Goal: Task Accomplishment & Management: Use online tool/utility

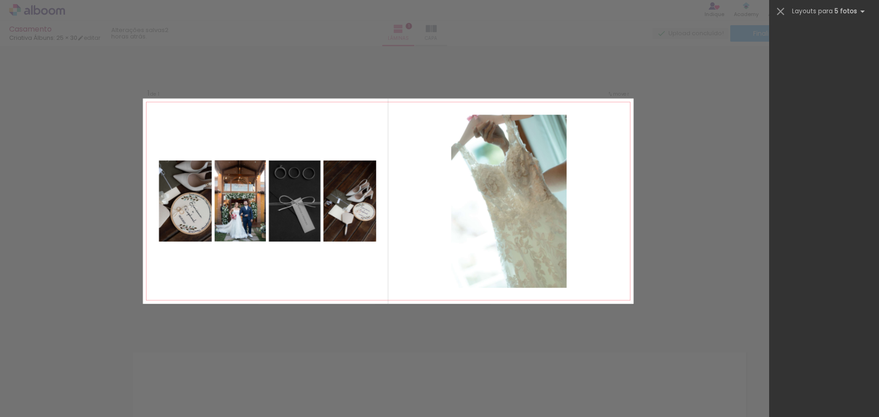
scroll to position [2581, 0]
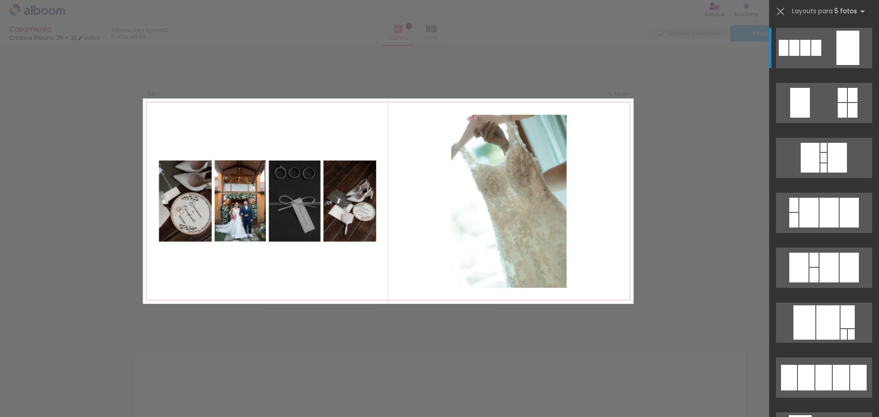
click at [303, 282] on quentale-layouter at bounding box center [388, 200] width 491 height 205
click at [531, 211] on quentale-photo at bounding box center [508, 200] width 115 height 173
click at [781, 8] on iron-icon at bounding box center [780, 11] width 13 height 13
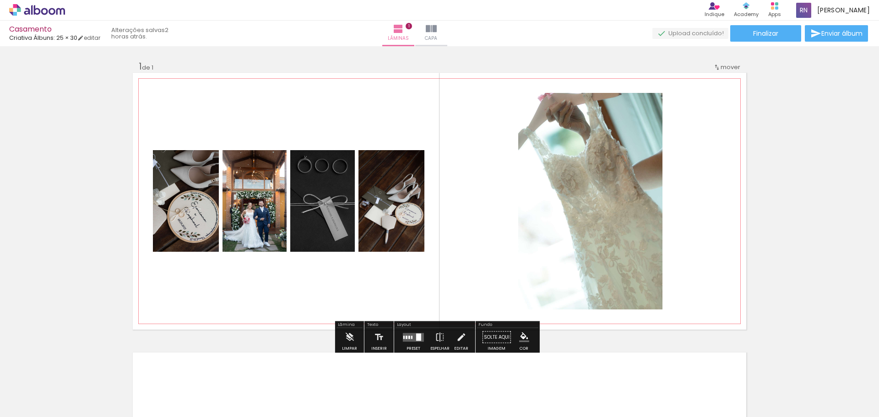
click at [299, 284] on quentale-layouter at bounding box center [439, 201] width 613 height 257
click at [348, 337] on iron-icon at bounding box center [349, 337] width 10 height 18
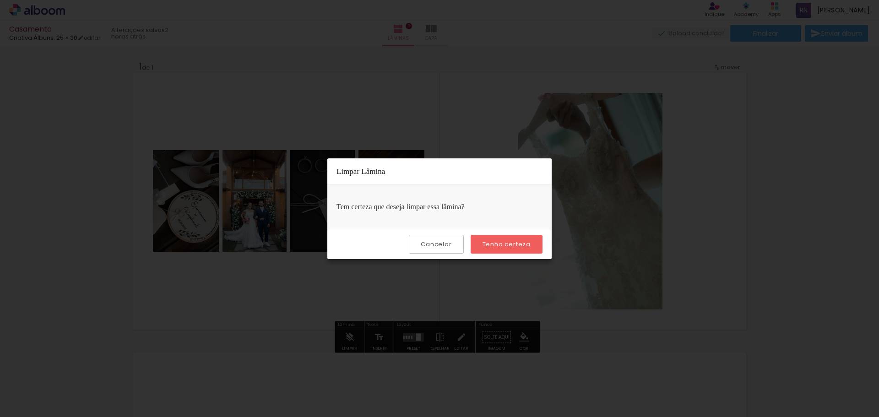
click at [0, 0] on slot "Tenho certeza" at bounding box center [0, 0] width 0 height 0
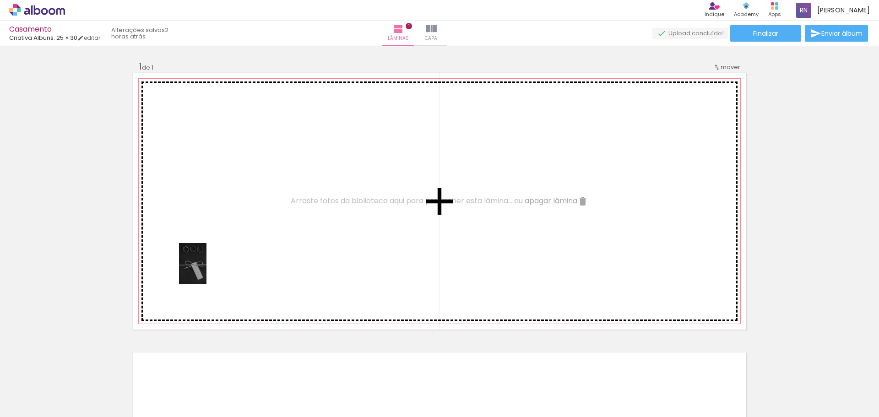
drag, startPoint x: 105, startPoint y: 390, endPoint x: 206, endPoint y: 270, distance: 156.8
click at [206, 270] on quentale-workspace at bounding box center [439, 208] width 879 height 417
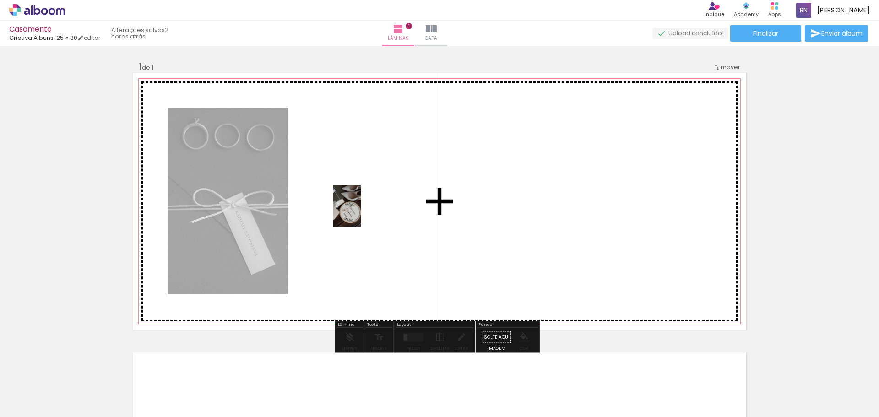
drag, startPoint x: 151, startPoint y: 392, endPoint x: 361, endPoint y: 213, distance: 275.9
click at [361, 213] on quentale-workspace at bounding box center [439, 208] width 879 height 417
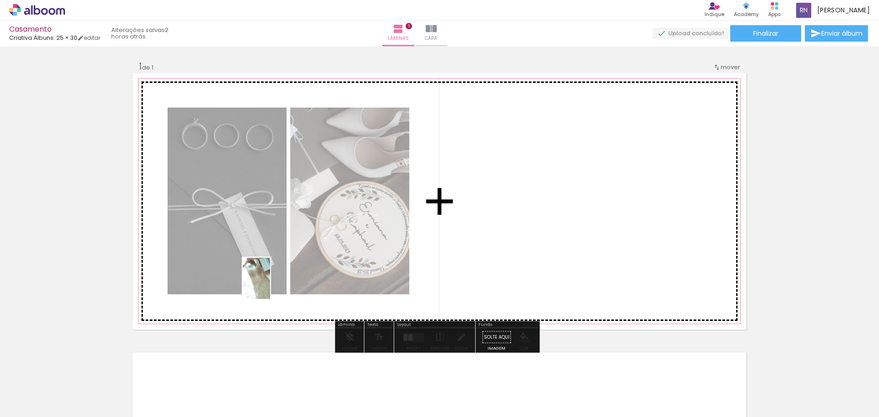
drag, startPoint x: 246, startPoint y: 385, endPoint x: 270, endPoint y: 285, distance: 103.0
click at [270, 285] on quentale-workspace at bounding box center [439, 208] width 879 height 417
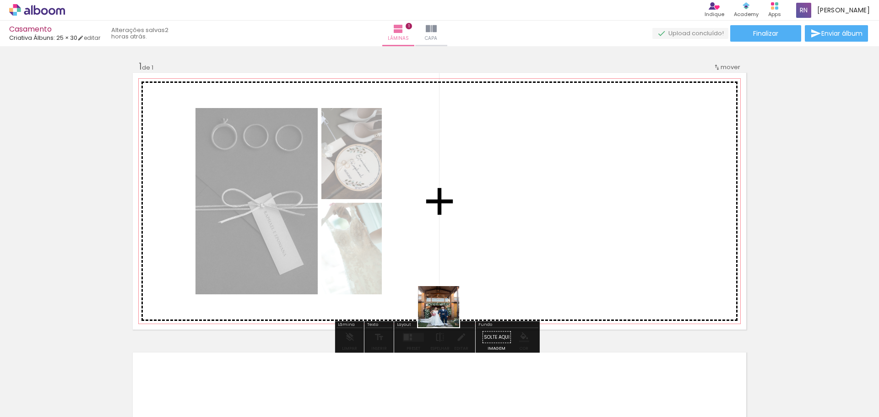
drag, startPoint x: 357, startPoint y: 402, endPoint x: 520, endPoint y: 267, distance: 211.2
click at [520, 267] on quentale-workspace at bounding box center [439, 208] width 879 height 417
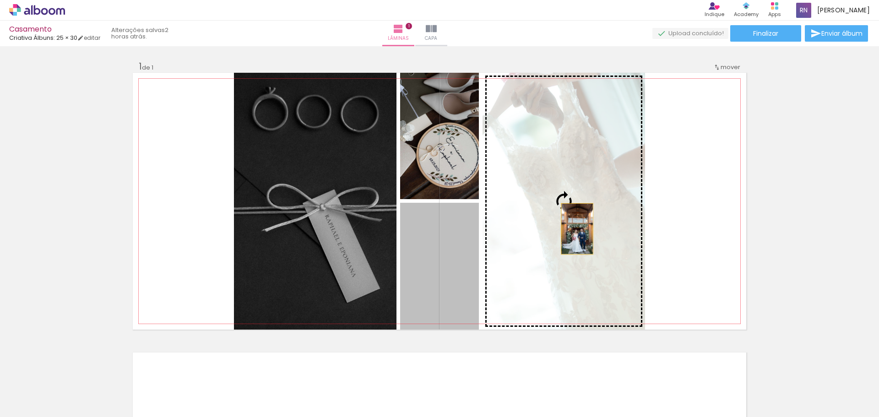
drag, startPoint x: 409, startPoint y: 292, endPoint x: 573, endPoint y: 229, distance: 176.4
click at [0, 0] on slot at bounding box center [0, 0] width 0 height 0
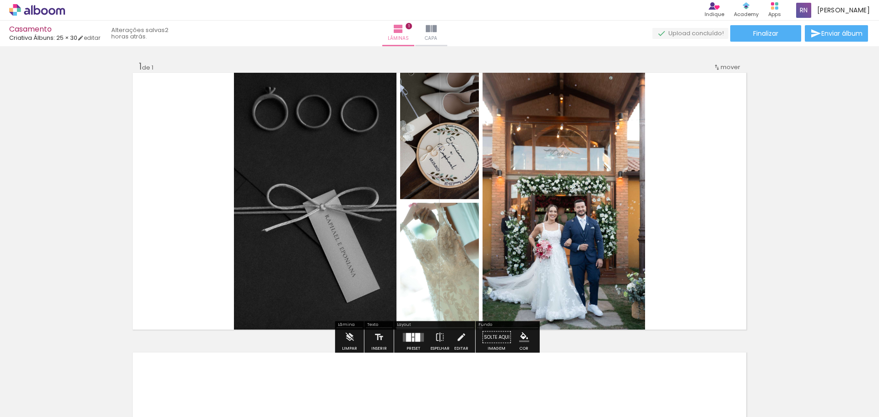
click at [412, 340] on div at bounding box center [413, 339] width 2 height 4
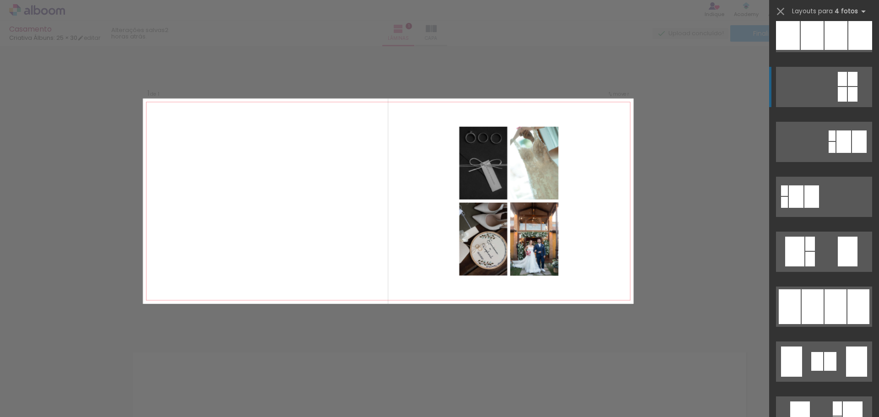
scroll to position [183, 0]
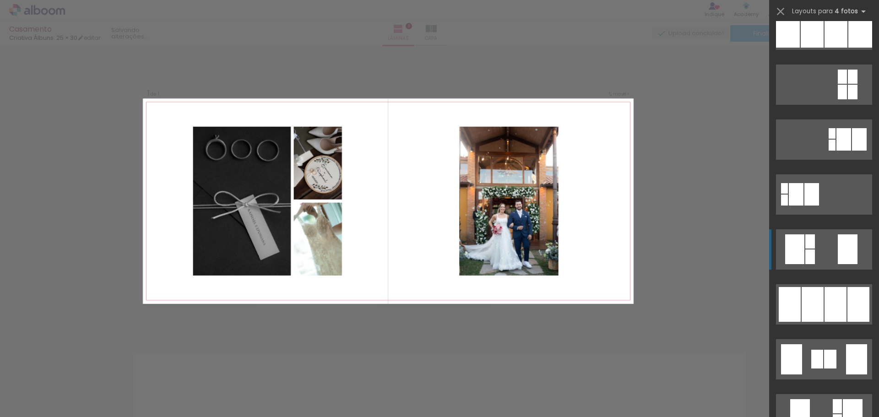
click at [837, 253] on div at bounding box center [847, 249] width 20 height 30
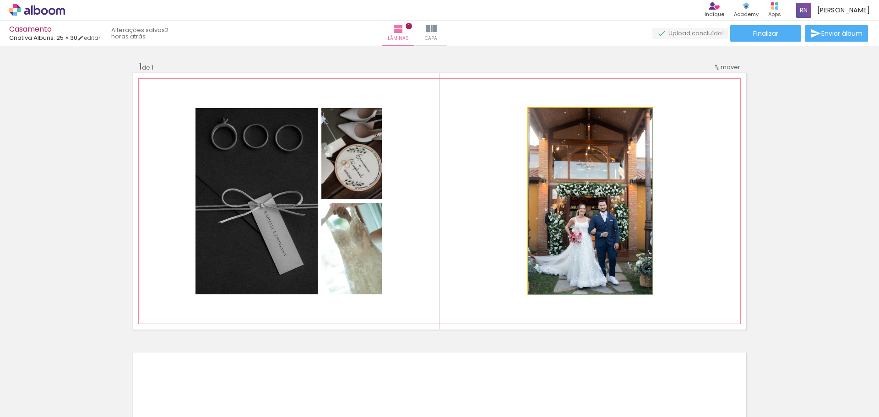
click at [607, 237] on quentale-photo at bounding box center [590, 201] width 124 height 186
drag, startPoint x: 648, startPoint y: 109, endPoint x: 575, endPoint y: 188, distance: 106.8
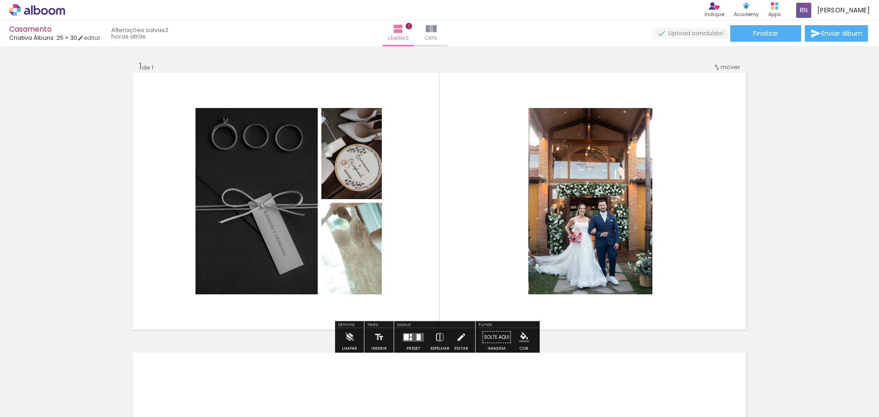
click at [408, 394] on div at bounding box center [399, 385] width 30 height 45
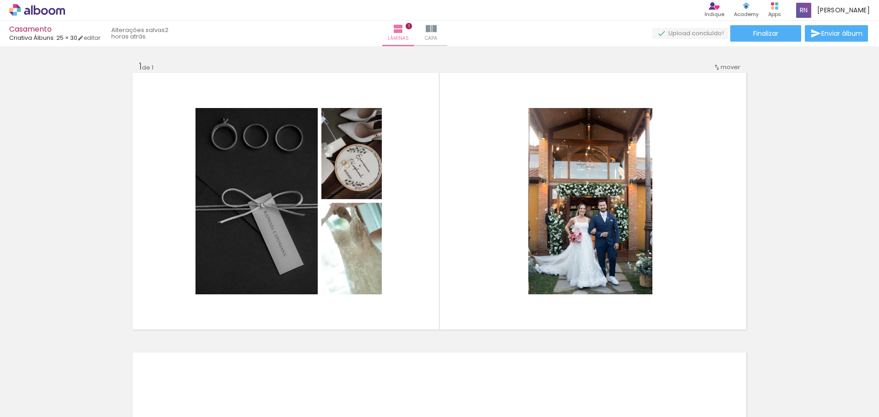
click at [408, 394] on div at bounding box center [399, 385] width 30 height 45
click at [407, 394] on div at bounding box center [399, 385] width 30 height 45
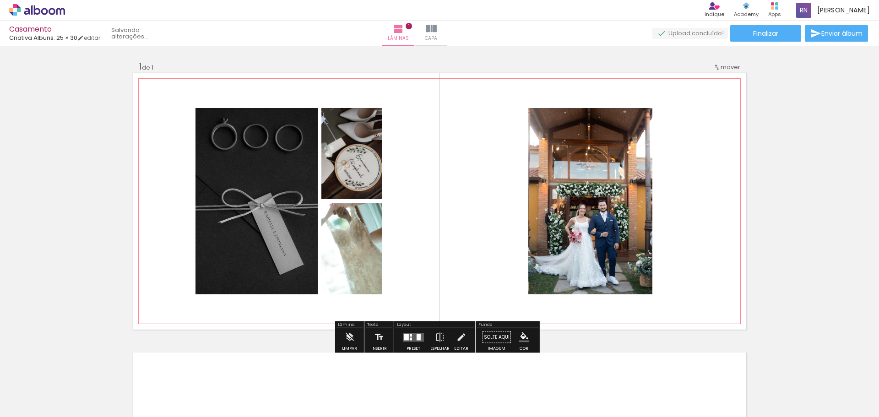
click at [350, 264] on quentale-photo at bounding box center [351, 249] width 60 height 92
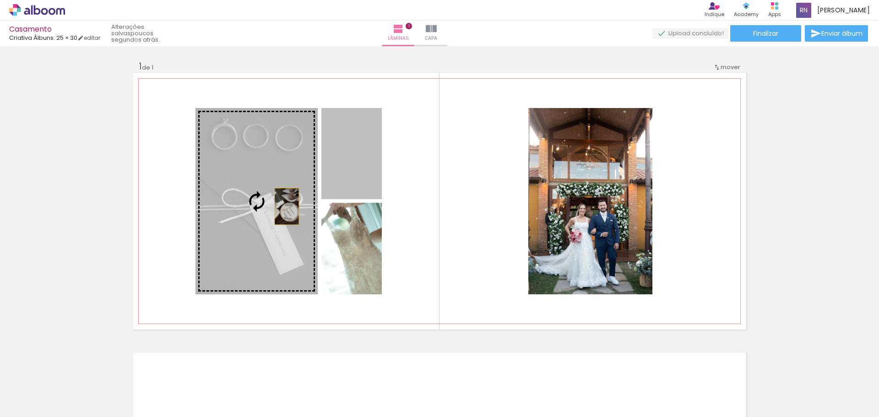
drag, startPoint x: 347, startPoint y: 188, endPoint x: 277, endPoint y: 209, distance: 73.1
click at [0, 0] on slot at bounding box center [0, 0] width 0 height 0
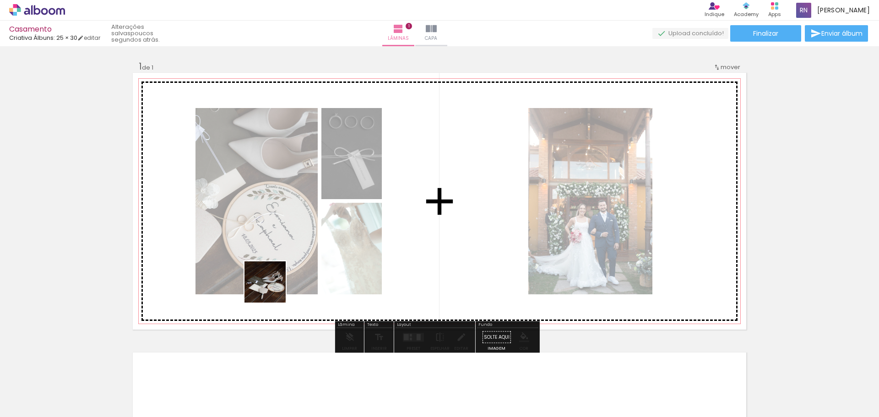
drag, startPoint x: 202, startPoint y: 395, endPoint x: 274, endPoint y: 284, distance: 132.4
click at [274, 284] on quentale-workspace at bounding box center [439, 208] width 879 height 417
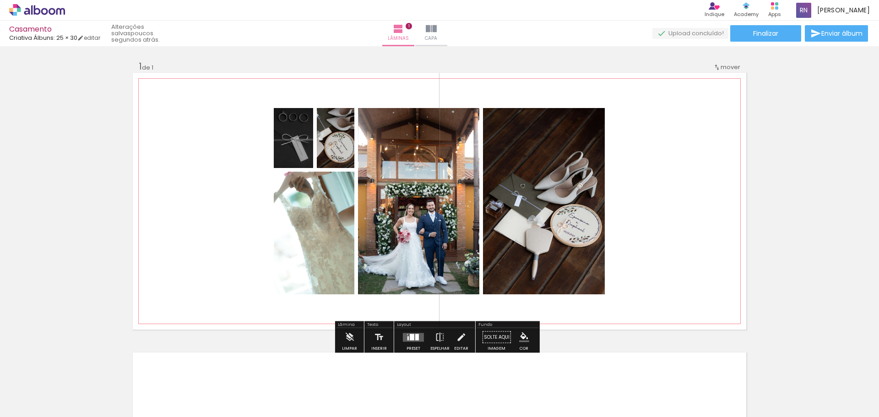
click at [532, 173] on quentale-photo at bounding box center [544, 201] width 122 height 186
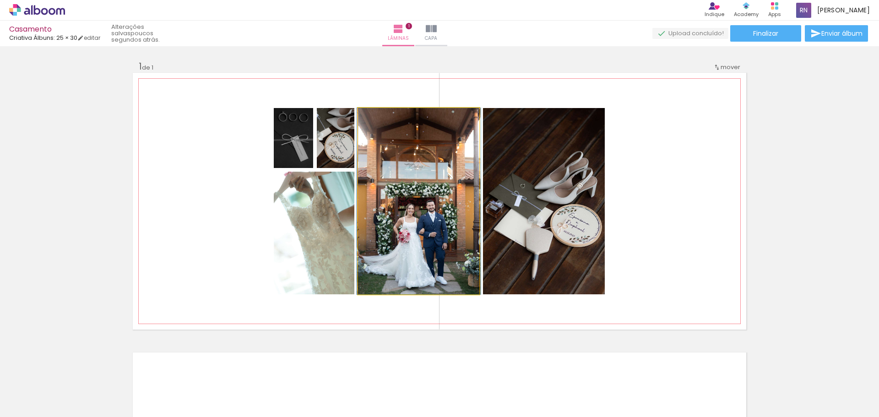
click at [418, 236] on quentale-photo at bounding box center [418, 201] width 121 height 186
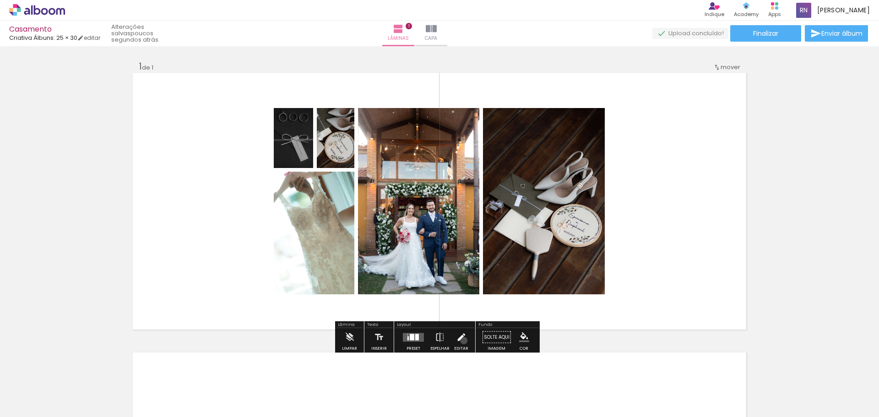
click at [461, 340] on iron-icon at bounding box center [461, 337] width 10 height 18
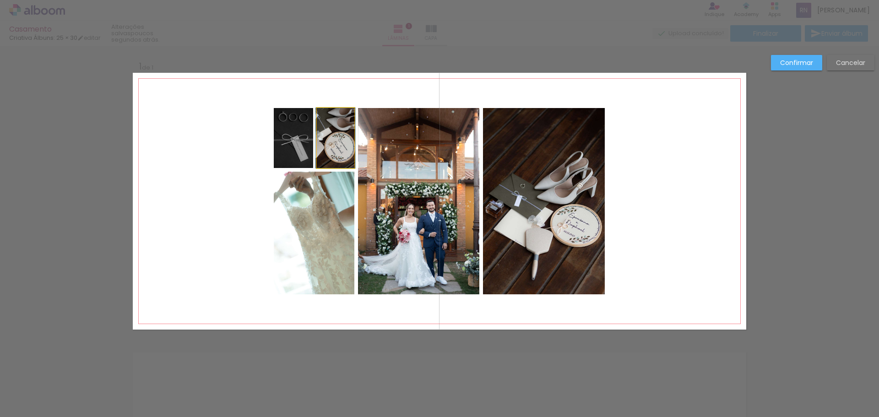
click at [331, 154] on quentale-photo at bounding box center [336, 138] width 38 height 60
click at [331, 146] on div at bounding box center [336, 138] width 38 height 60
drag, startPoint x: 350, startPoint y: 167, endPoint x: 383, endPoint y: 205, distance: 50.3
click at [365, 179] on div at bounding box center [356, 170] width 18 height 18
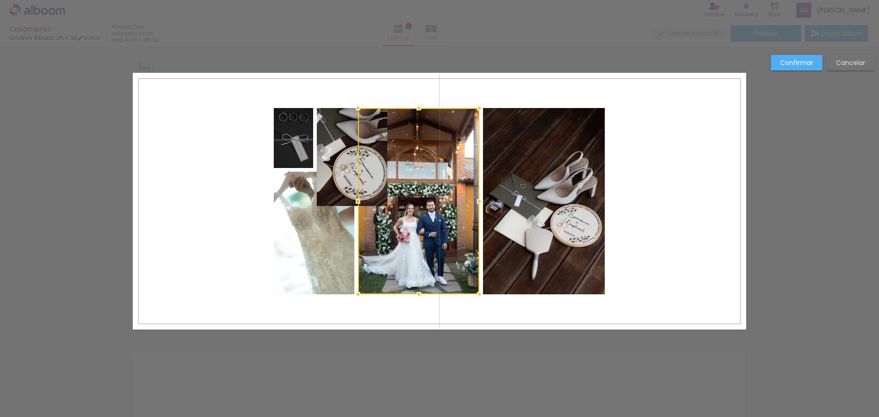
click at [336, 152] on quentale-photo at bounding box center [352, 157] width 70 height 98
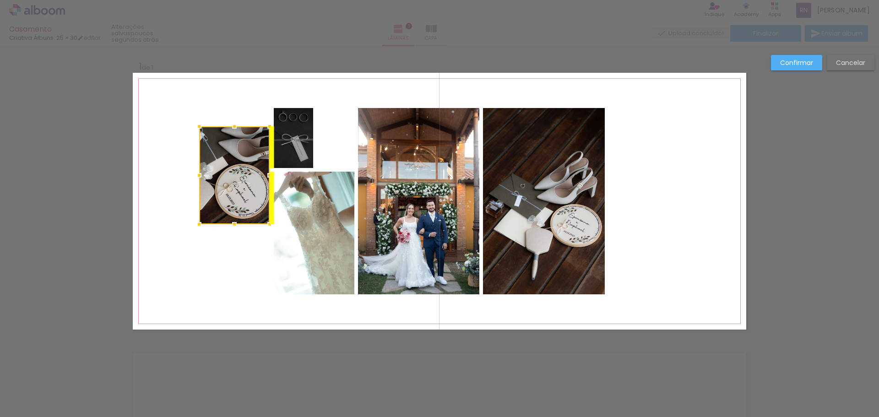
drag, startPoint x: 343, startPoint y: 145, endPoint x: 228, endPoint y: 163, distance: 116.3
click at [228, 163] on div at bounding box center [234, 175] width 70 height 98
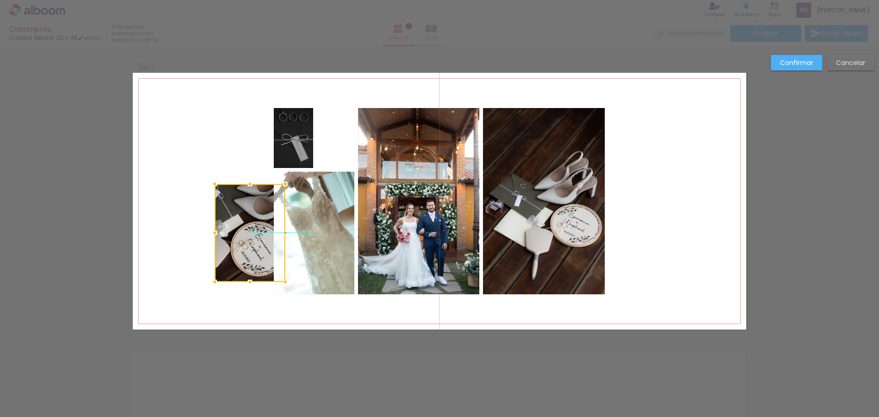
drag, startPoint x: 228, startPoint y: 163, endPoint x: 237, endPoint y: 216, distance: 53.4
click at [238, 217] on div at bounding box center [250, 233] width 70 height 98
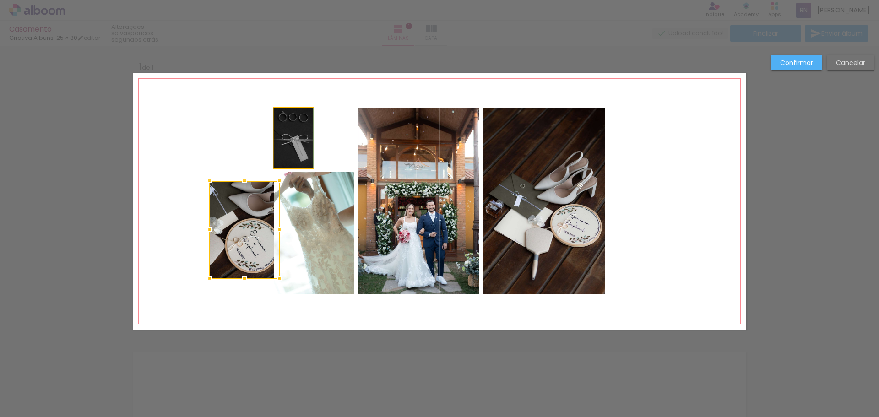
click at [283, 148] on quentale-photo at bounding box center [293, 138] width 39 height 60
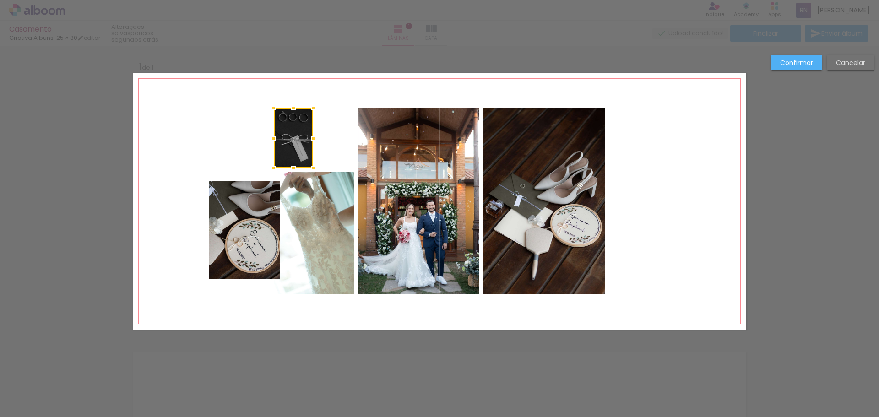
click at [239, 226] on quentale-photo at bounding box center [244, 230] width 70 height 98
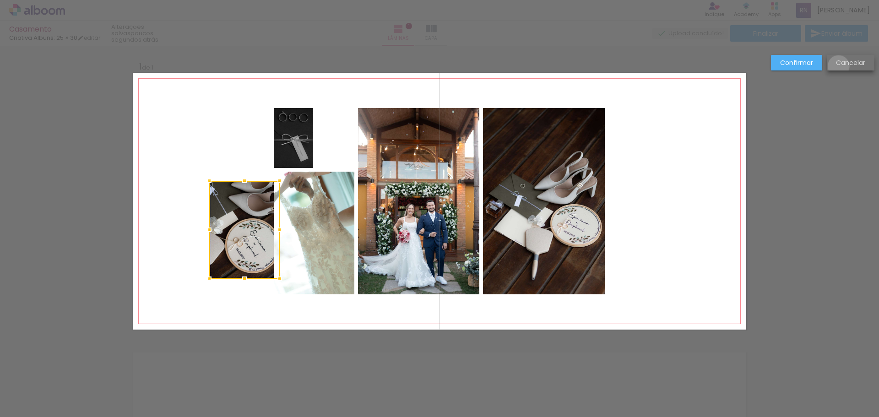
click at [0, 0] on slot "Cancelar" at bounding box center [0, 0] width 0 height 0
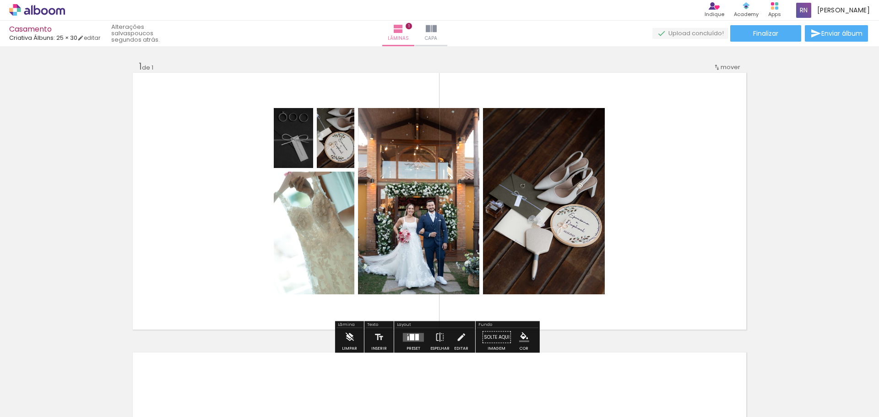
click at [351, 337] on iron-icon at bounding box center [349, 337] width 10 height 18
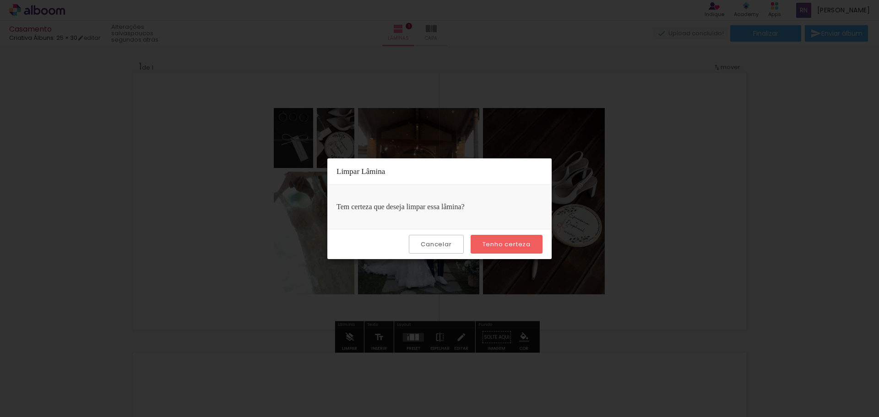
click at [0, 0] on slot "Tenho certeza" at bounding box center [0, 0] width 0 height 0
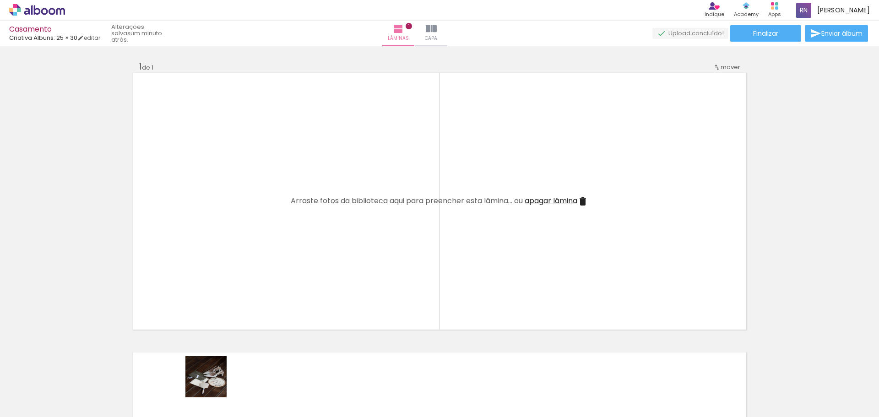
drag, startPoint x: 205, startPoint y: 402, endPoint x: 290, endPoint y: 242, distance: 182.0
click at [290, 242] on quentale-workspace at bounding box center [439, 208] width 879 height 417
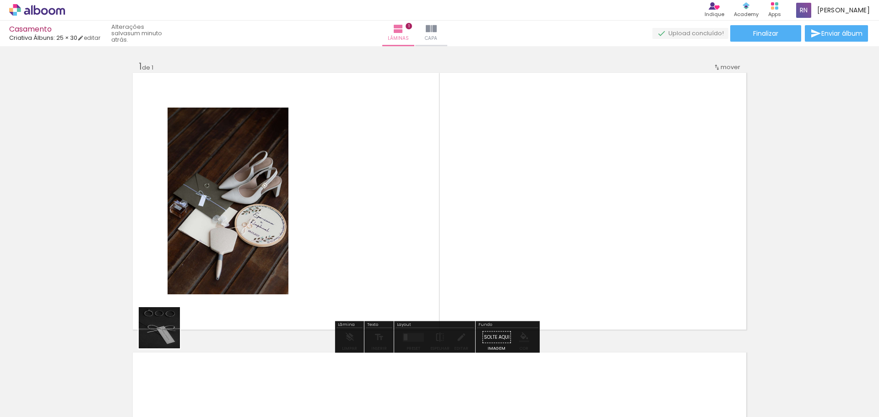
drag, startPoint x: 91, startPoint y: 394, endPoint x: 264, endPoint y: 266, distance: 215.6
click at [232, 277] on quentale-workspace at bounding box center [439, 208] width 879 height 417
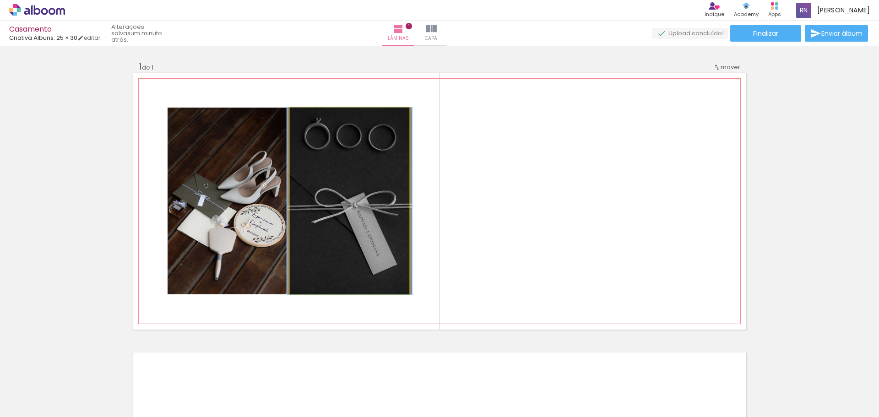
click at [327, 209] on quentale-photo at bounding box center [349, 201] width 119 height 187
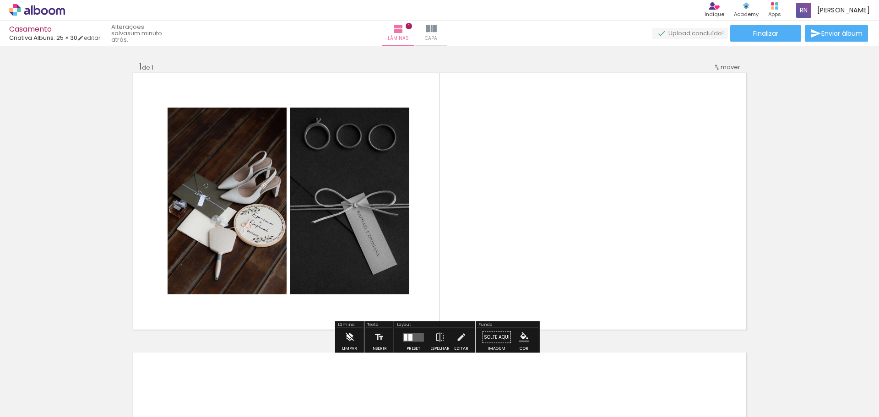
click at [346, 340] on iron-icon at bounding box center [349, 337] width 10 height 18
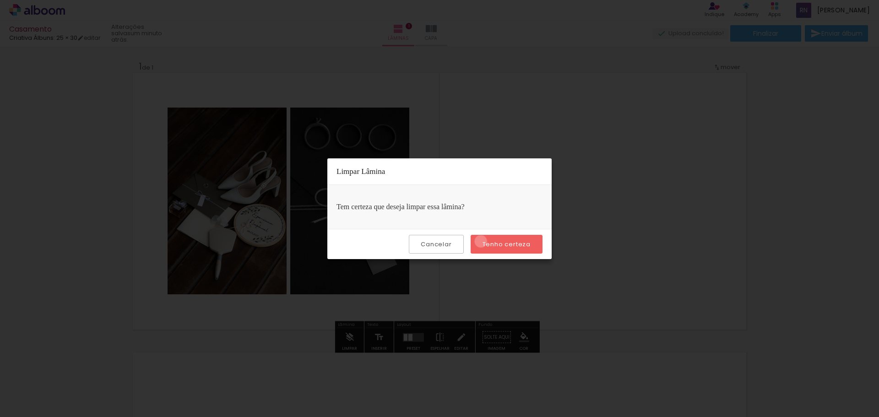
click at [482, 241] on paper-button "Tenho certeza" at bounding box center [506, 244] width 72 height 19
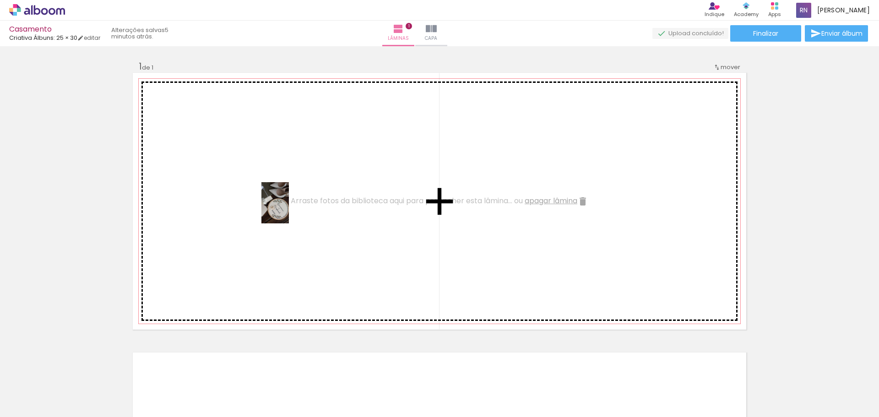
drag, startPoint x: 151, startPoint y: 401, endPoint x: 289, endPoint y: 210, distance: 236.3
click at [289, 210] on quentale-workspace at bounding box center [439, 208] width 879 height 417
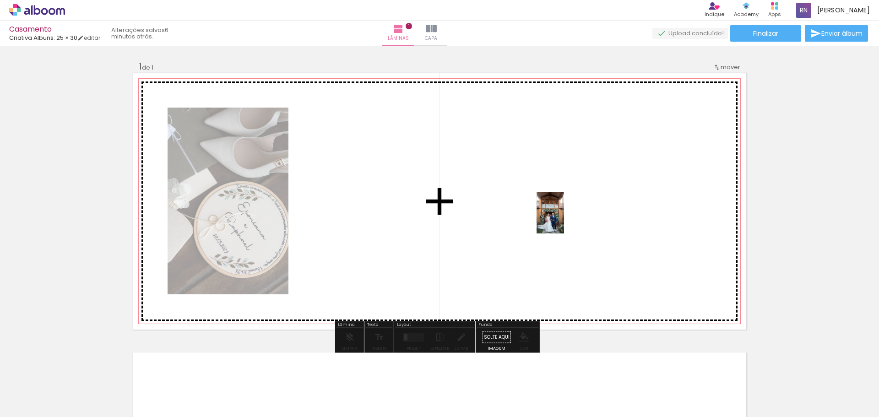
drag, startPoint x: 358, startPoint y: 396, endPoint x: 564, endPoint y: 220, distance: 270.7
click at [564, 220] on quentale-workspace at bounding box center [439, 208] width 879 height 417
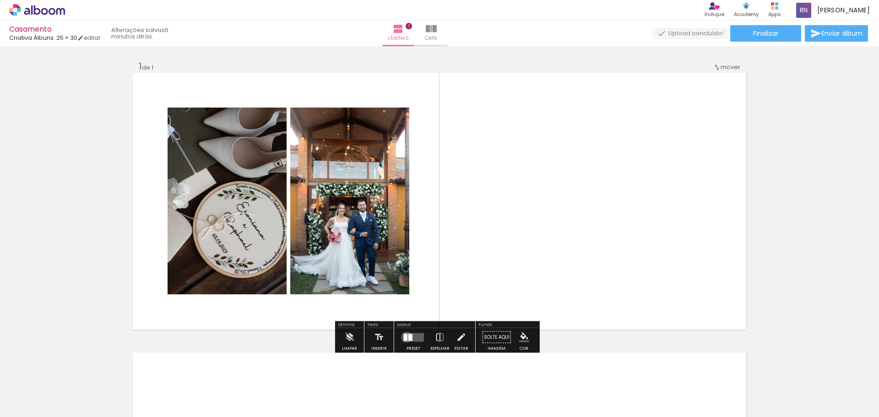
click at [404, 337] on div at bounding box center [406, 337] width 4 height 7
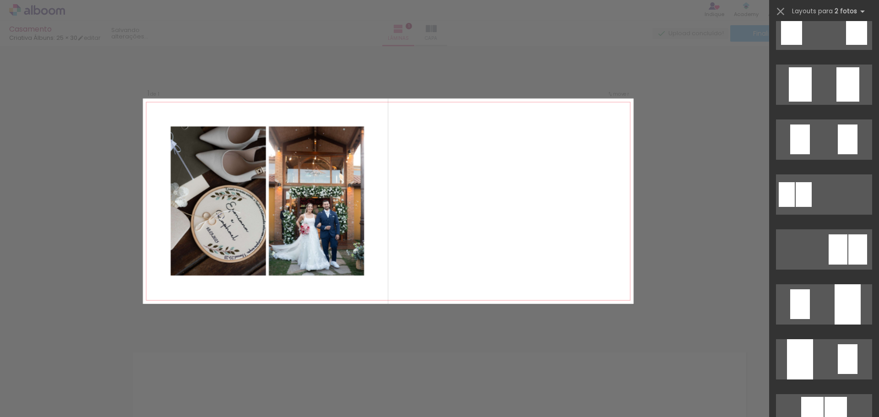
scroll to position [0, 0]
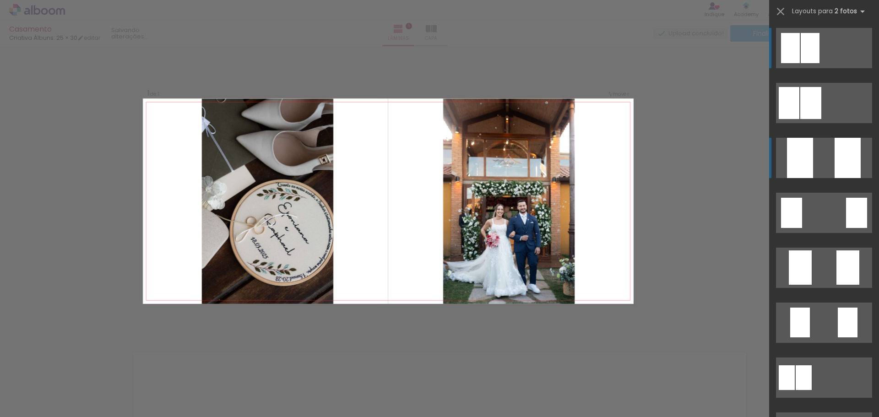
click at [810, 156] on quentale-layouter at bounding box center [824, 158] width 96 height 40
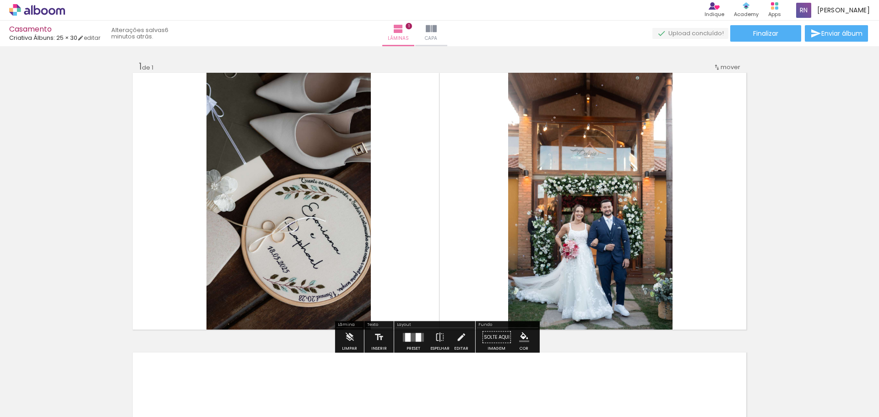
click at [415, 342] on div at bounding box center [413, 337] width 25 height 18
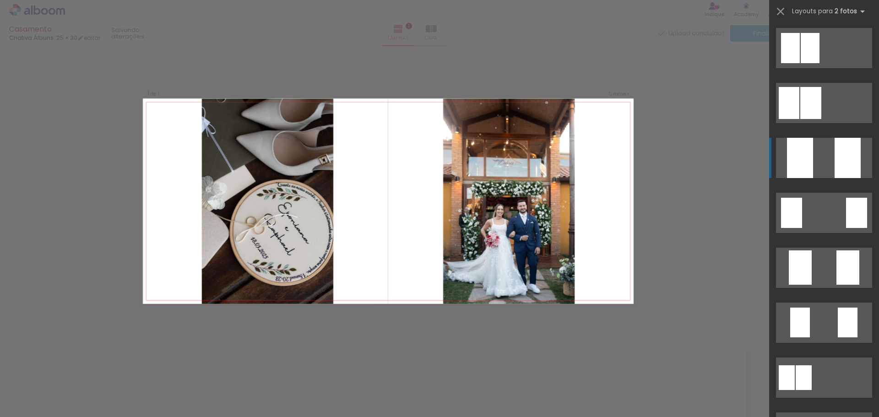
scroll to position [110, 0]
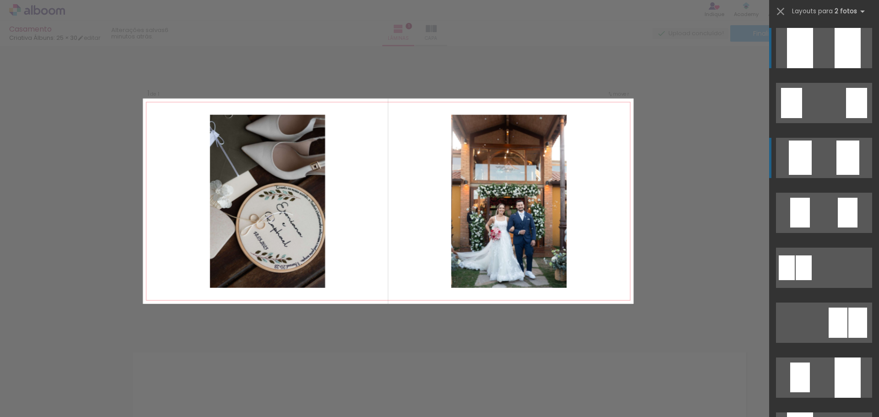
click at [811, 148] on quentale-layouter at bounding box center [824, 158] width 96 height 40
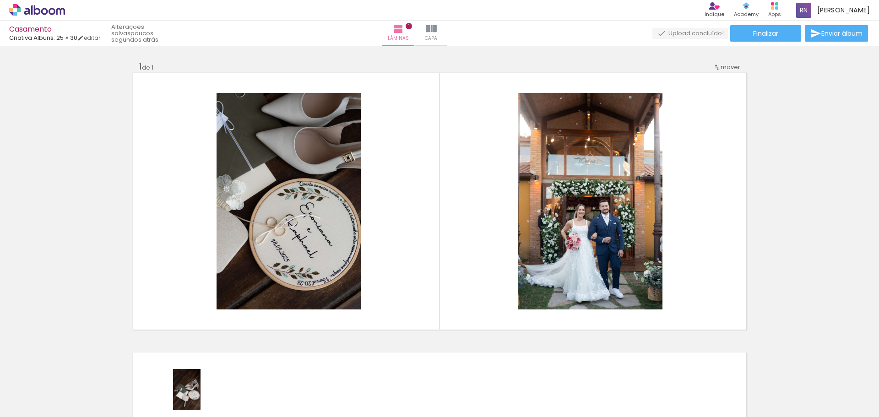
drag, startPoint x: 189, startPoint y: 394, endPoint x: 201, endPoint y: 396, distance: 12.2
click at [201, 396] on div at bounding box center [194, 385] width 30 height 45
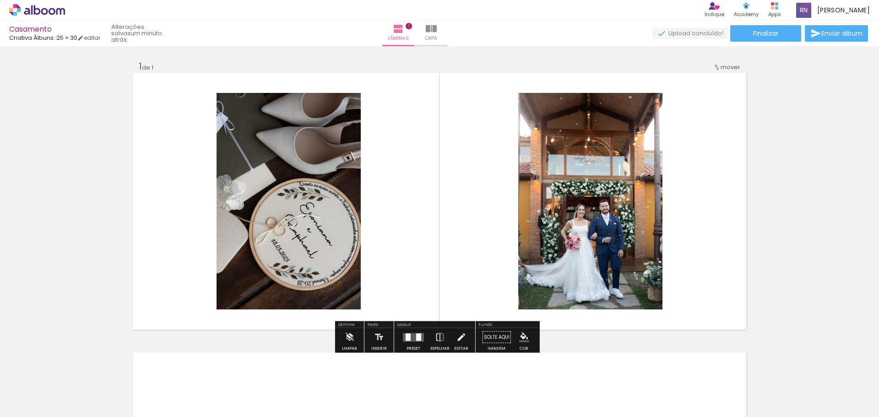
click at [21, 407] on span "Adicionar Fotos" at bounding box center [32, 404] width 27 height 10
click at [0, 0] on input "file" at bounding box center [0, 0] width 0 height 0
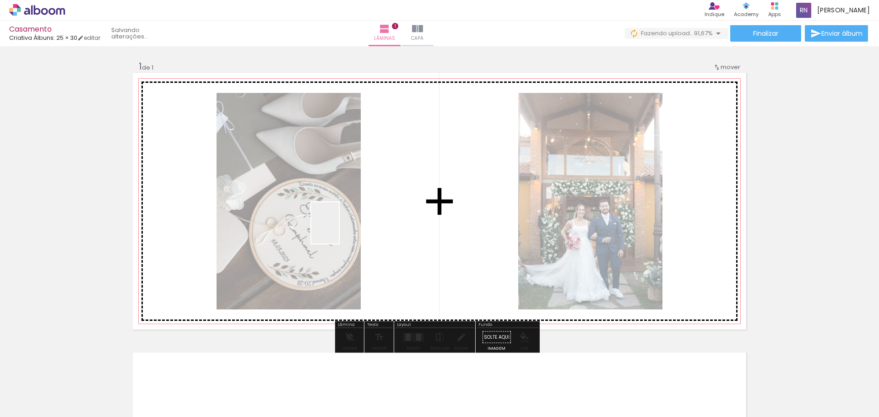
drag, startPoint x: 657, startPoint y: 395, endPoint x: 339, endPoint y: 230, distance: 358.4
click at [339, 230] on quentale-workspace at bounding box center [439, 208] width 879 height 417
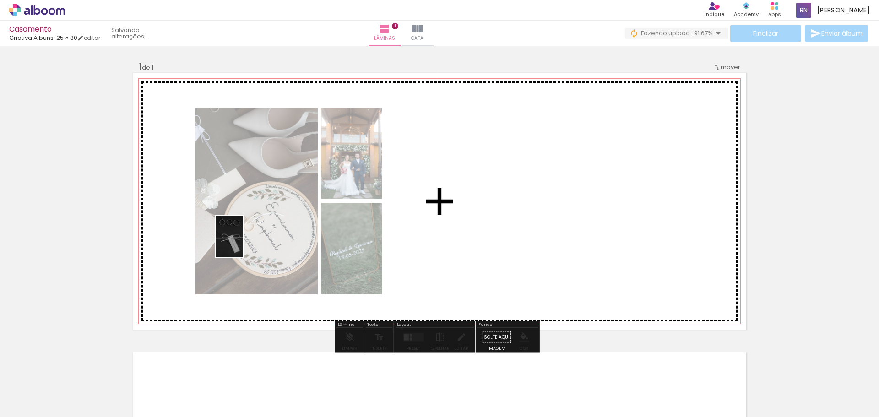
drag, startPoint x: 97, startPoint y: 386, endPoint x: 243, endPoint y: 243, distance: 204.2
click at [243, 243] on quentale-workspace at bounding box center [439, 208] width 879 height 417
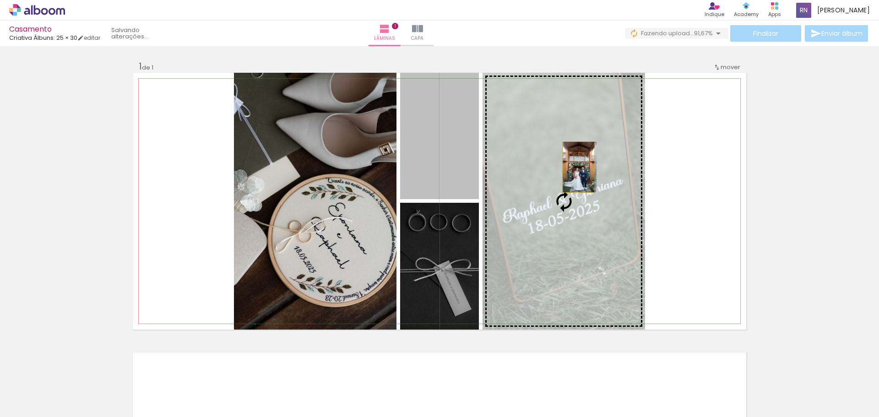
drag, startPoint x: 447, startPoint y: 151, endPoint x: 575, endPoint y: 167, distance: 128.7
click at [0, 0] on slot at bounding box center [0, 0] width 0 height 0
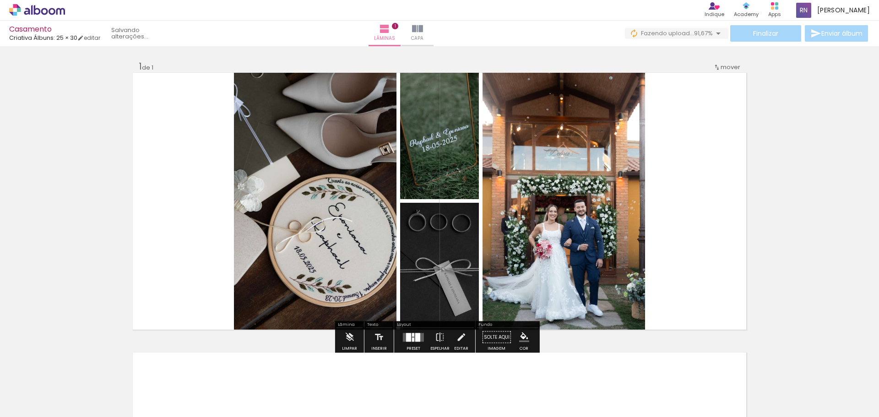
click at [408, 344] on div at bounding box center [413, 337] width 25 height 18
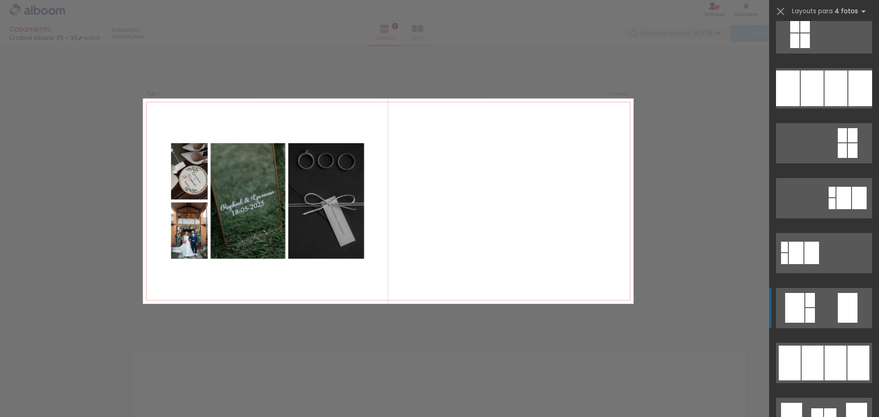
scroll to position [137, 0]
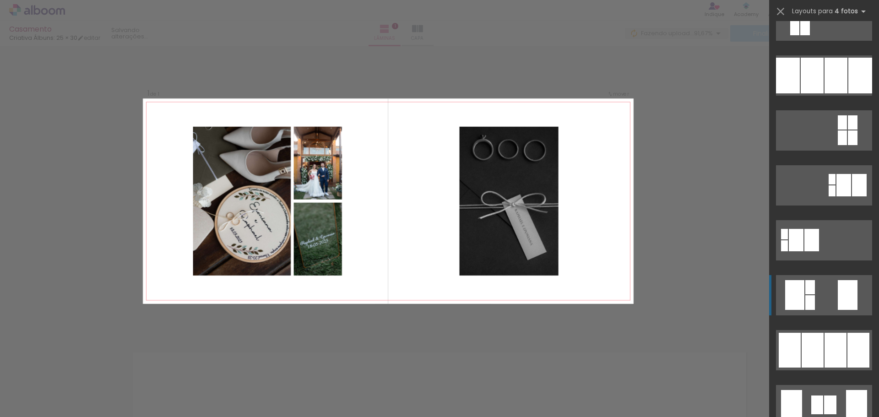
click at [816, 290] on quentale-layouter at bounding box center [824, 295] width 96 height 40
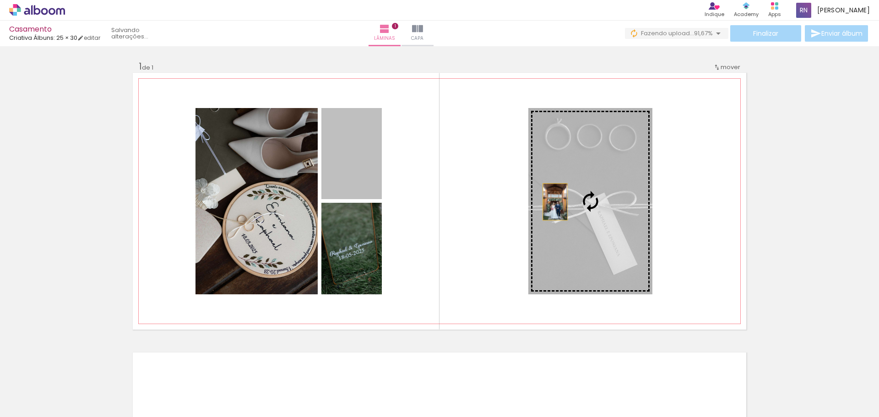
drag, startPoint x: 361, startPoint y: 161, endPoint x: 553, endPoint y: 202, distance: 196.1
click at [0, 0] on slot at bounding box center [0, 0] width 0 height 0
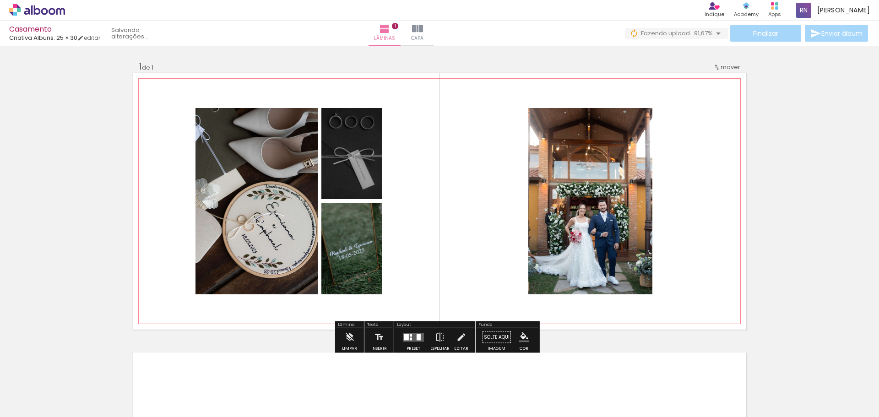
click at [340, 271] on quentale-photo at bounding box center [351, 249] width 60 height 92
click at [330, 234] on quentale-photo at bounding box center [351, 249] width 60 height 92
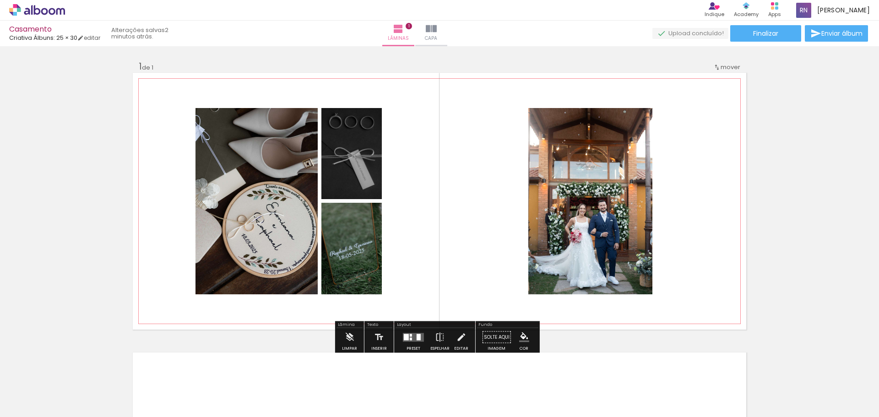
click at [267, 124] on paper-button "P&B" at bounding box center [271, 118] width 14 height 14
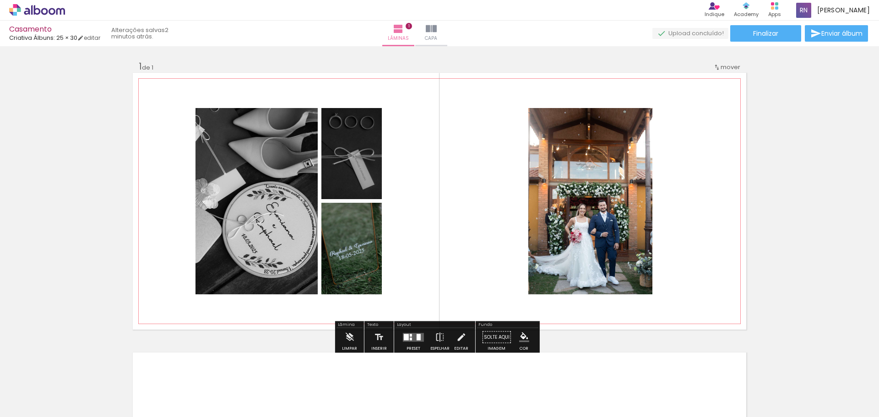
click at [0, 0] on slot "P&B" at bounding box center [0, 0] width 0 height 0
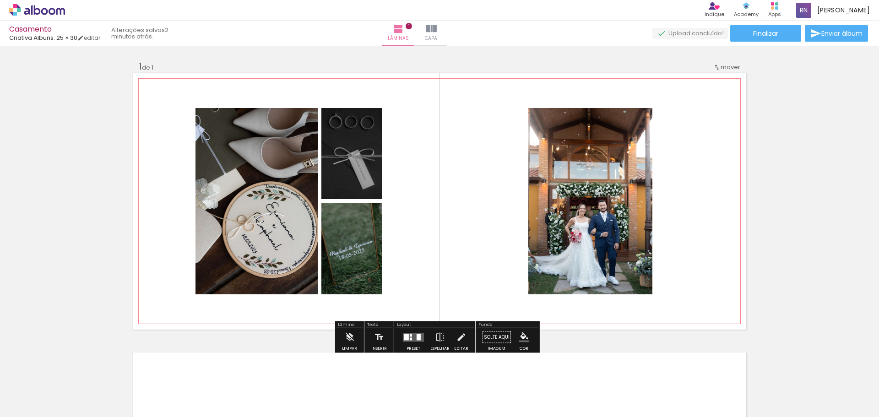
click at [0, 0] on slot "P&B" at bounding box center [0, 0] width 0 height 0
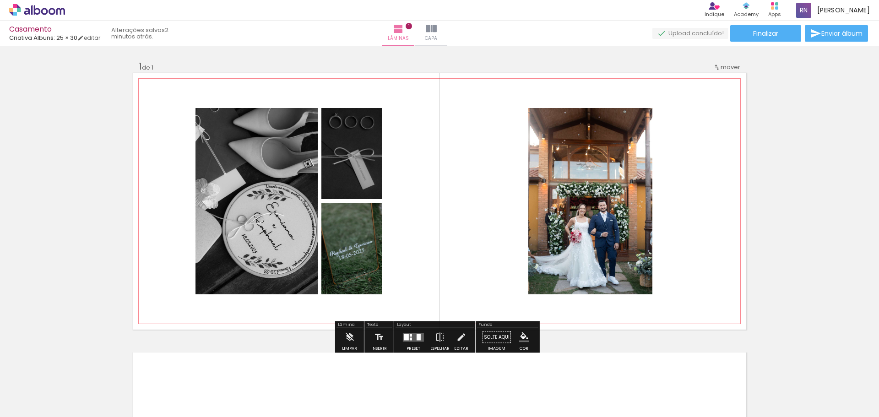
click at [271, 124] on paper-button "P&B" at bounding box center [271, 118] width 14 height 14
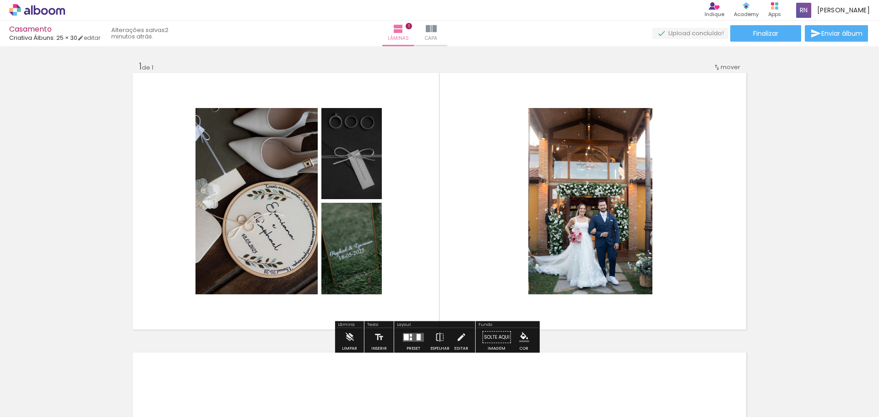
click at [458, 341] on iron-icon at bounding box center [461, 337] width 10 height 18
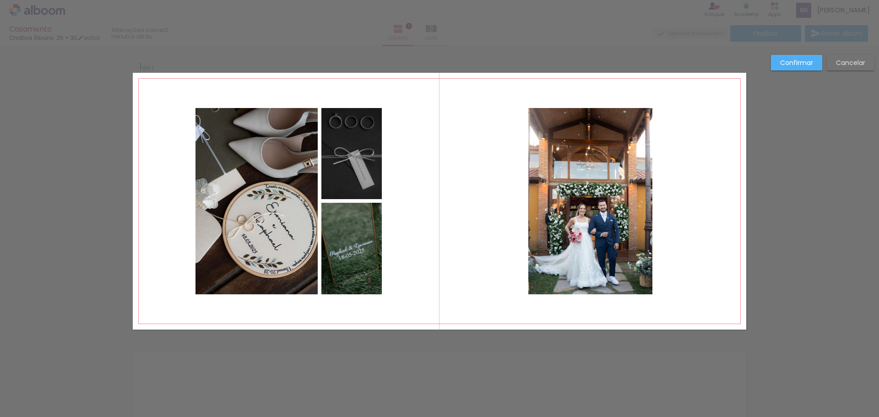
click at [572, 229] on quentale-photo at bounding box center [590, 201] width 124 height 186
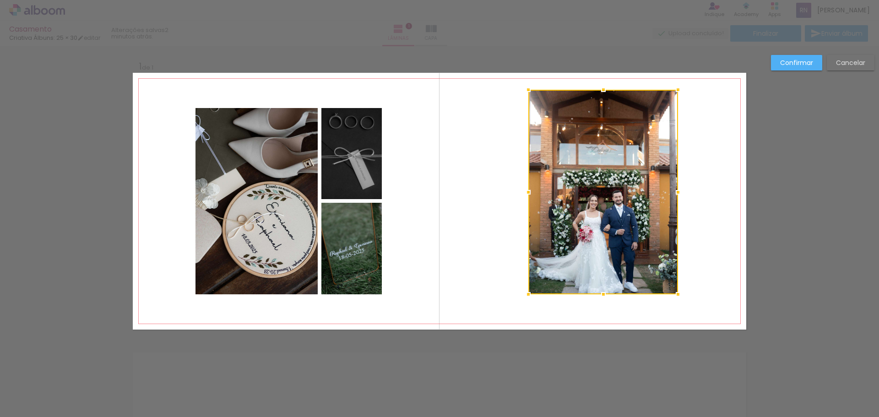
drag, startPoint x: 651, startPoint y: 110, endPoint x: 676, endPoint y: 92, distance: 31.5
click at [676, 92] on div at bounding box center [678, 90] width 18 height 18
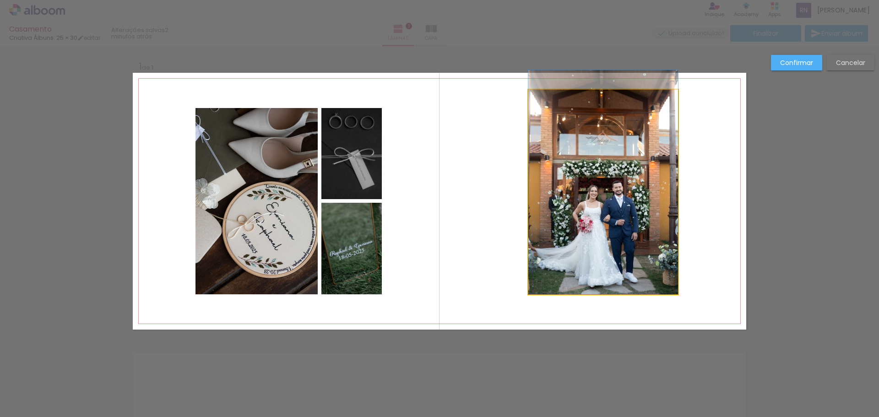
drag, startPoint x: 527, startPoint y: 293, endPoint x: 547, endPoint y: 270, distance: 30.8
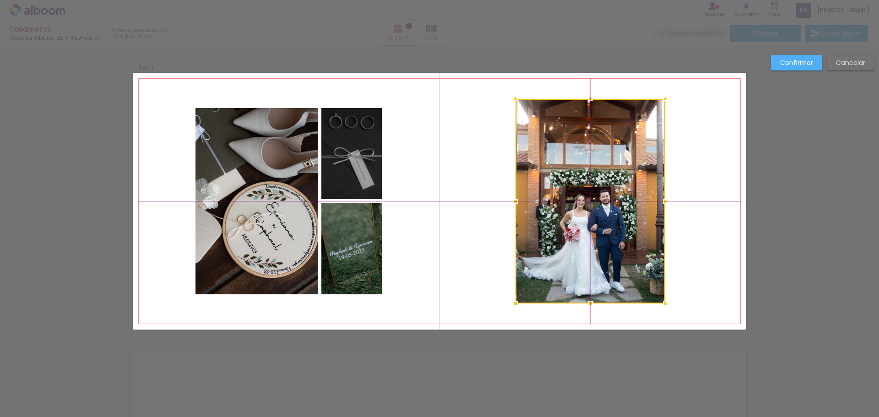
click at [590, 189] on div at bounding box center [590, 201] width 150 height 205
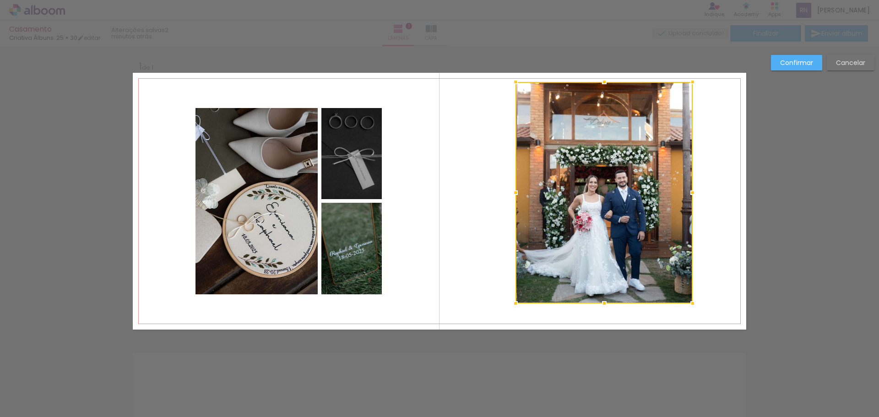
drag, startPoint x: 664, startPoint y: 100, endPoint x: 675, endPoint y: 94, distance: 12.9
click at [675, 94] on div at bounding box center [603, 192] width 177 height 221
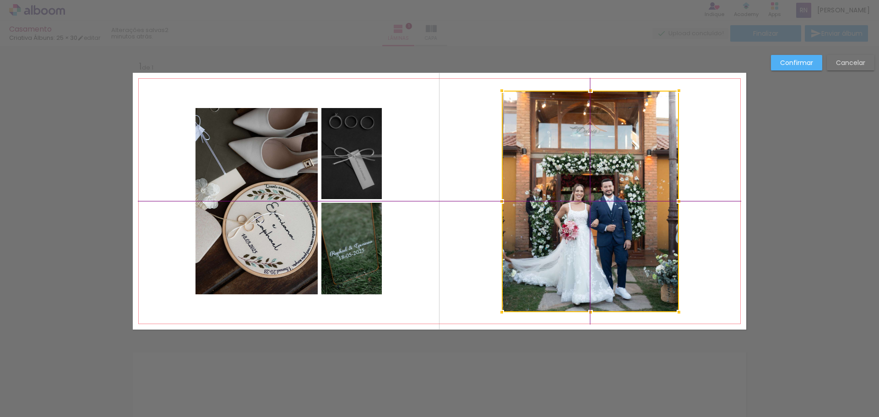
click at [645, 128] on div at bounding box center [590, 201] width 177 height 221
drag, startPoint x: 177, startPoint y: 105, endPoint x: 346, endPoint y: 224, distance: 207.3
click at [346, 224] on quentale-layouter at bounding box center [439, 201] width 613 height 257
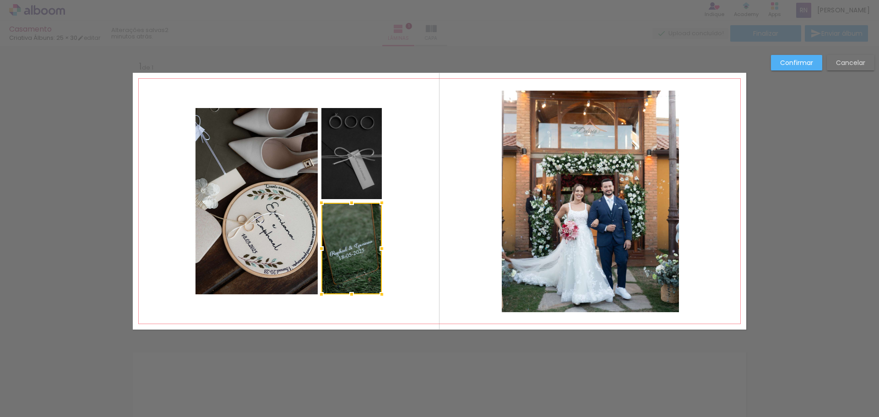
click at [241, 164] on quentale-photo at bounding box center [256, 201] width 122 height 186
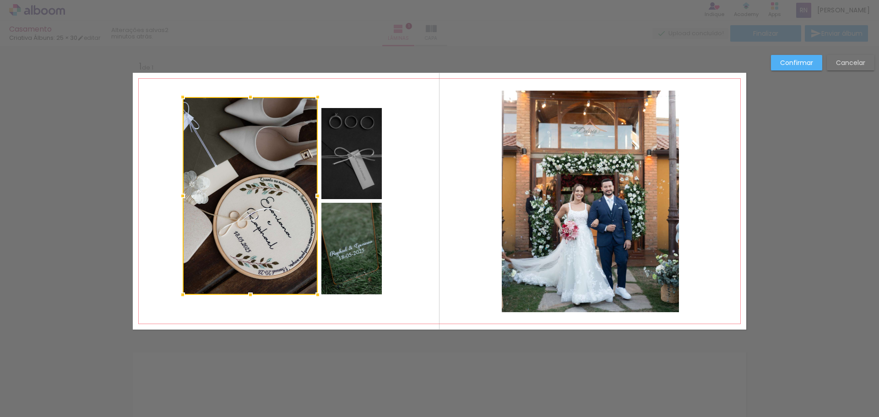
drag, startPoint x: 191, startPoint y: 109, endPoint x: 227, endPoint y: 117, distance: 37.3
click at [168, 103] on album-spread "1 de 1" at bounding box center [439, 201] width 613 height 257
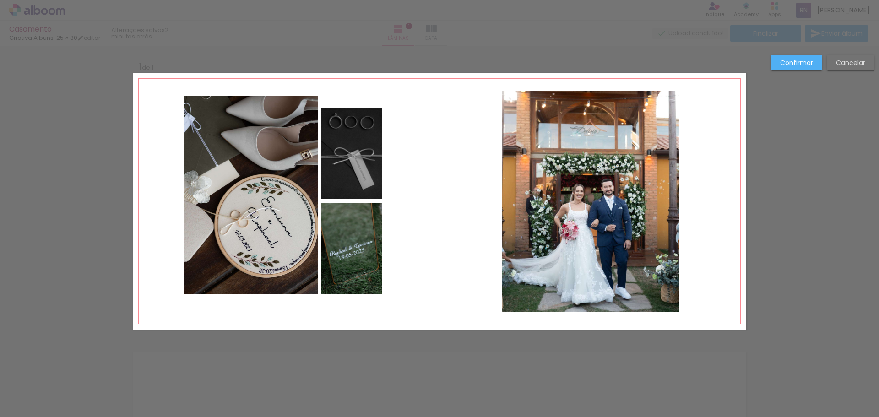
click at [348, 146] on quentale-photo at bounding box center [351, 153] width 60 height 91
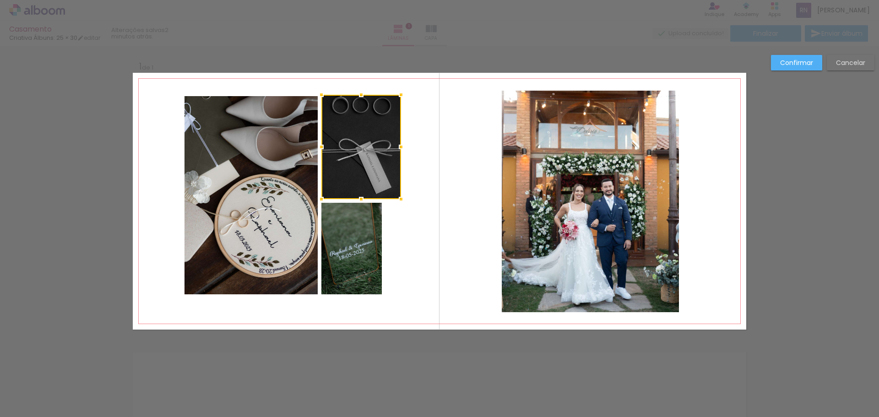
drag, startPoint x: 380, startPoint y: 109, endPoint x: 399, endPoint y: 96, distance: 23.4
click at [399, 96] on div at bounding box center [401, 95] width 18 height 18
click at [365, 221] on quentale-photo at bounding box center [351, 249] width 60 height 92
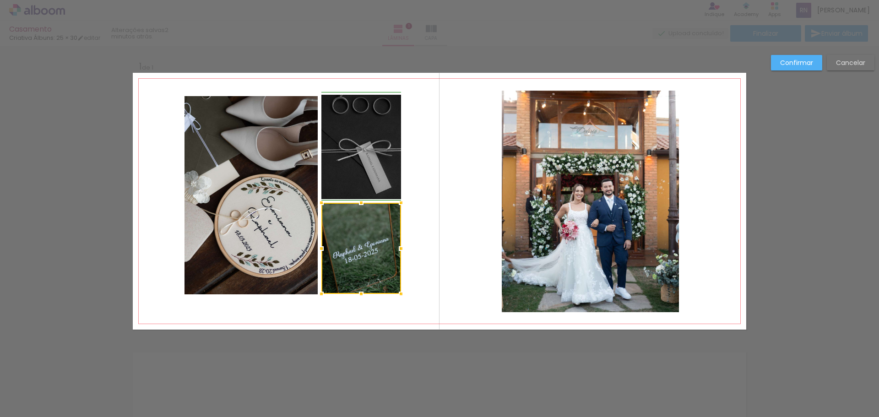
drag, startPoint x: 378, startPoint y: 292, endPoint x: 395, endPoint y: 292, distance: 16.5
click at [395, 292] on div at bounding box center [401, 294] width 18 height 18
click at [367, 181] on quentale-photo at bounding box center [361, 147] width 80 height 104
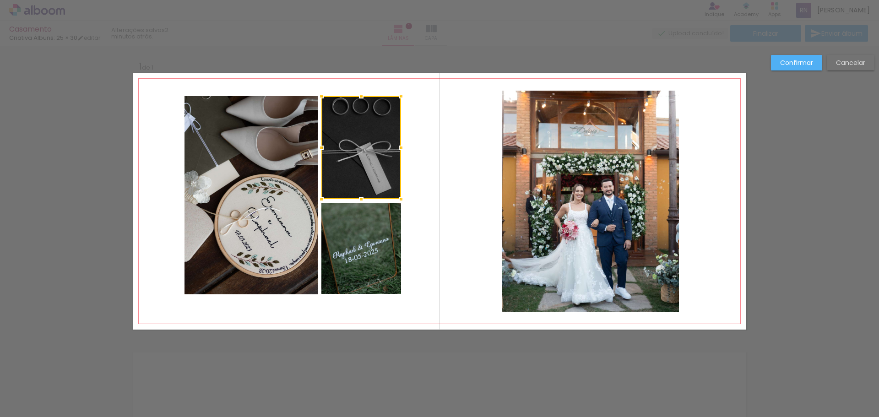
click at [359, 99] on div at bounding box center [361, 96] width 18 height 18
click at [418, 150] on quentale-layouter at bounding box center [439, 201] width 613 height 257
click at [353, 185] on quentale-photo at bounding box center [361, 147] width 80 height 103
drag, startPoint x: 358, startPoint y: 199, endPoint x: 355, endPoint y: 169, distance: 29.5
click at [360, 197] on div at bounding box center [361, 198] width 18 height 18
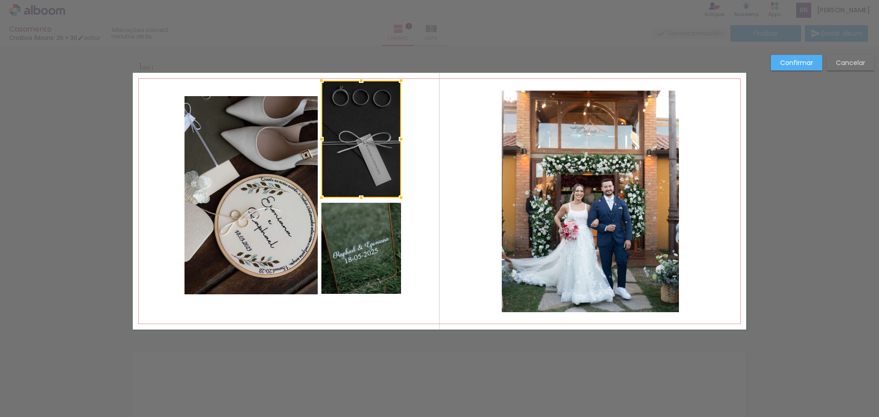
drag, startPoint x: 359, startPoint y: 99, endPoint x: 361, endPoint y: 83, distance: 15.7
click at [361, 83] on div at bounding box center [361, 80] width 18 height 18
click at [359, 198] on div at bounding box center [361, 201] width 18 height 18
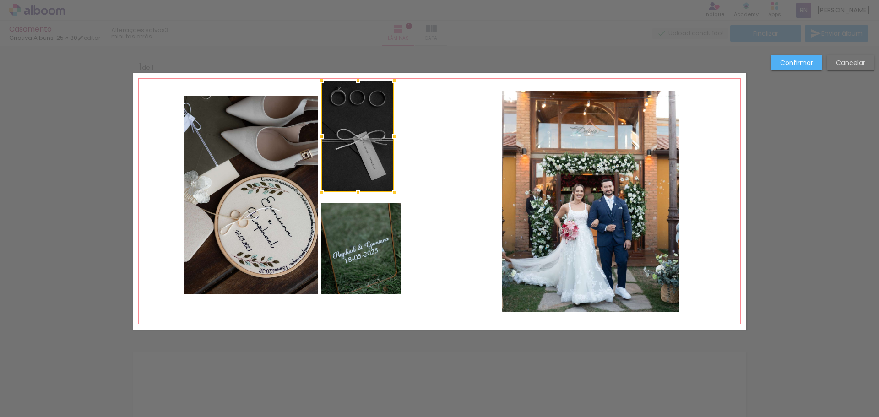
drag, startPoint x: 395, startPoint y: 201, endPoint x: 389, endPoint y: 192, distance: 11.1
click at [389, 192] on div at bounding box center [394, 192] width 18 height 18
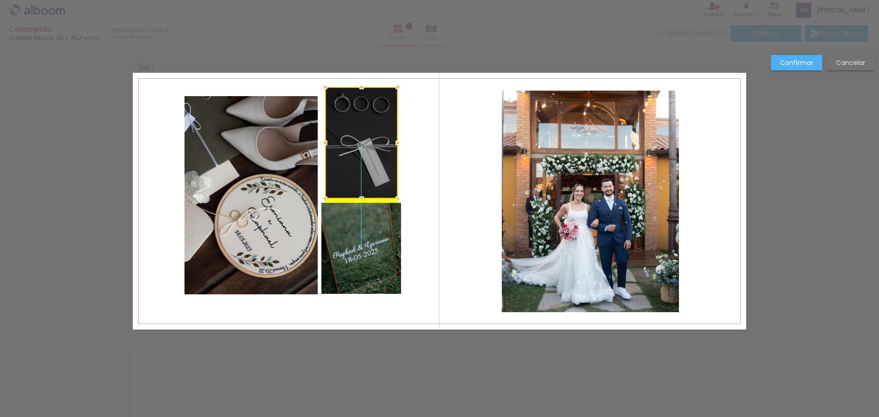
drag, startPoint x: 373, startPoint y: 167, endPoint x: 377, endPoint y: 176, distance: 9.6
click at [377, 176] on div at bounding box center [361, 143] width 73 height 112
click at [371, 240] on quentale-photo at bounding box center [361, 248] width 80 height 91
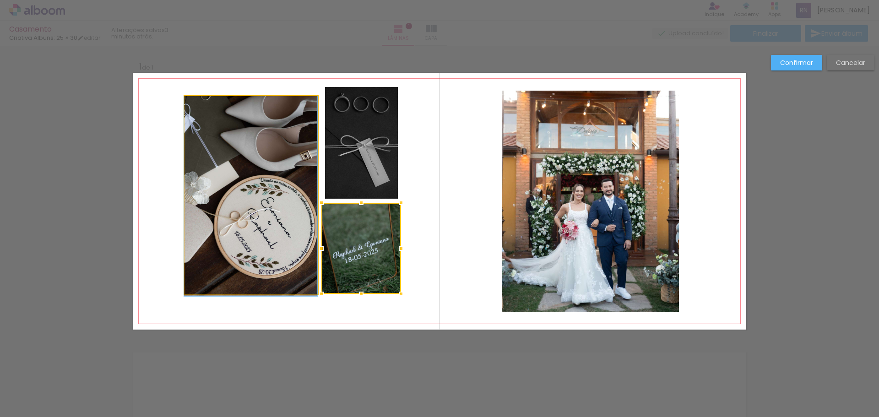
drag, startPoint x: 274, startPoint y: 227, endPoint x: 244, endPoint y: 225, distance: 29.9
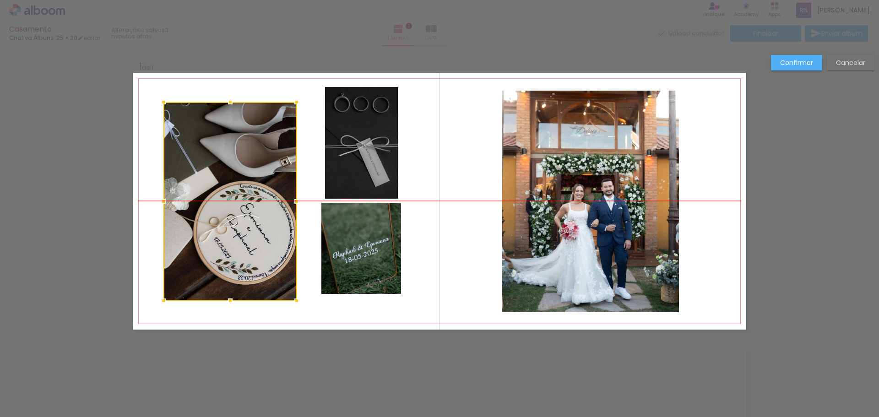
drag, startPoint x: 243, startPoint y: 196, endPoint x: 225, endPoint y: 197, distance: 18.8
click at [225, 197] on div at bounding box center [229, 201] width 133 height 199
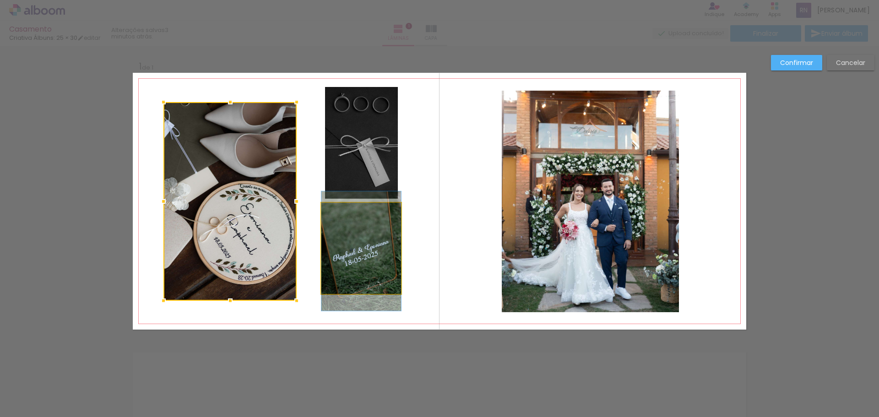
drag, startPoint x: 339, startPoint y: 238, endPoint x: 325, endPoint y: 241, distance: 14.4
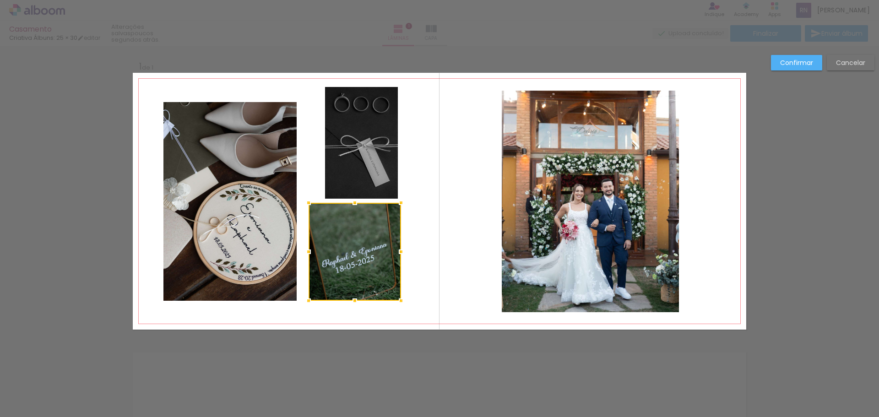
drag, startPoint x: 318, startPoint y: 295, endPoint x: 305, endPoint y: 302, distance: 14.9
click at [305, 305] on div at bounding box center [308, 300] width 18 height 18
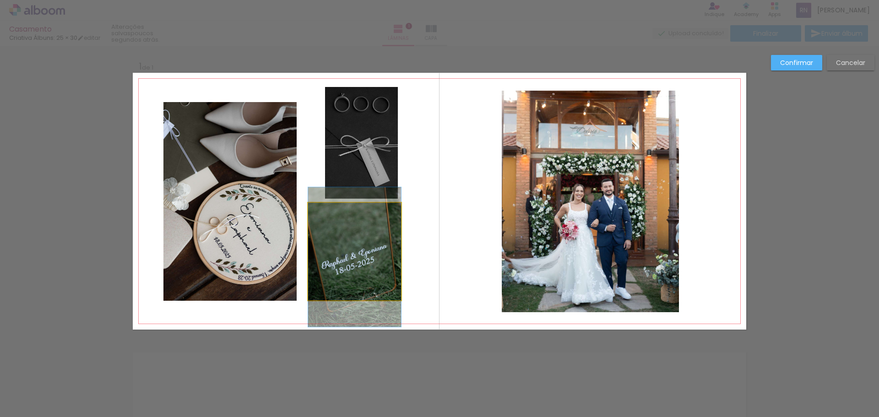
drag, startPoint x: 324, startPoint y: 278, endPoint x: 318, endPoint y: 280, distance: 6.1
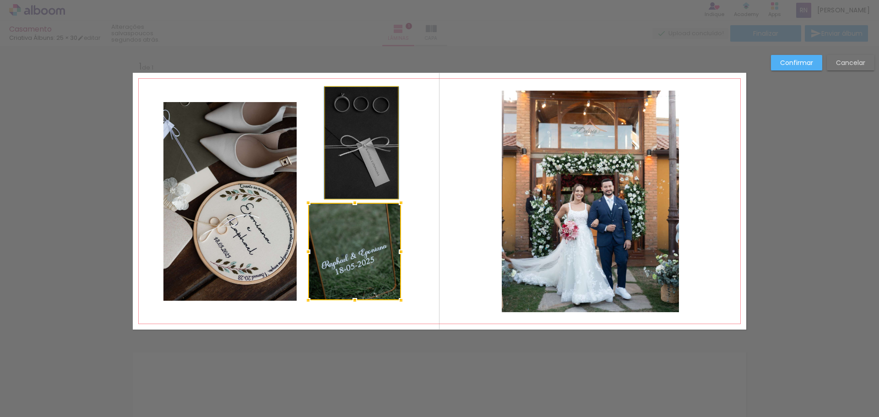
click at [345, 176] on quentale-photo at bounding box center [361, 143] width 73 height 112
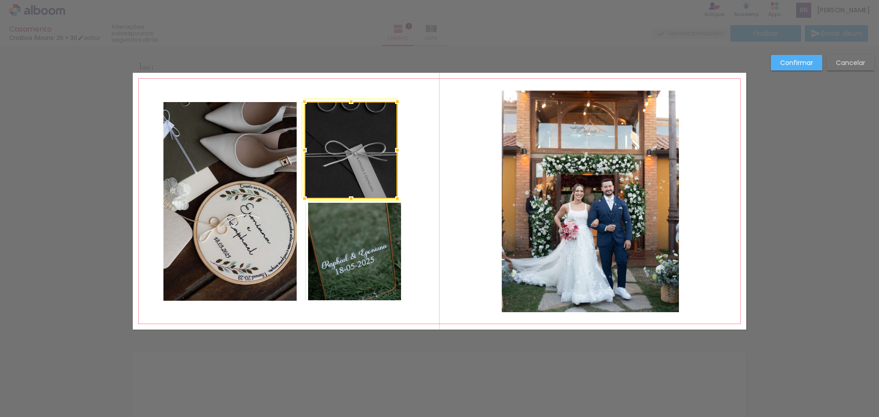
drag, startPoint x: 324, startPoint y: 89, endPoint x: 312, endPoint y: 99, distance: 15.3
click at [312, 99] on album-spread "1 de 1" at bounding box center [439, 201] width 613 height 257
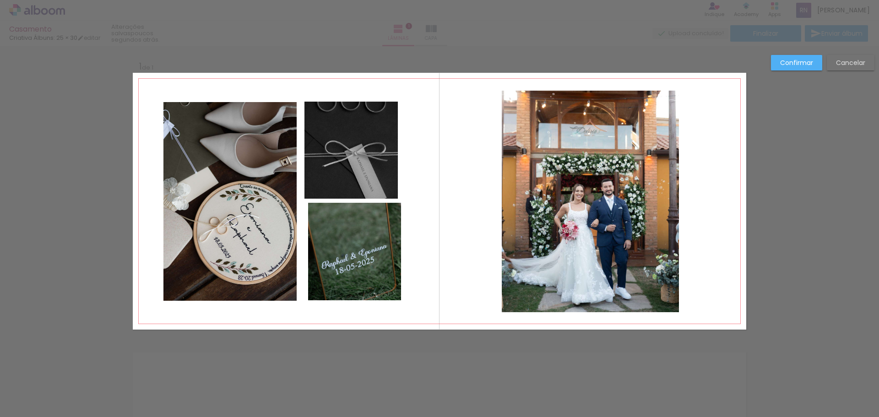
click at [359, 116] on quentale-photo at bounding box center [350, 150] width 93 height 97
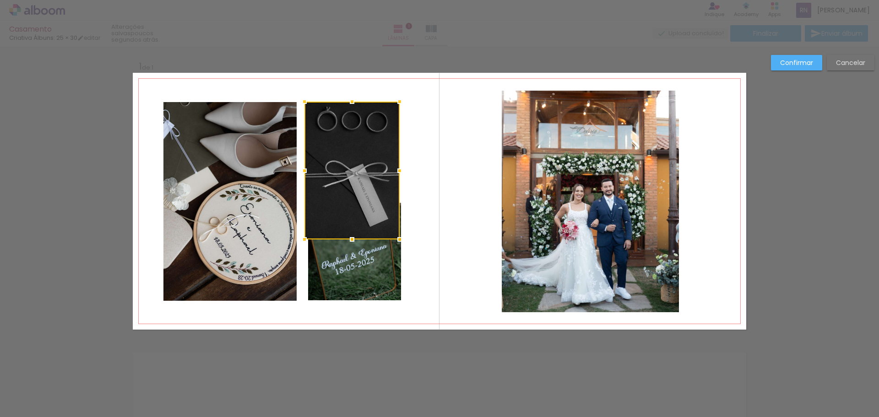
drag, startPoint x: 395, startPoint y: 197, endPoint x: 389, endPoint y: 242, distance: 45.8
click at [390, 242] on div at bounding box center [399, 239] width 18 height 18
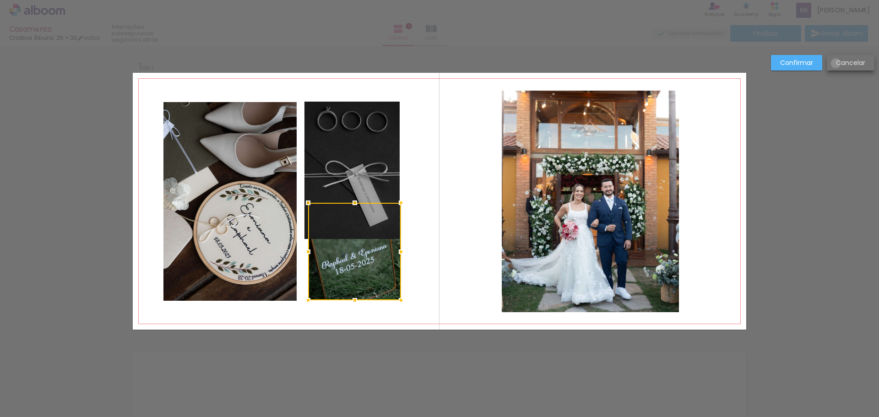
click at [0, 0] on slot "Cancelar" at bounding box center [0, 0] width 0 height 0
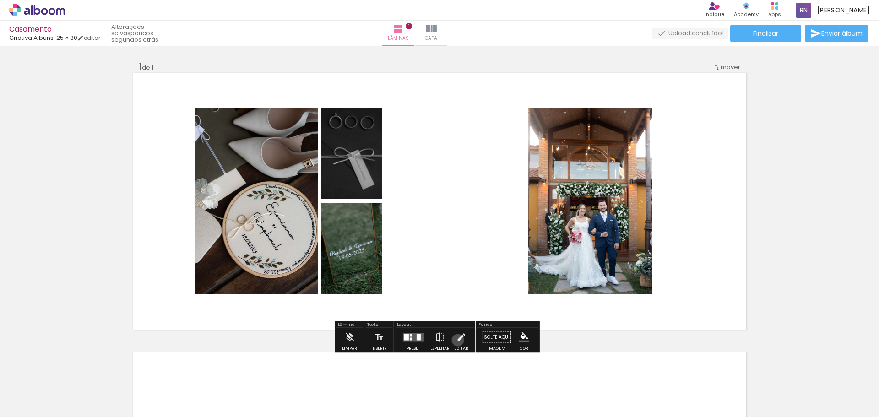
click at [456, 340] on iron-icon at bounding box center [461, 337] width 10 height 18
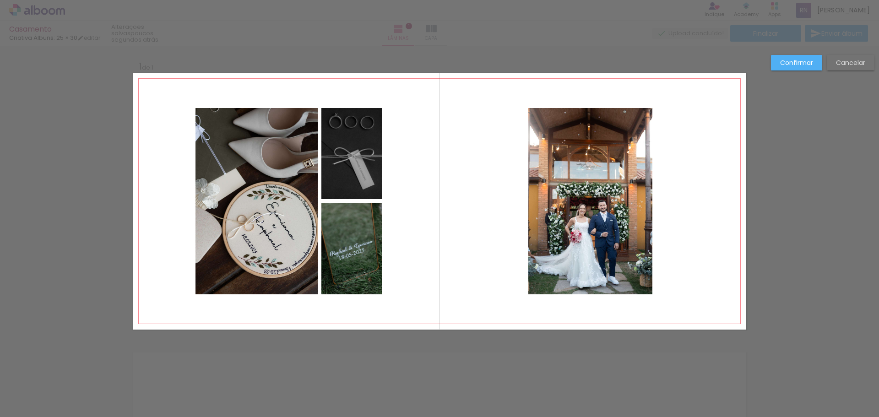
click at [561, 243] on quentale-photo at bounding box center [590, 201] width 124 height 186
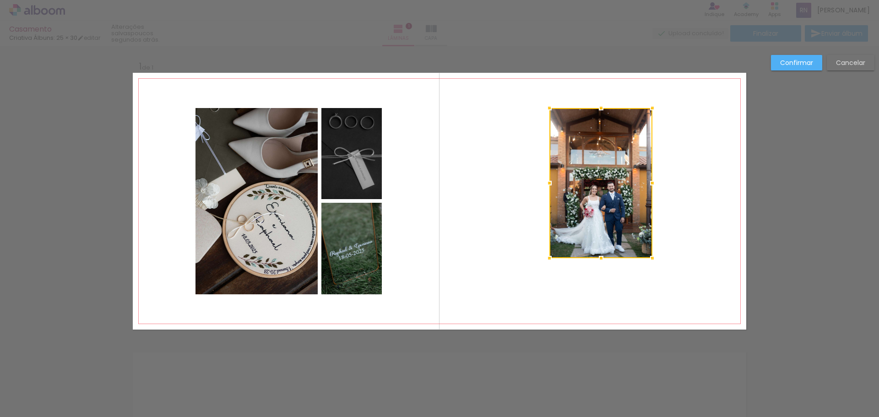
drag, startPoint x: 524, startPoint y: 291, endPoint x: 545, endPoint y: 255, distance: 41.8
click at [545, 255] on div at bounding box center [549, 258] width 18 height 18
click at [832, 64] on paper-button "Cancelar" at bounding box center [850, 63] width 48 height 16
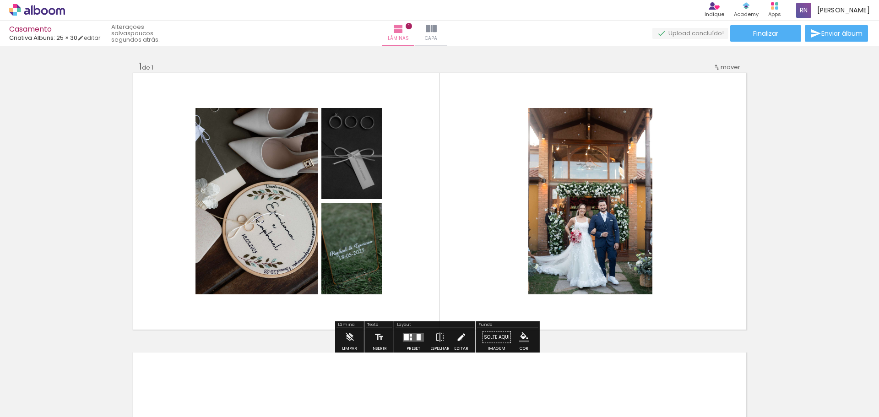
click at [458, 339] on iron-icon at bounding box center [461, 337] width 10 height 18
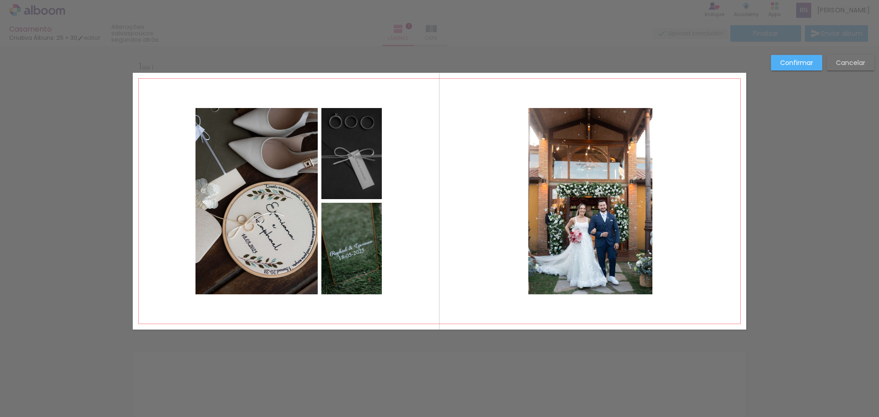
click at [576, 243] on quentale-photo at bounding box center [590, 201] width 124 height 186
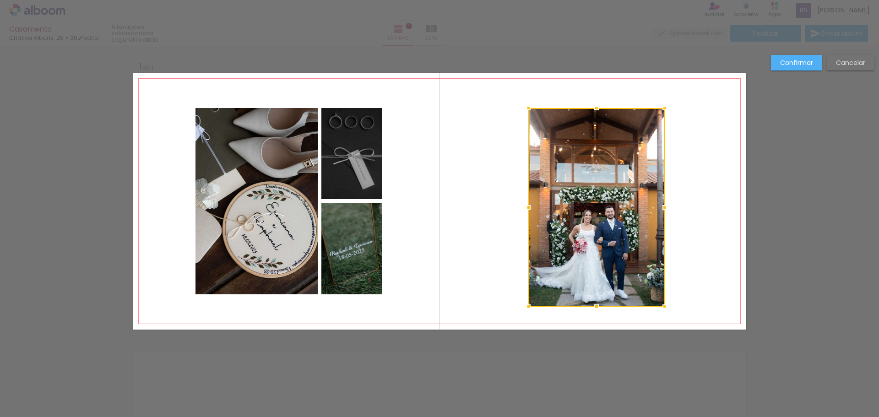
drag, startPoint x: 649, startPoint y: 297, endPoint x: 662, endPoint y: 309, distance: 17.5
click at [662, 309] on div at bounding box center [664, 306] width 18 height 18
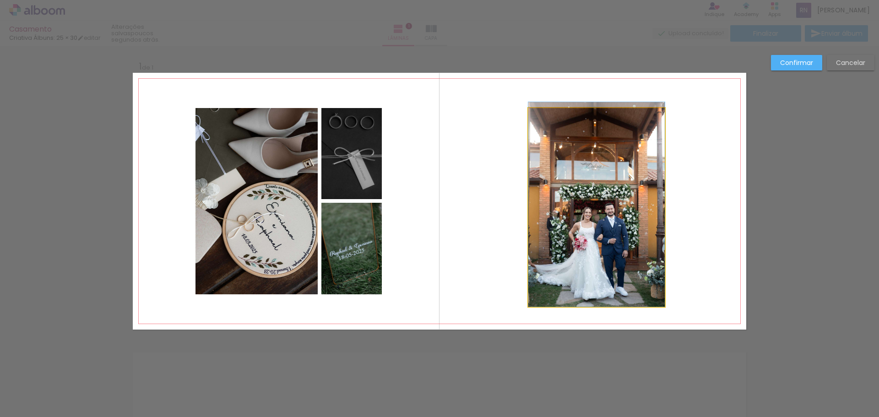
drag, startPoint x: 640, startPoint y: 286, endPoint x: 633, endPoint y: 264, distance: 22.1
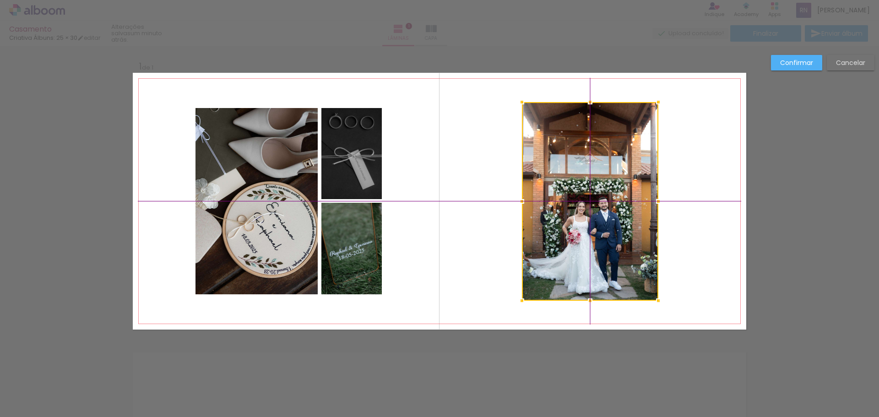
drag, startPoint x: 612, startPoint y: 261, endPoint x: 621, endPoint y: 242, distance: 21.1
click at [621, 242] on div at bounding box center [590, 201] width 136 height 199
click at [703, 245] on quentale-layouter at bounding box center [439, 201] width 613 height 257
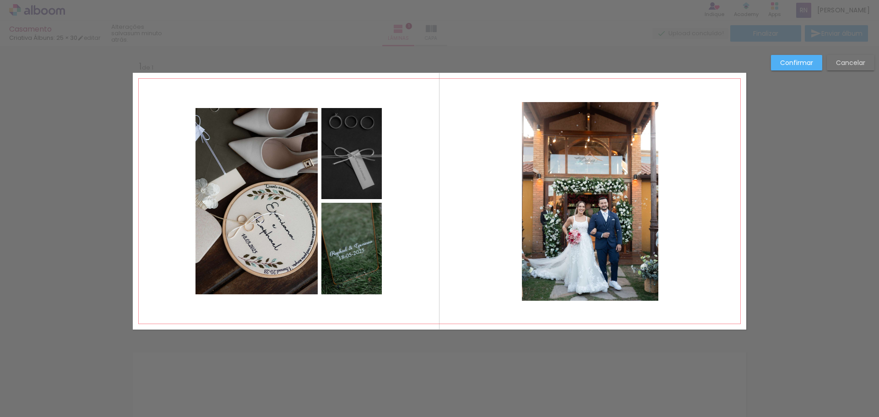
click at [800, 68] on paper-button "Confirmar" at bounding box center [796, 63] width 51 height 16
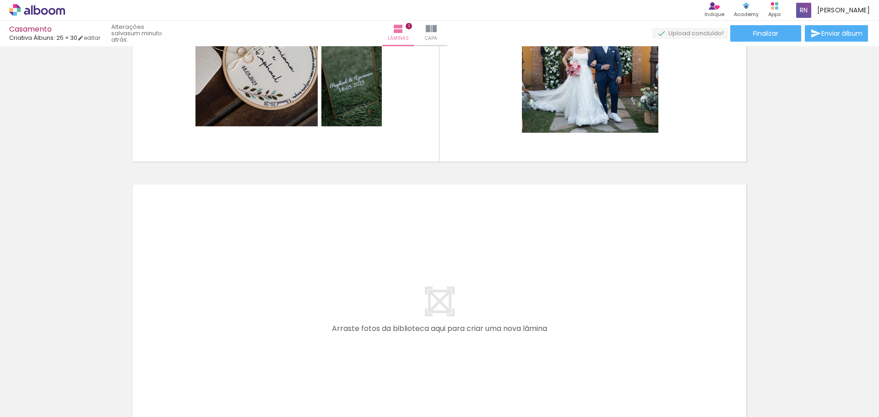
scroll to position [183, 0]
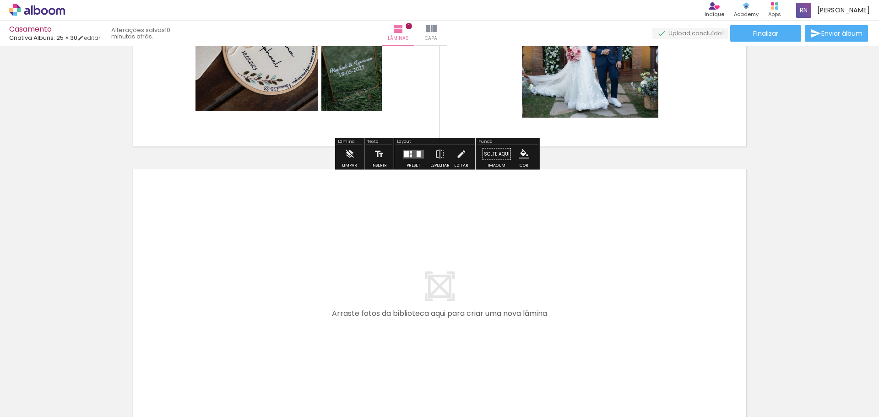
click at [37, 404] on span "Adicionar Fotos" at bounding box center [32, 404] width 27 height 10
click at [0, 0] on input "file" at bounding box center [0, 0] width 0 height 0
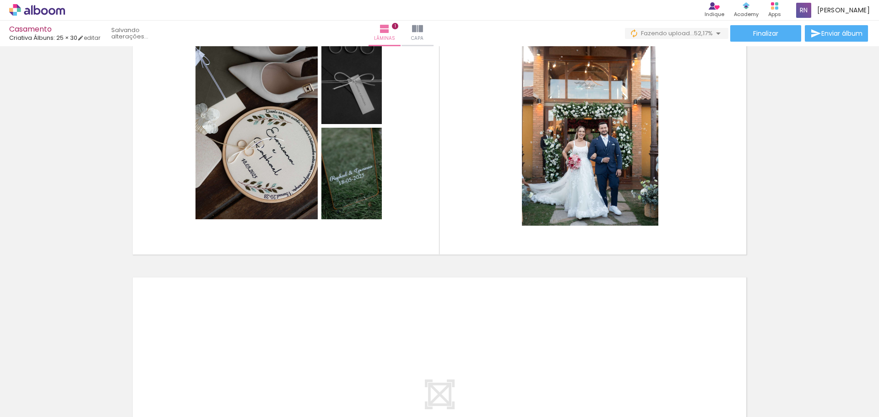
scroll to position [281, 0]
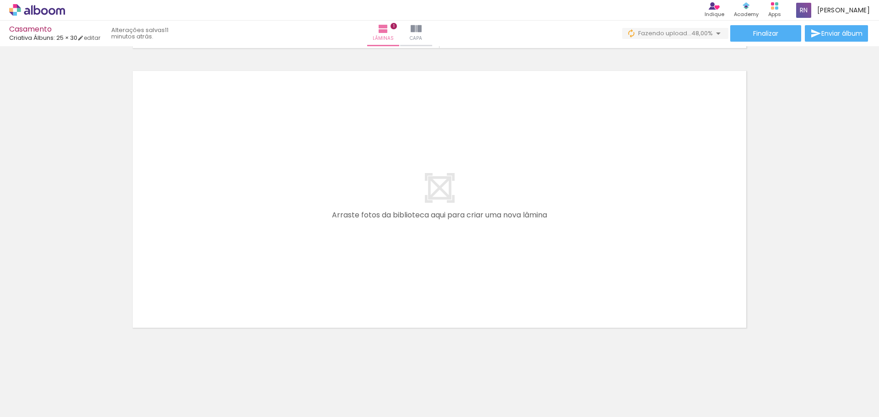
drag, startPoint x: 480, startPoint y: 393, endPoint x: 461, endPoint y: 347, distance: 49.5
click at [461, 347] on neon-animatable "Inserir lâmina 1 de 1 O Designbox precisará aumentar a sua imagem em 172% para …" at bounding box center [439, 91] width 879 height 652
click at [43, 390] on input "Todas as fotos" at bounding box center [25, 389] width 35 height 8
click at [45, 387] on paper-item "Não utilizadas" at bounding box center [29, 387] width 47 height 8
type input "Não utilizadas"
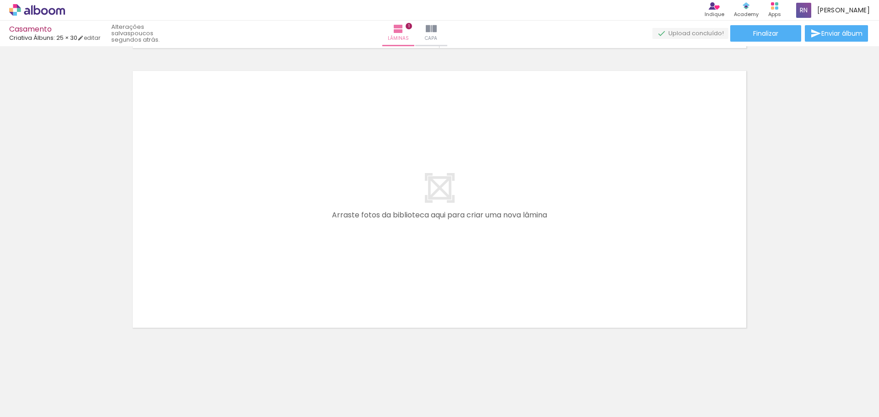
click at [34, 407] on span "Adicionar Fotos" at bounding box center [32, 412] width 27 height 10
click at [0, 0] on input "file" at bounding box center [0, 0] width 0 height 0
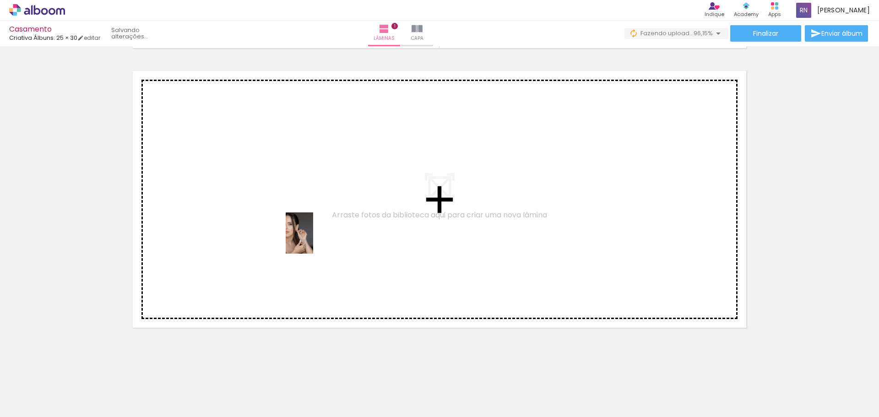
drag, startPoint x: 370, startPoint y: 398, endPoint x: 313, endPoint y: 240, distance: 168.2
click at [313, 240] on quentale-workspace at bounding box center [439, 208] width 879 height 417
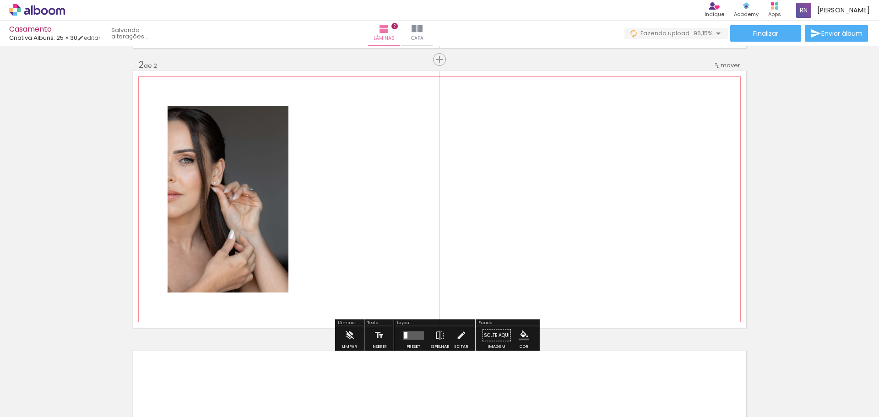
scroll to position [278, 0]
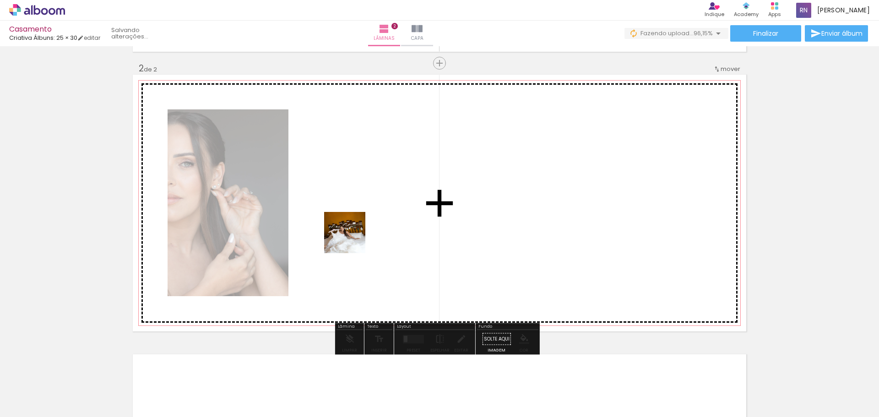
drag, startPoint x: 376, startPoint y: 385, endPoint x: 351, endPoint y: 239, distance: 148.0
click at [351, 239] on quentale-workspace at bounding box center [439, 208] width 879 height 417
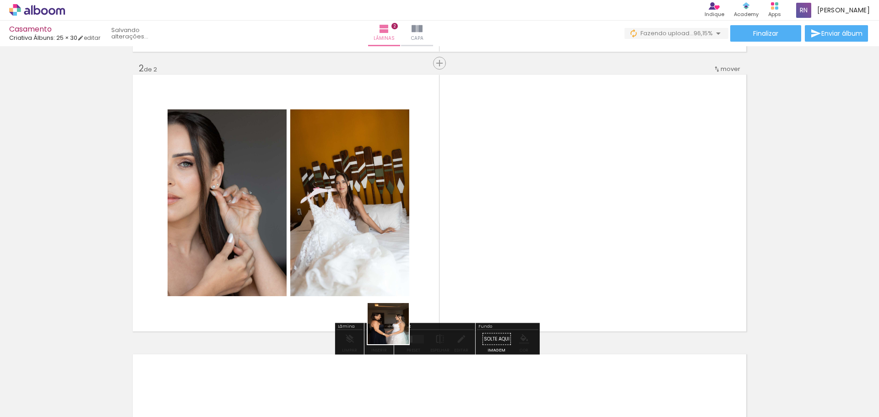
drag, startPoint x: 375, startPoint y: 391, endPoint x: 410, endPoint y: 253, distance: 142.2
click at [410, 253] on quentale-workspace at bounding box center [439, 208] width 879 height 417
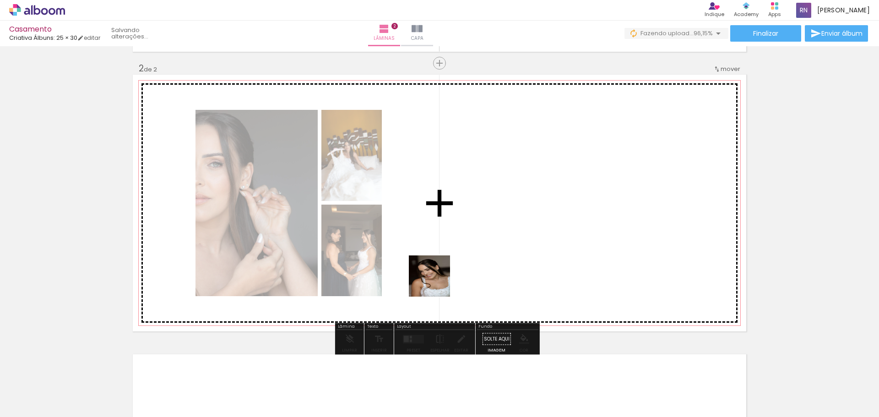
drag, startPoint x: 370, startPoint y: 398, endPoint x: 437, endPoint y: 281, distance: 134.2
click at [437, 281] on quentale-workspace at bounding box center [439, 208] width 879 height 417
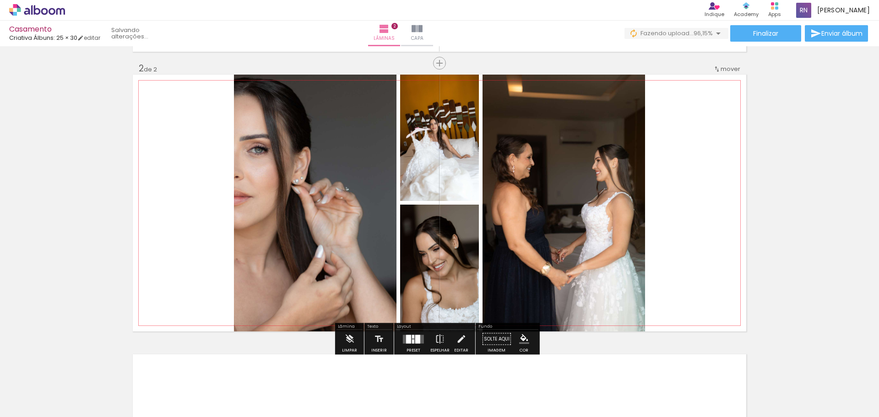
scroll to position [0, 122]
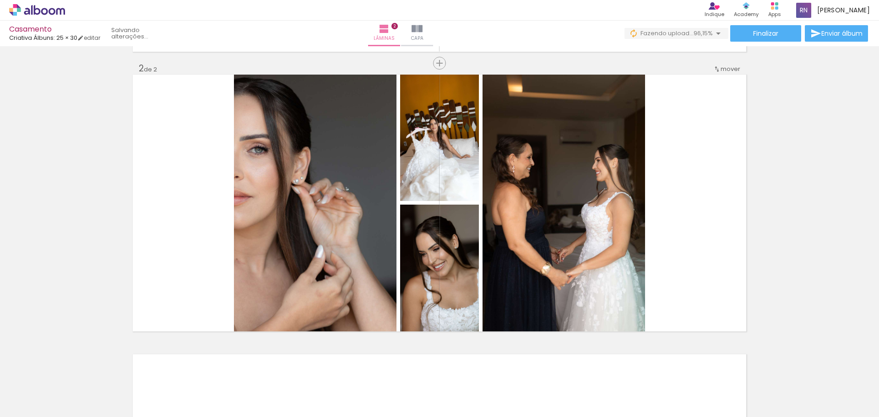
click at [487, 398] on div at bounding box center [482, 385] width 30 height 45
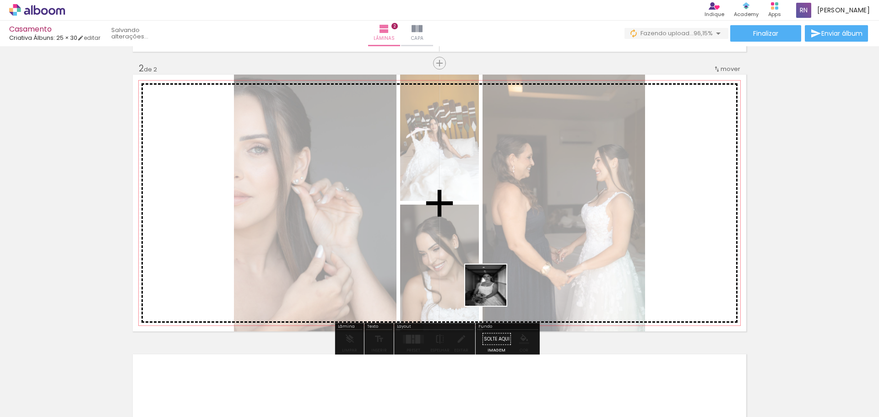
drag, startPoint x: 443, startPoint y: 398, endPoint x: 493, endPoint y: 291, distance: 117.5
click at [493, 291] on quentale-workspace at bounding box center [439, 208] width 879 height 417
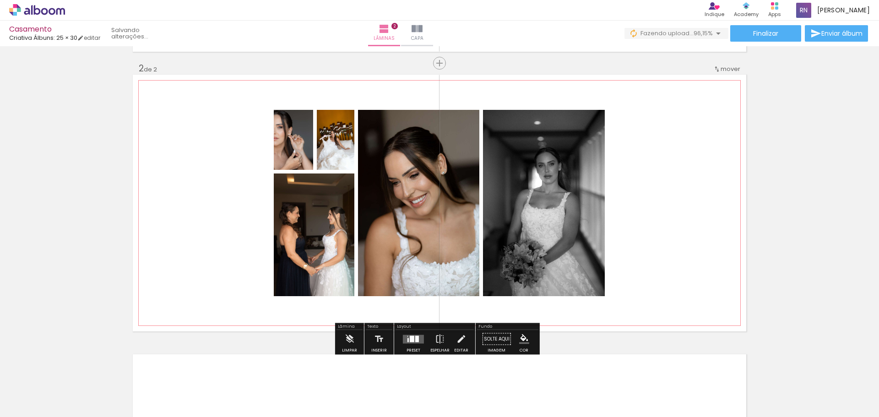
scroll to position [0, 70]
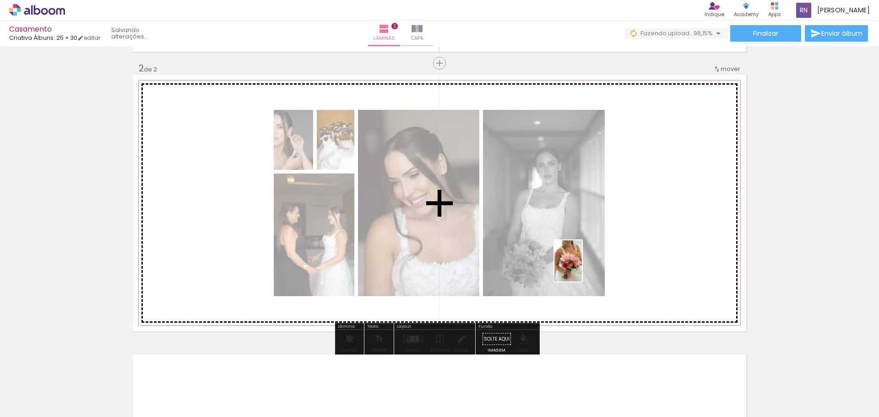
drag, startPoint x: 484, startPoint y: 394, endPoint x: 582, endPoint y: 268, distance: 159.5
click at [582, 268] on quentale-workspace at bounding box center [439, 208] width 879 height 417
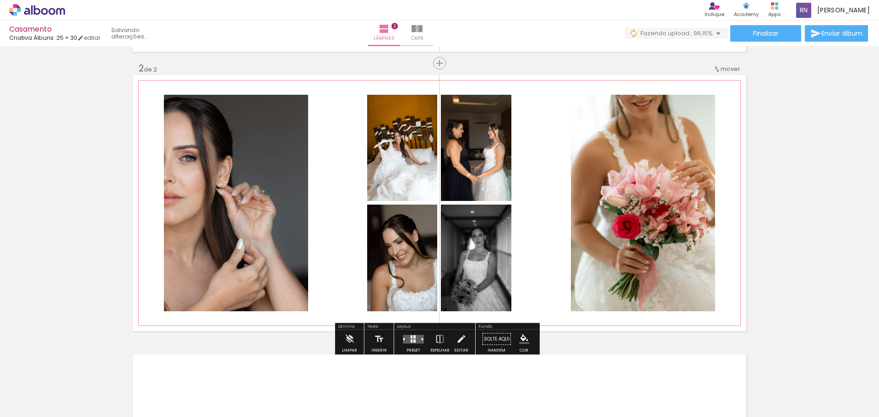
scroll to position [0, 19]
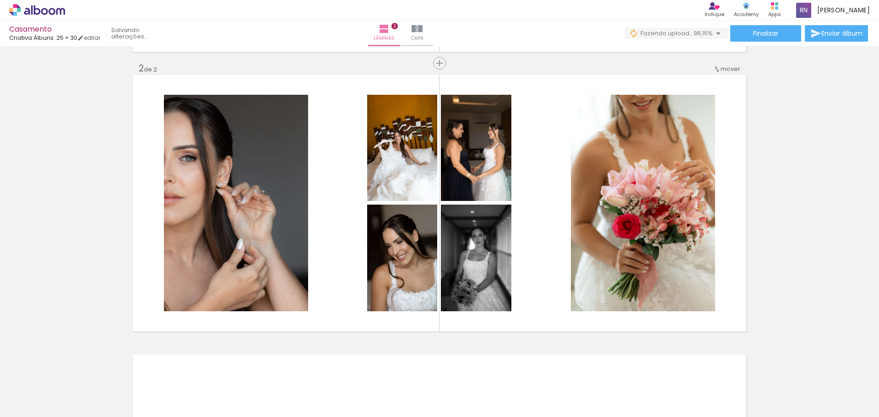
click at [490, 392] on div at bounding box center [482, 385] width 30 height 45
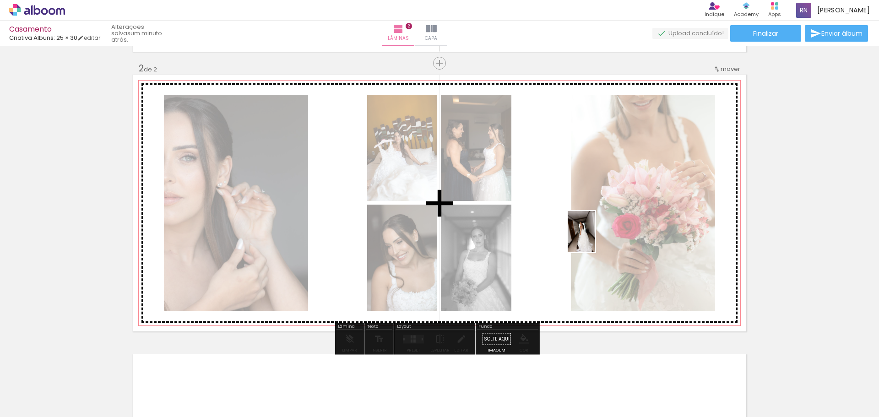
drag, startPoint x: 837, startPoint y: 401, endPoint x: 595, endPoint y: 238, distance: 291.5
click at [595, 238] on quentale-workspace at bounding box center [439, 208] width 879 height 417
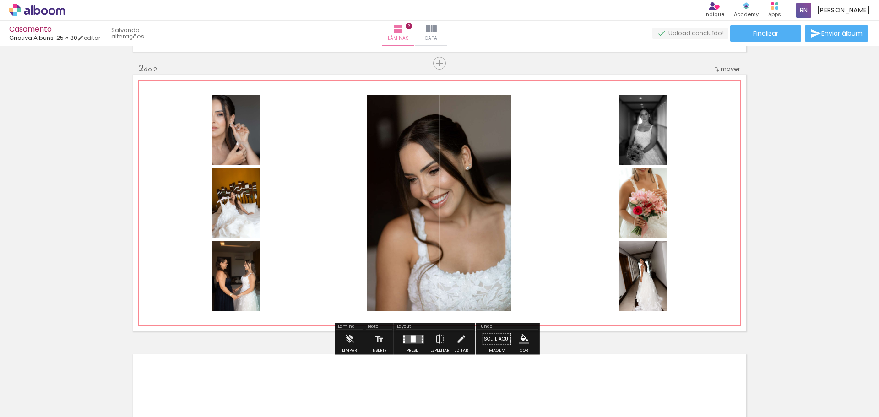
scroll to position [0, 0]
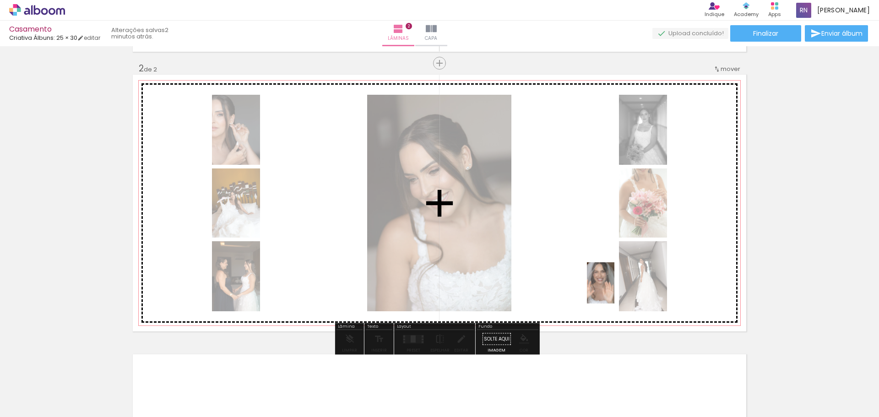
drag, startPoint x: 597, startPoint y: 401, endPoint x: 614, endPoint y: 290, distance: 112.9
click at [614, 290] on quentale-workspace at bounding box center [439, 208] width 879 height 417
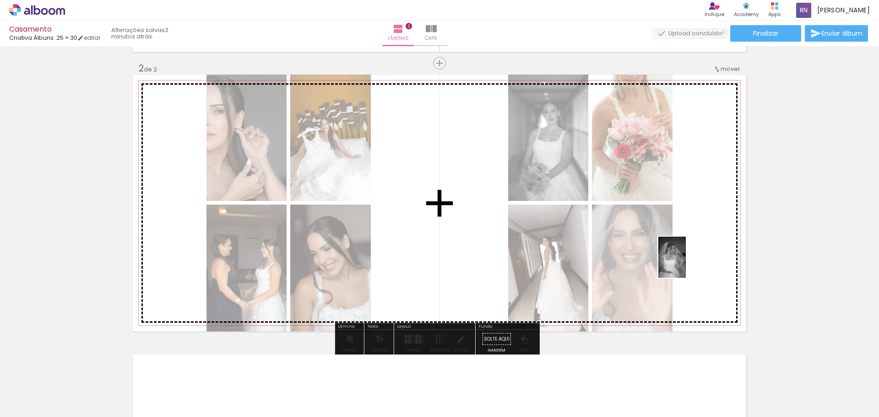
drag, startPoint x: 655, startPoint y: 395, endPoint x: 685, endPoint y: 264, distance: 134.3
click at [685, 264] on quentale-workspace at bounding box center [439, 208] width 879 height 417
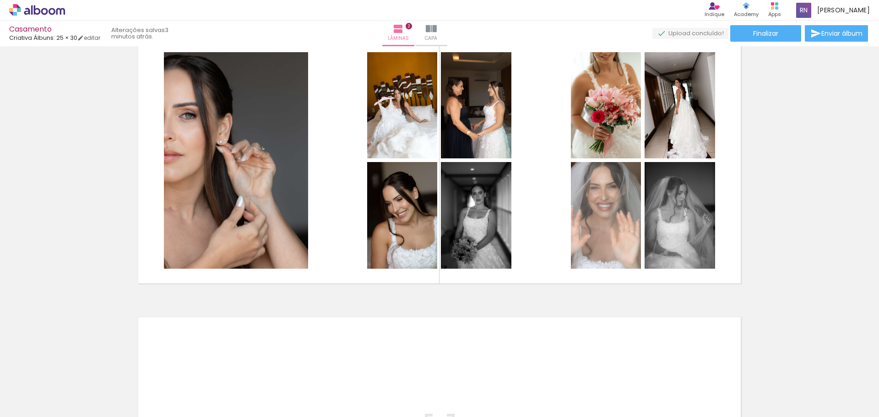
scroll to position [0, 532]
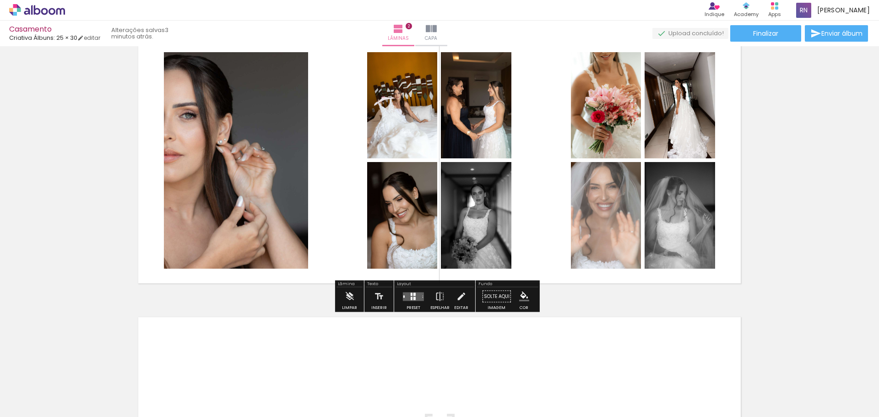
click at [413, 299] on div at bounding box center [414, 298] width 2 height 3
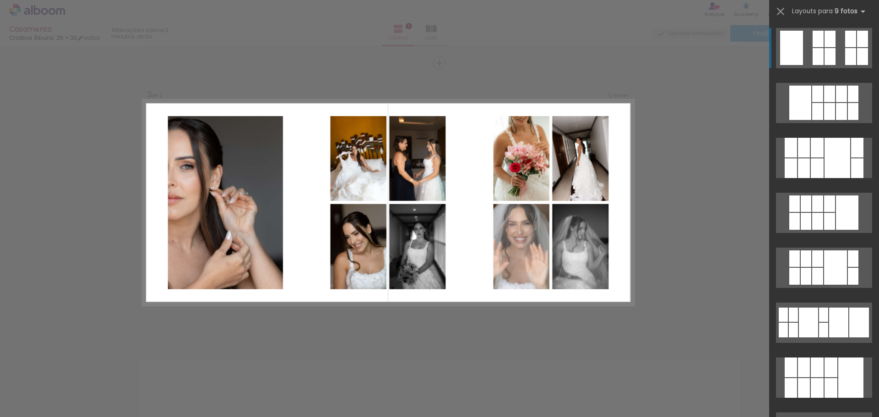
scroll to position [278, 0]
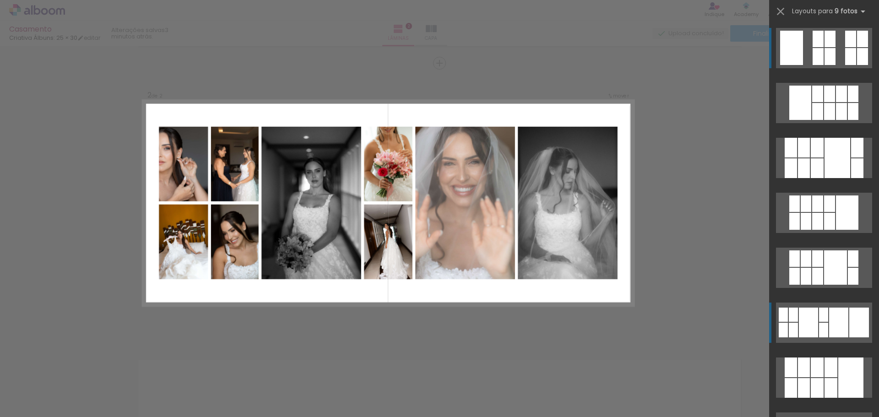
click at [819, 318] on div at bounding box center [823, 315] width 9 height 14
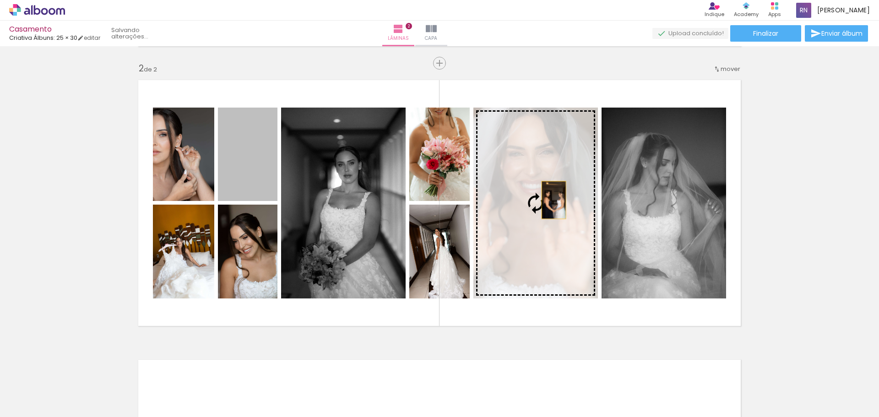
drag, startPoint x: 246, startPoint y: 173, endPoint x: 550, endPoint y: 200, distance: 305.5
click at [0, 0] on slot at bounding box center [0, 0] width 0 height 0
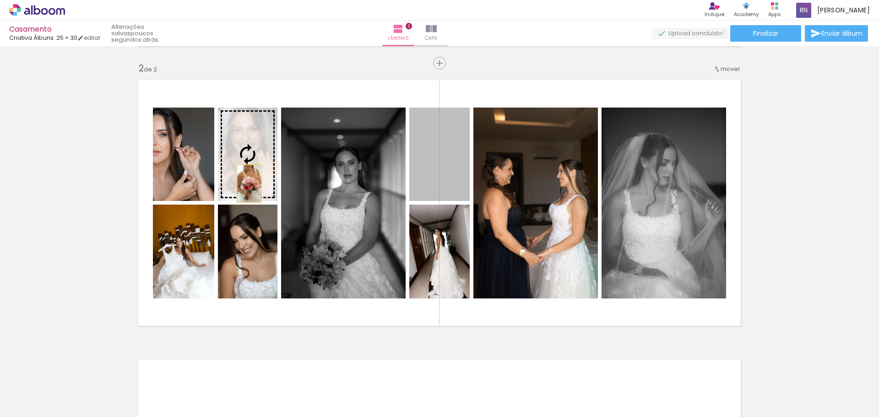
drag, startPoint x: 430, startPoint y: 166, endPoint x: 246, endPoint y: 183, distance: 185.2
click at [0, 0] on slot at bounding box center [0, 0] width 0 height 0
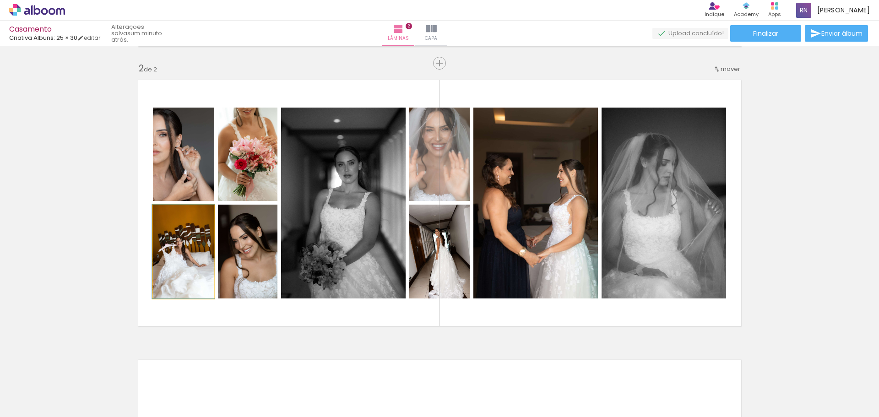
click at [182, 268] on quentale-photo at bounding box center [183, 252] width 61 height 94
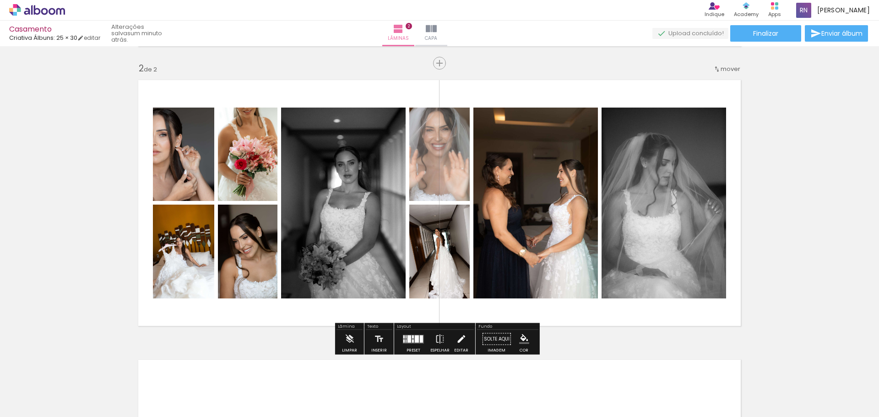
click at [461, 348] on div "Editar" at bounding box center [461, 350] width 14 height 4
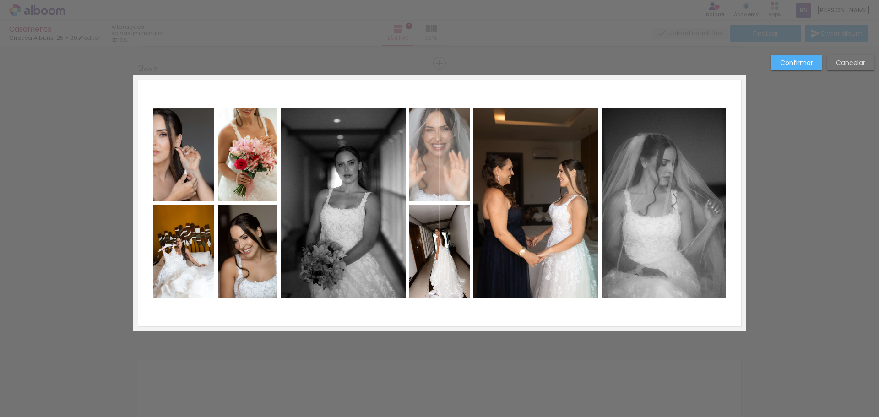
click at [200, 258] on quentale-photo at bounding box center [183, 252] width 61 height 94
drag, startPoint x: 207, startPoint y: 207, endPoint x: 210, endPoint y: 212, distance: 5.3
click at [210, 212] on div at bounding box center [214, 205] width 18 height 18
click at [189, 252] on div at bounding box center [183, 251] width 61 height 93
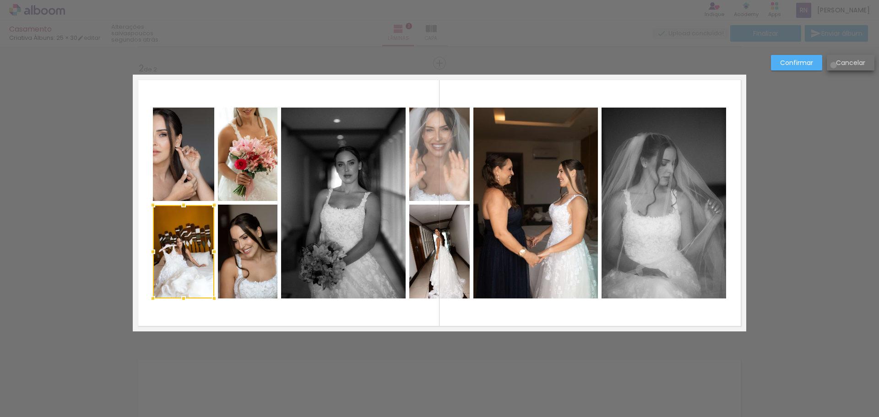
click at [833, 65] on paper-button "Cancelar" at bounding box center [850, 63] width 48 height 16
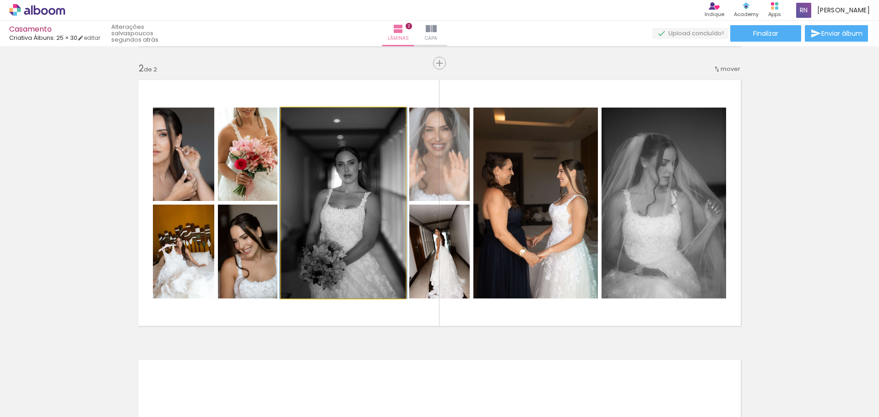
click at [327, 255] on quentale-photo at bounding box center [343, 203] width 124 height 191
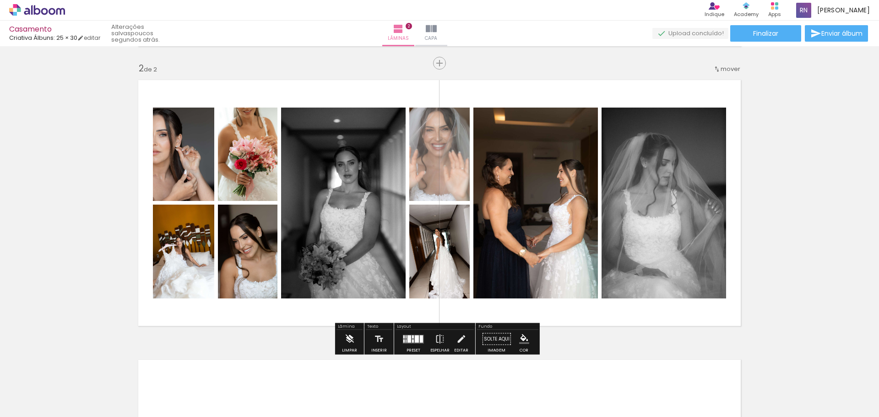
click at [346, 342] on iron-icon at bounding box center [349, 339] width 10 height 18
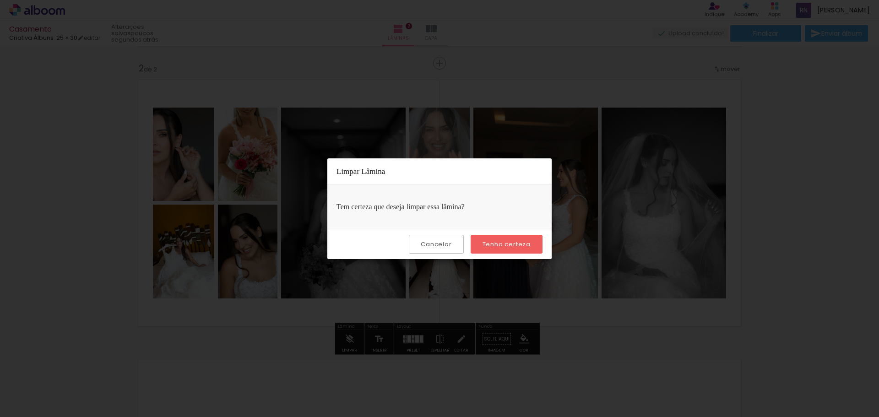
click at [0, 0] on slot "Tenho certeza" at bounding box center [0, 0] width 0 height 0
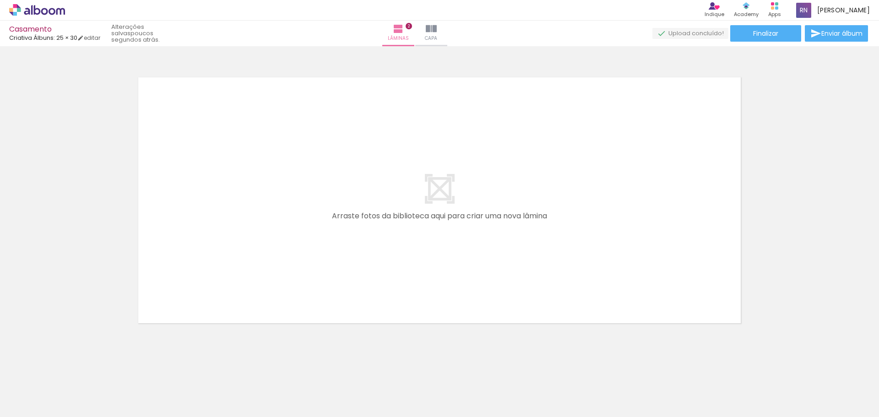
scroll to position [561, 0]
click at [22, 399] on span "Adicionar Fotos" at bounding box center [32, 404] width 27 height 10
click at [0, 0] on input "file" at bounding box center [0, 0] width 0 height 0
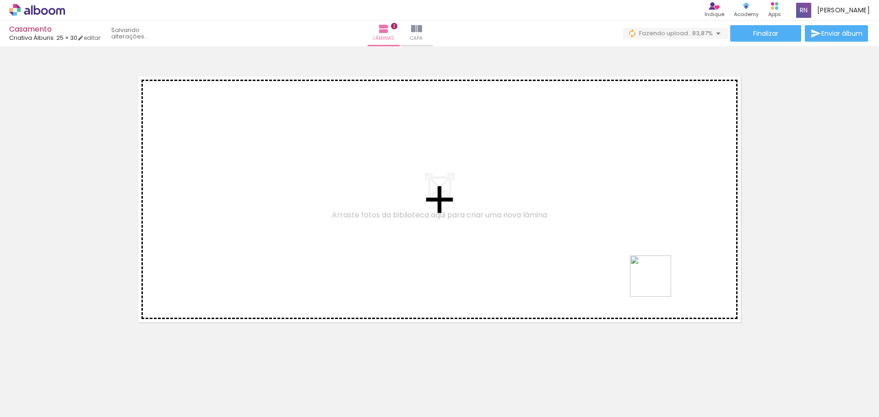
drag, startPoint x: 694, startPoint y: 396, endPoint x: 656, endPoint y: 281, distance: 121.4
click at [656, 281] on quentale-workspace at bounding box center [439, 208] width 879 height 417
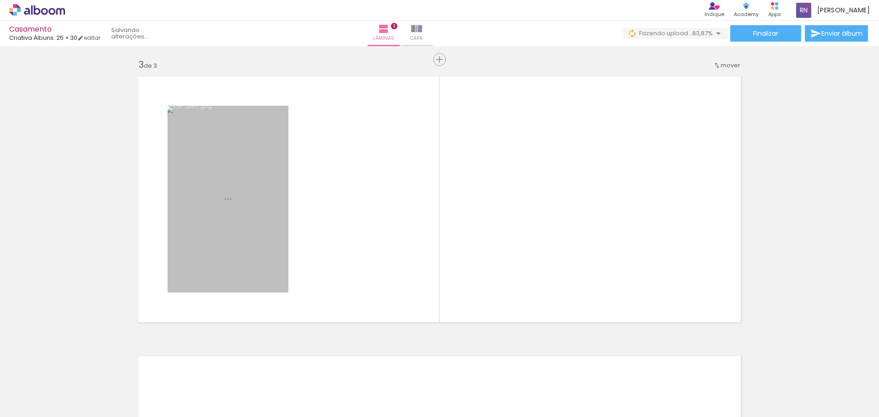
scroll to position [557, 0]
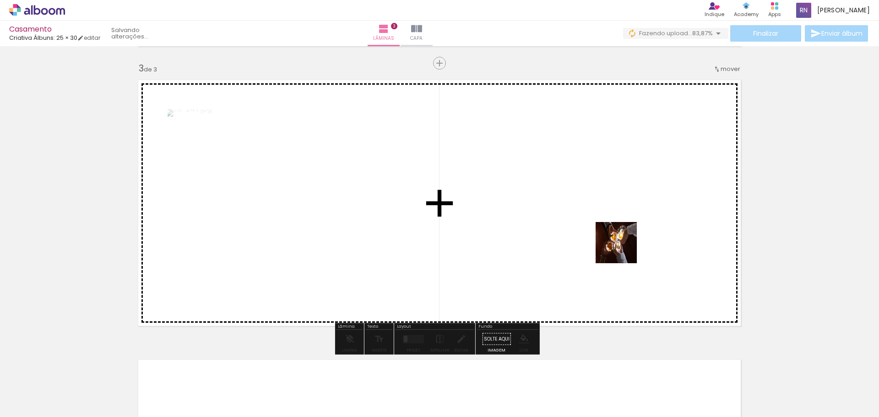
drag, startPoint x: 628, startPoint y: 270, endPoint x: 623, endPoint y: 249, distance: 21.2
click at [623, 249] on quentale-workspace at bounding box center [439, 208] width 879 height 417
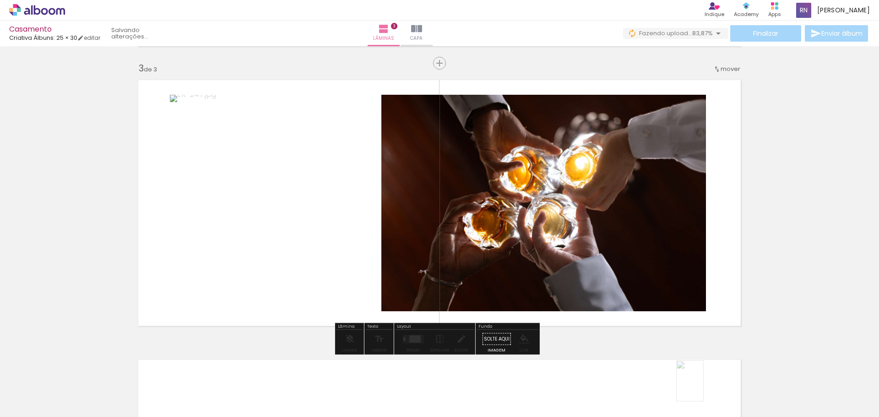
drag, startPoint x: 694, startPoint y: 390, endPoint x: 704, endPoint y: 388, distance: 10.2
click at [702, 388] on div at bounding box center [687, 385] width 30 height 45
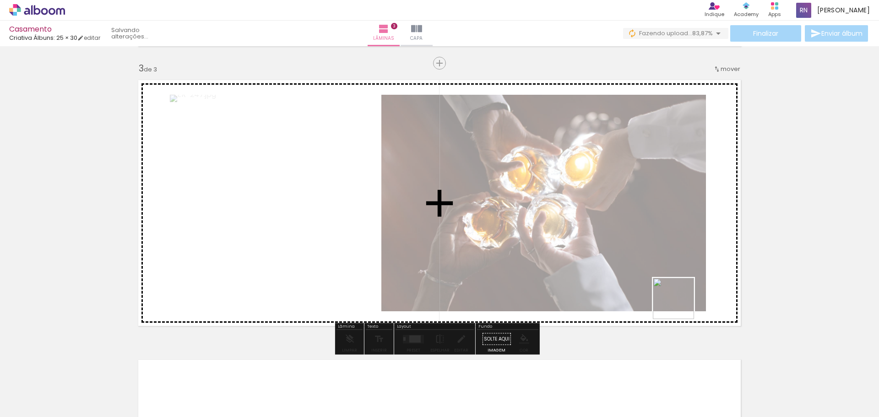
drag, startPoint x: 739, startPoint y: 395, endPoint x: 598, endPoint y: 239, distance: 209.9
click at [598, 239] on quentale-workspace at bounding box center [439, 208] width 879 height 417
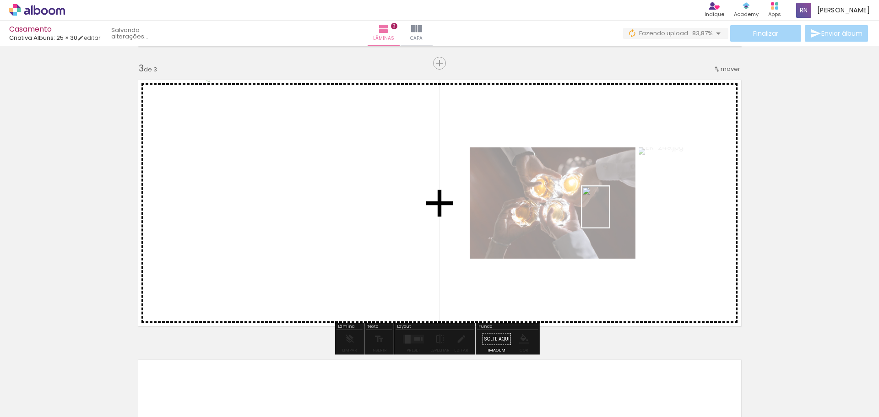
drag, startPoint x: 785, startPoint y: 381, endPoint x: 609, endPoint y: 214, distance: 242.8
click at [609, 214] on quentale-workspace at bounding box center [439, 208] width 879 height 417
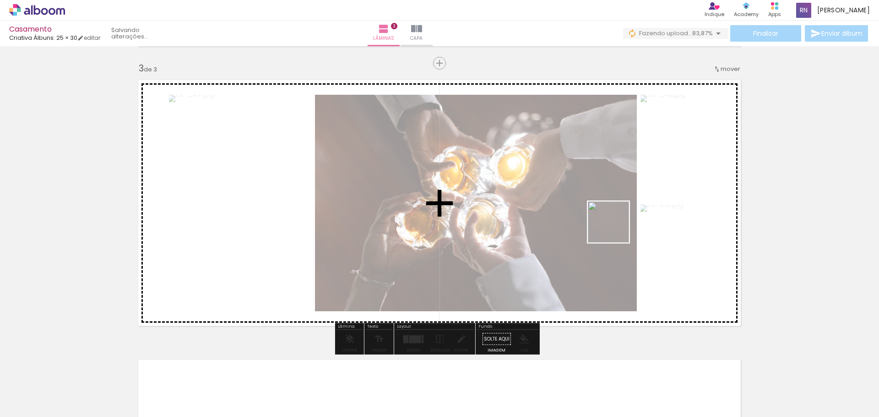
drag, startPoint x: 840, startPoint y: 384, endPoint x: 609, endPoint y: 226, distance: 279.9
click at [609, 226] on quentale-workspace at bounding box center [439, 208] width 879 height 417
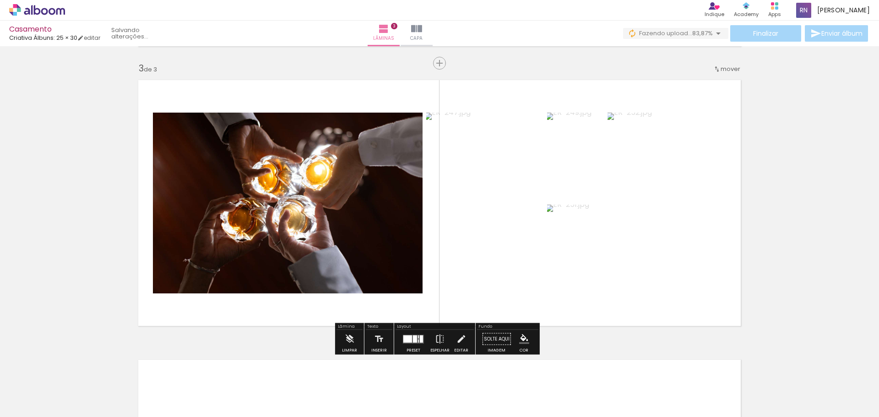
click at [408, 348] on div "Preset" at bounding box center [413, 350] width 14 height 4
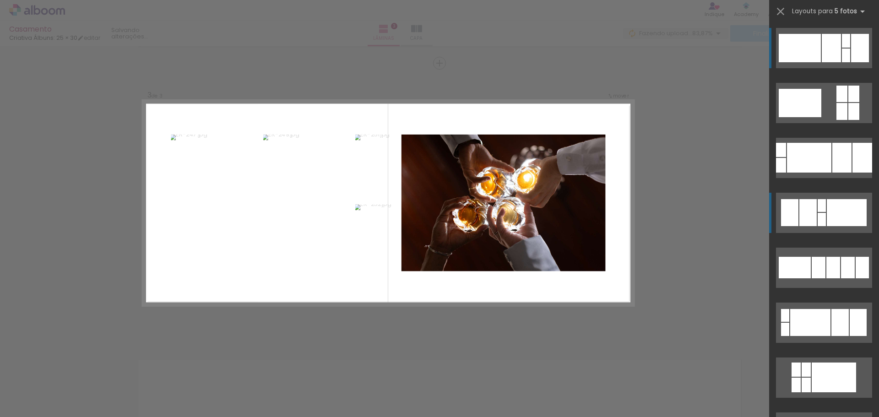
click at [811, 215] on div at bounding box center [807, 212] width 17 height 27
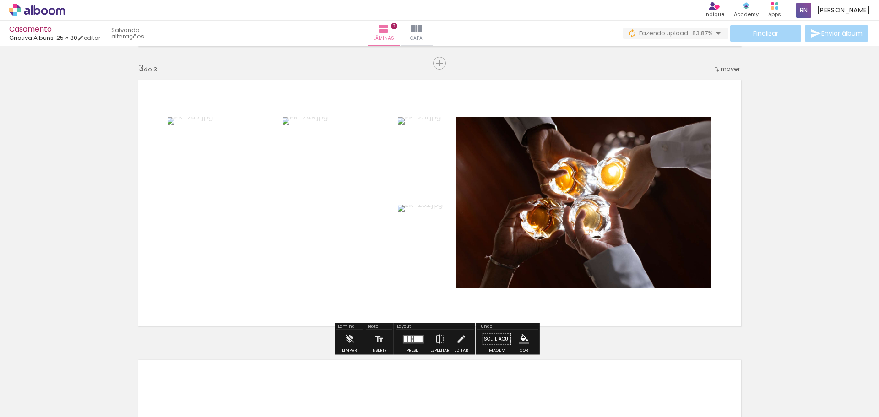
click at [410, 343] on div at bounding box center [413, 339] width 25 height 18
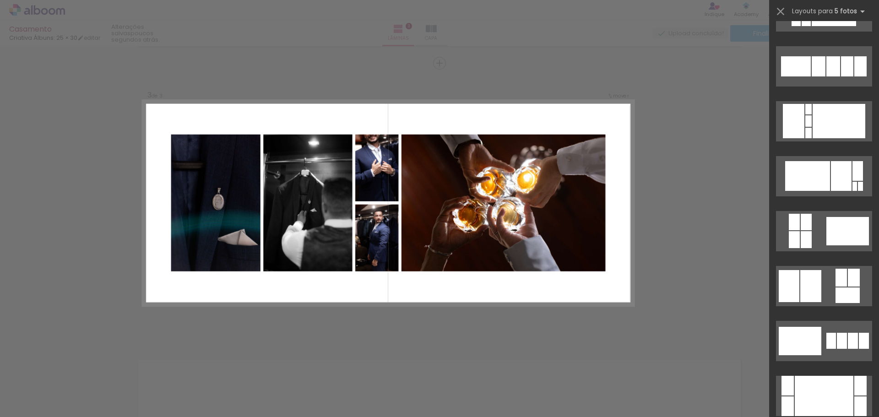
scroll to position [165, 0]
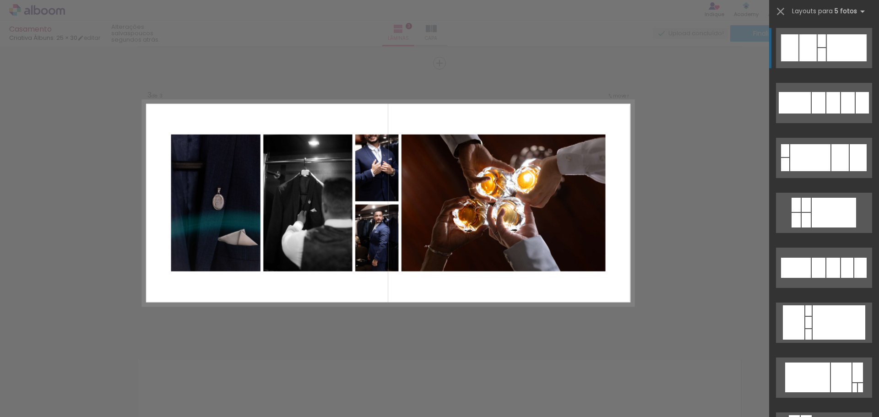
click at [25, 405] on span "Adicionar Fotos" at bounding box center [32, 404] width 27 height 10
click at [0, 0] on input "file" at bounding box center [0, 0] width 0 height 0
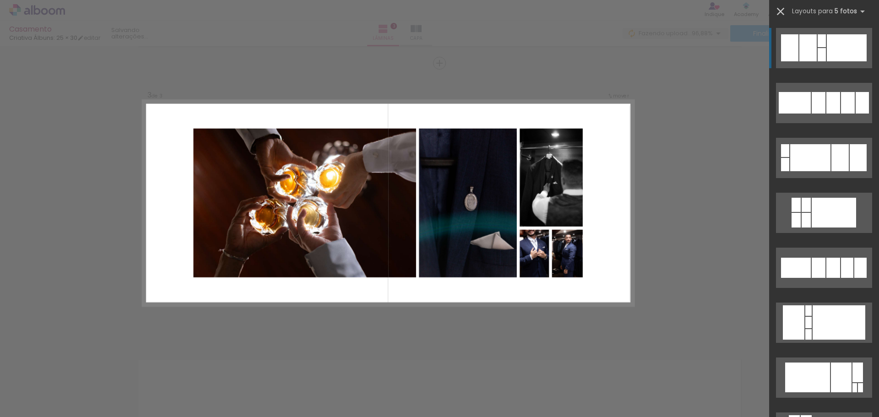
click at [785, 15] on iron-icon at bounding box center [780, 11] width 13 height 13
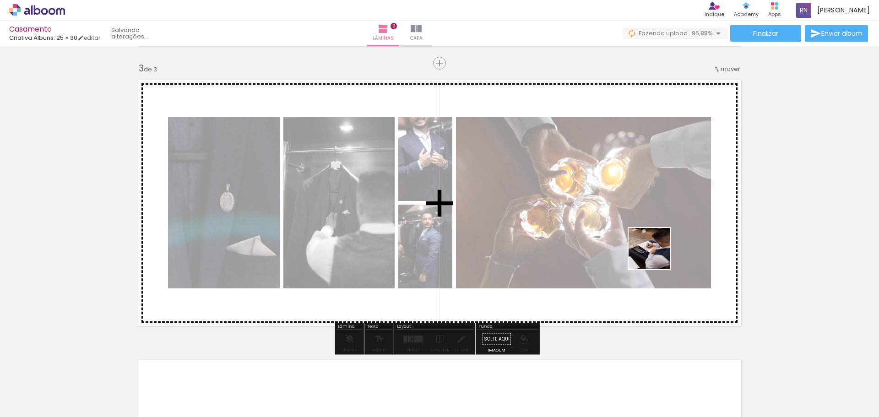
drag, startPoint x: 847, startPoint y: 382, endPoint x: 583, endPoint y: 263, distance: 289.8
click at [635, 246] on quentale-workspace at bounding box center [439, 208] width 879 height 417
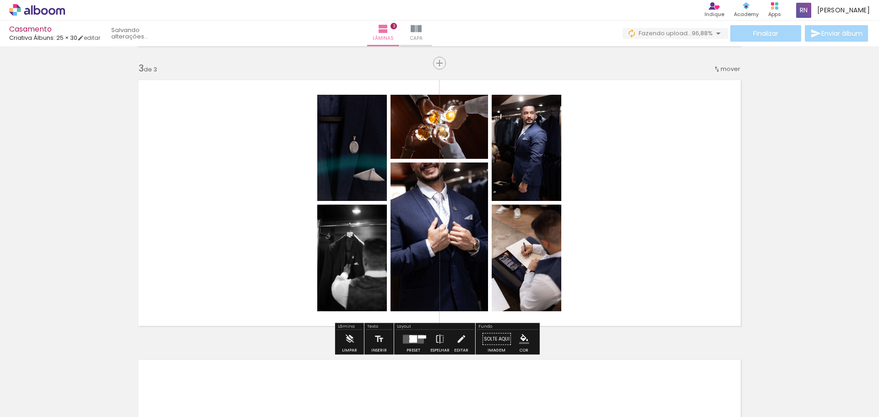
click at [407, 343] on quentale-layouter at bounding box center [413, 339] width 21 height 9
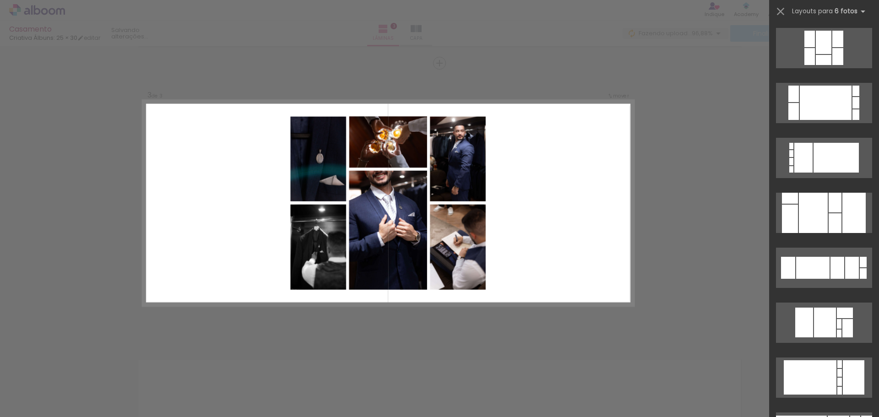
scroll to position [0, 0]
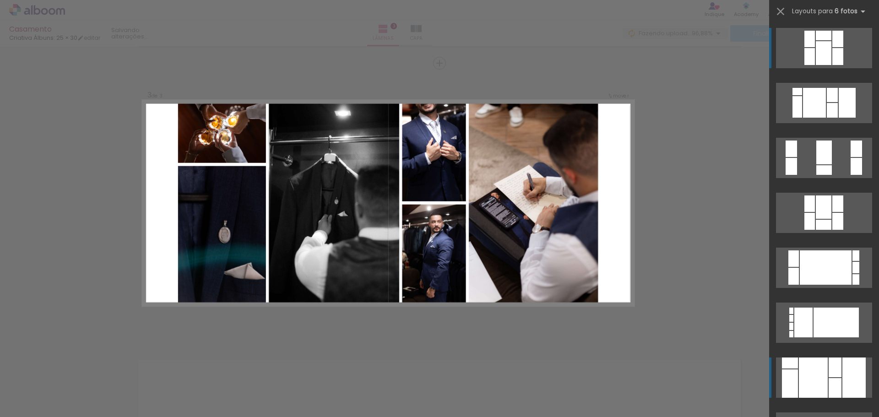
click at [788, 365] on div at bounding box center [790, 362] width 16 height 11
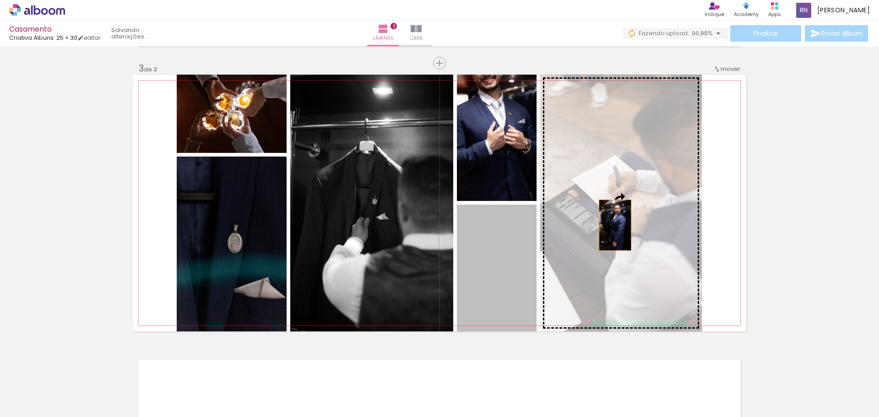
drag, startPoint x: 499, startPoint y: 284, endPoint x: 611, endPoint y: 225, distance: 127.1
click at [0, 0] on slot at bounding box center [0, 0] width 0 height 0
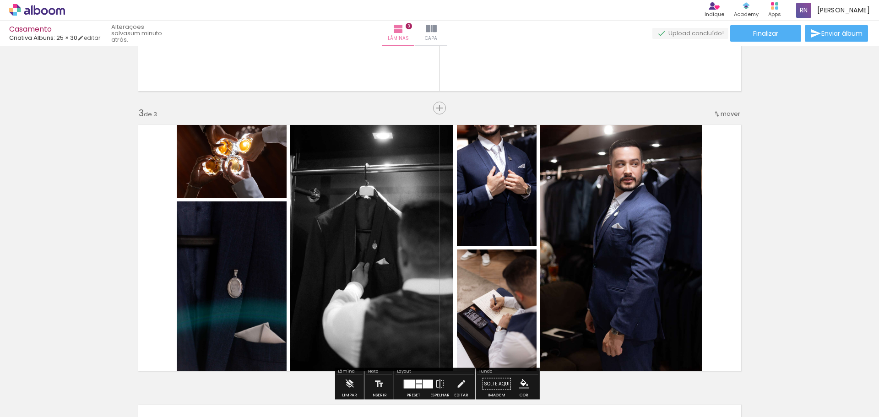
scroll to position [512, 0]
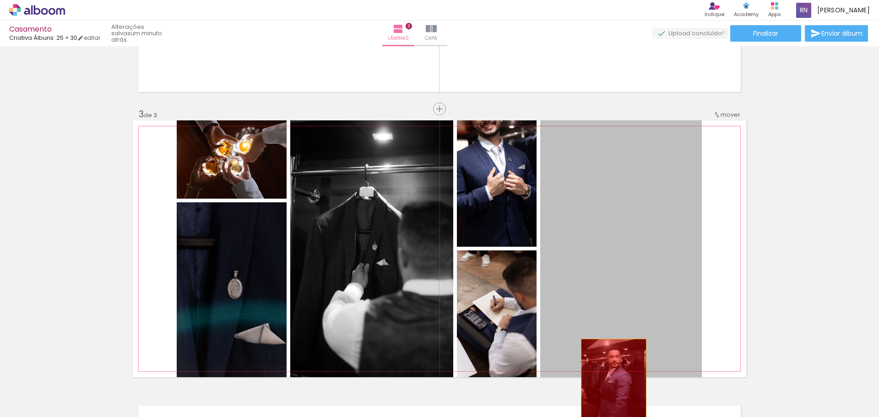
drag, startPoint x: 618, startPoint y: 199, endPoint x: 610, endPoint y: 392, distance: 193.2
click at [610, 392] on quentale-workspace at bounding box center [439, 208] width 879 height 417
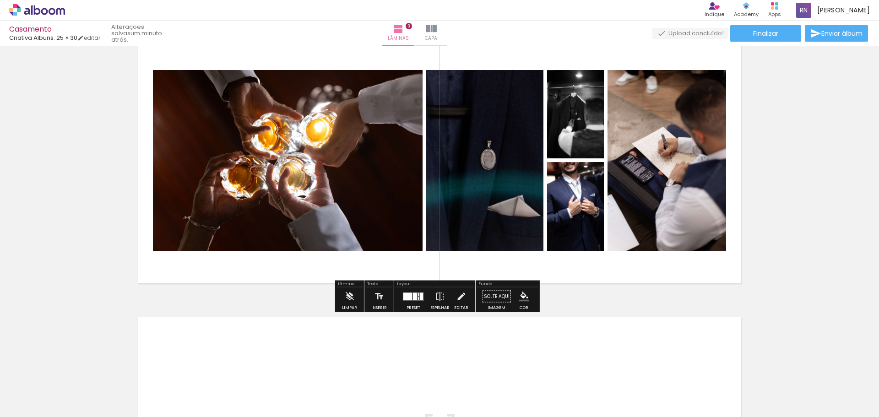
scroll to position [603, 0]
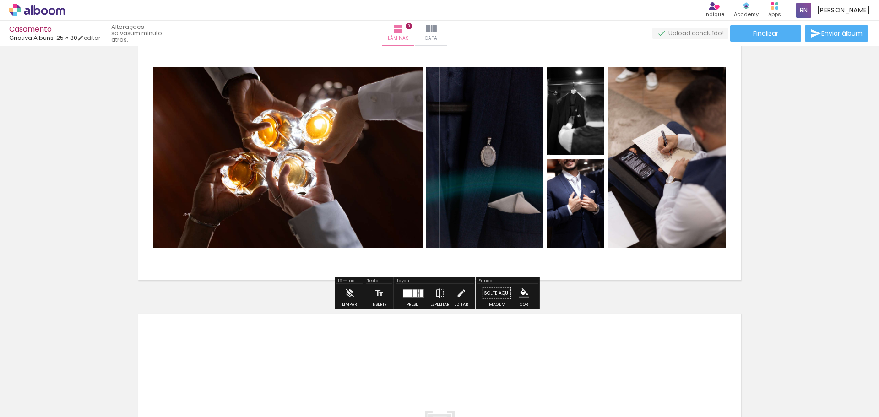
click at [805, 395] on div at bounding box center [790, 385] width 30 height 45
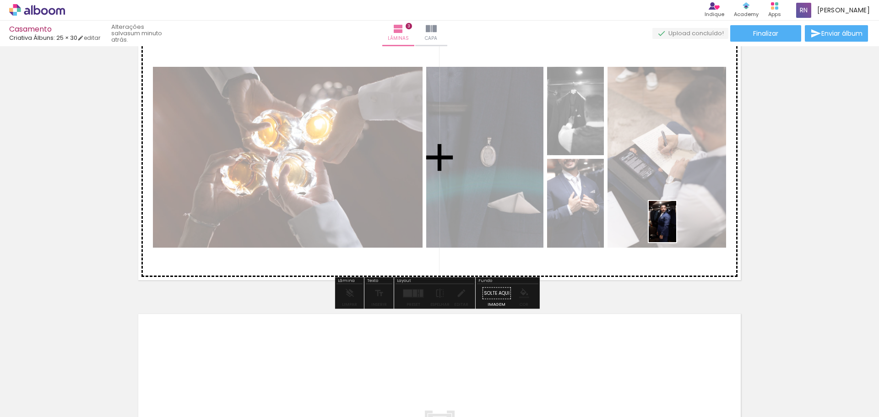
drag, startPoint x: 790, startPoint y: 376, endPoint x: 676, endPoint y: 228, distance: 186.3
click at [676, 228] on quentale-workspace at bounding box center [439, 208] width 879 height 417
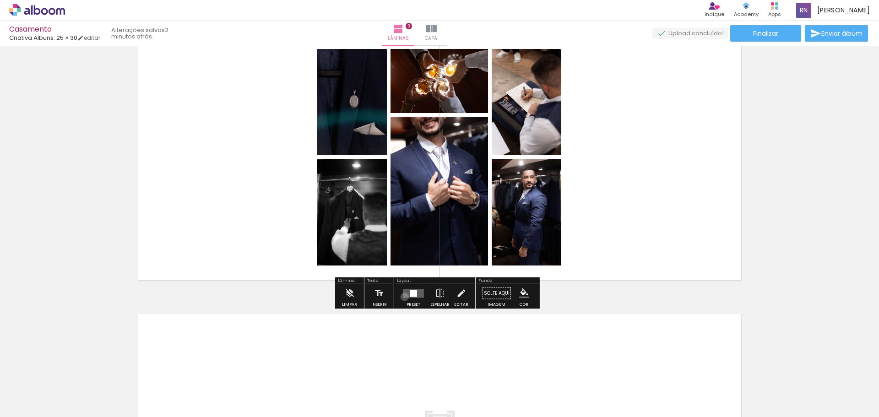
click at [403, 297] on quentale-layouter at bounding box center [413, 293] width 21 height 9
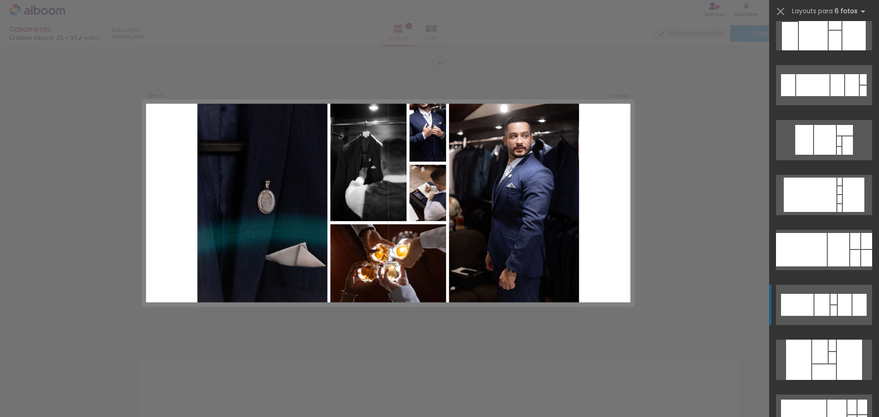
scroll to position [366, 0]
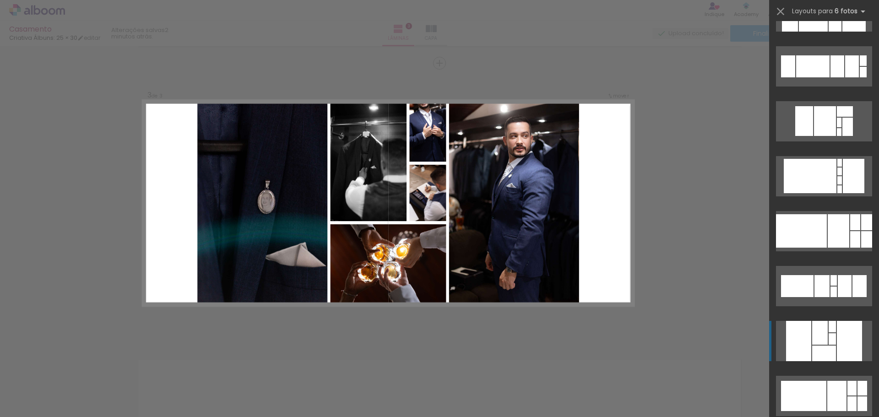
click at [831, 329] on div at bounding box center [831, 326] width 7 height 11
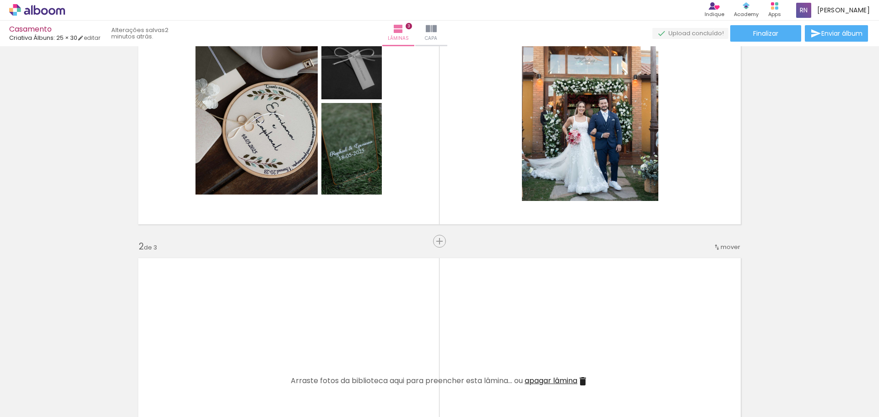
scroll to position [54, 0]
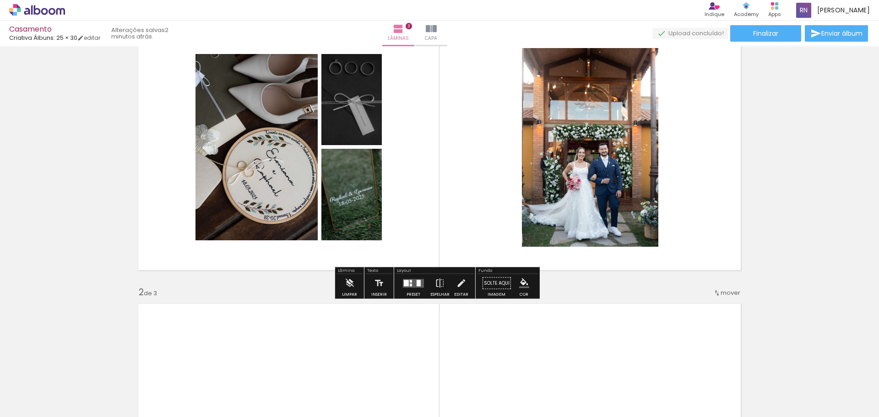
click at [580, 195] on quentale-photo at bounding box center [590, 147] width 136 height 199
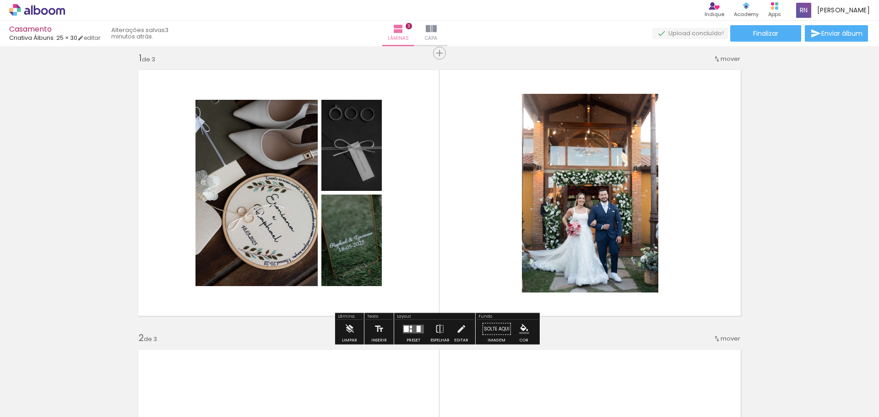
click at [623, 124] on quentale-photo at bounding box center [590, 193] width 136 height 199
click at [646, 107] on quentale-photo at bounding box center [590, 193] width 136 height 199
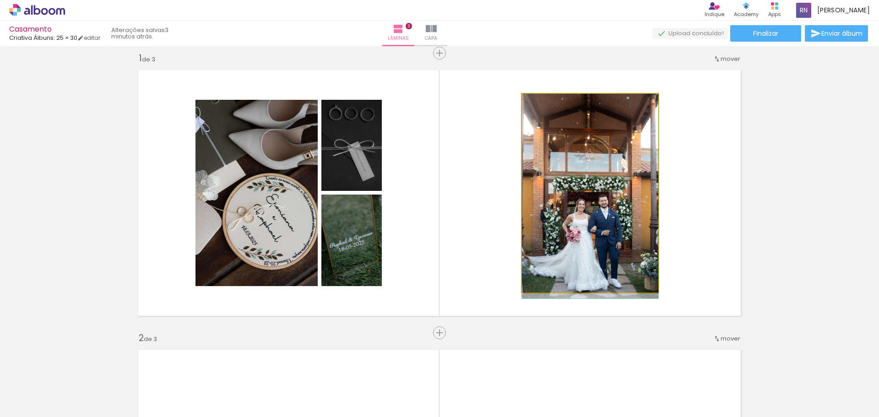
drag, startPoint x: 650, startPoint y: 100, endPoint x: 621, endPoint y: 186, distance: 90.6
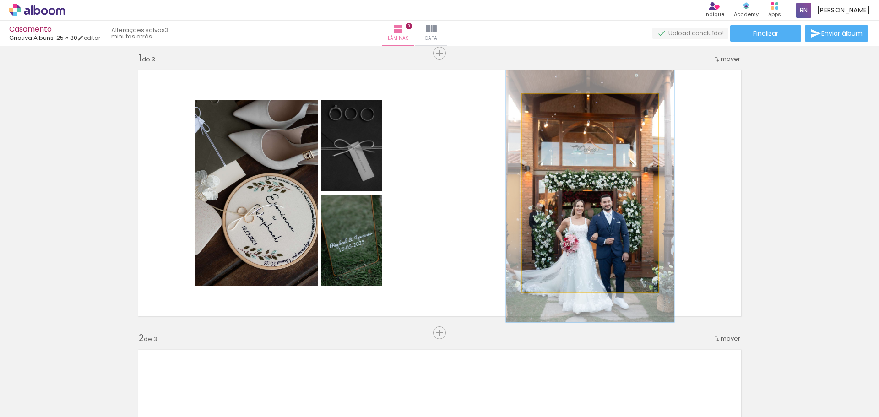
drag, startPoint x: 542, startPoint y: 104, endPoint x: 550, endPoint y: 103, distance: 7.5
click at [550, 103] on div at bounding box center [550, 103] width 8 height 8
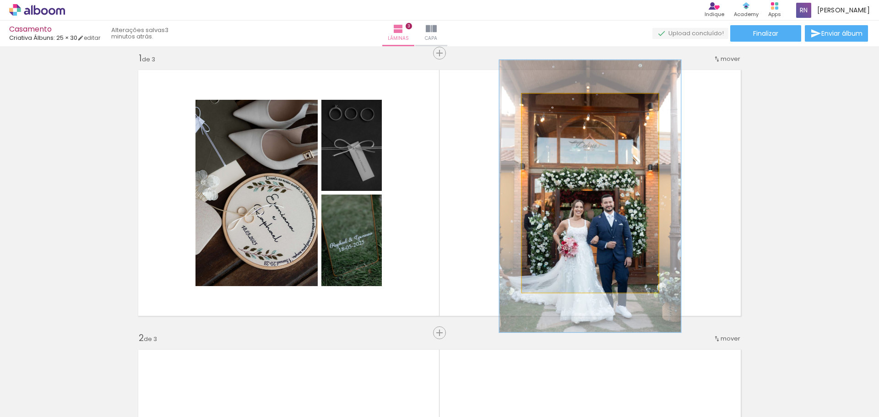
click at [554, 103] on div at bounding box center [555, 103] width 8 height 8
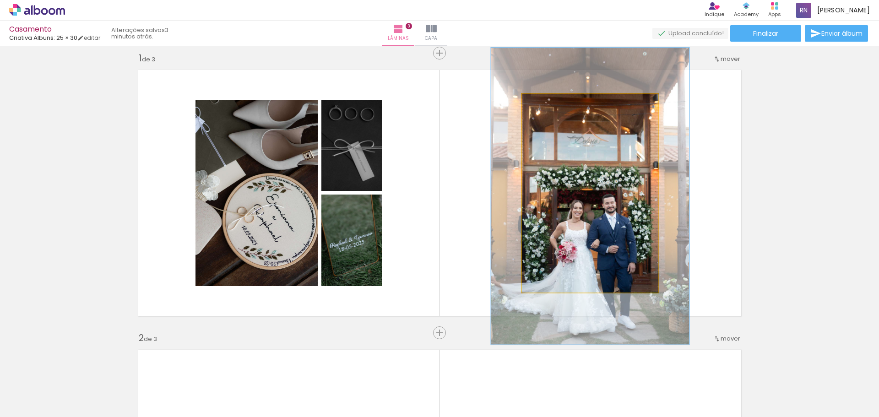
drag, startPoint x: 554, startPoint y: 103, endPoint x: 559, endPoint y: 103, distance: 5.1
click at [559, 103] on div at bounding box center [560, 103] width 8 height 8
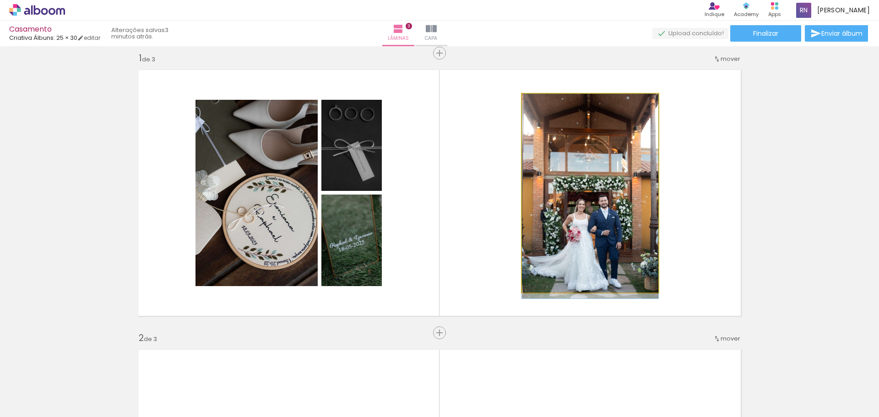
drag, startPoint x: 559, startPoint y: 103, endPoint x: 538, endPoint y: 104, distance: 21.1
click at [539, 104] on div at bounding box center [543, 103] width 8 height 8
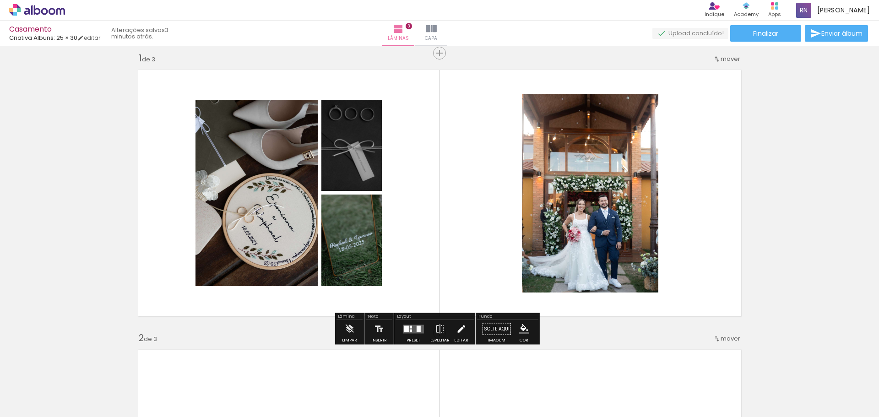
click at [456, 331] on iron-icon at bounding box center [461, 329] width 10 height 18
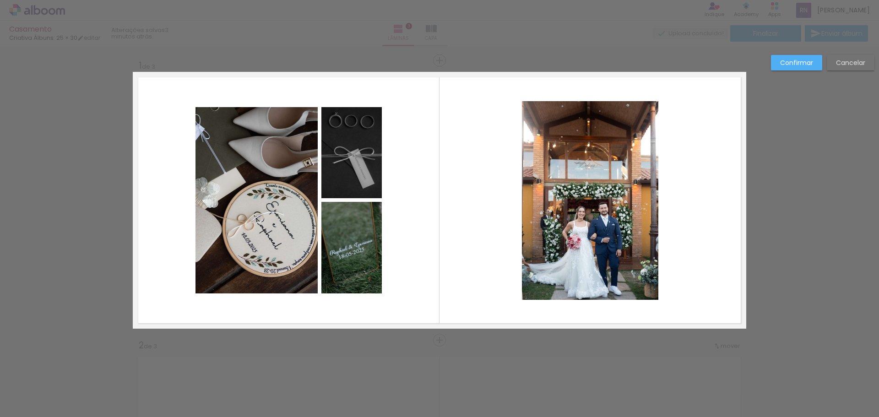
scroll to position [0, 0]
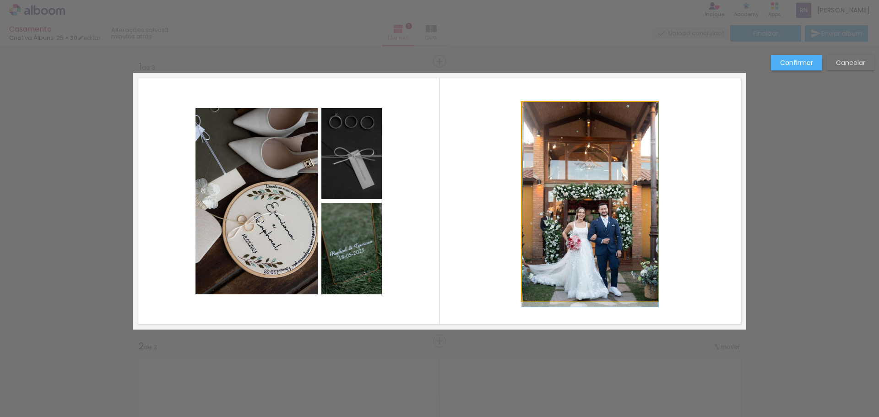
click at [653, 298] on quentale-photo at bounding box center [590, 201] width 136 height 199
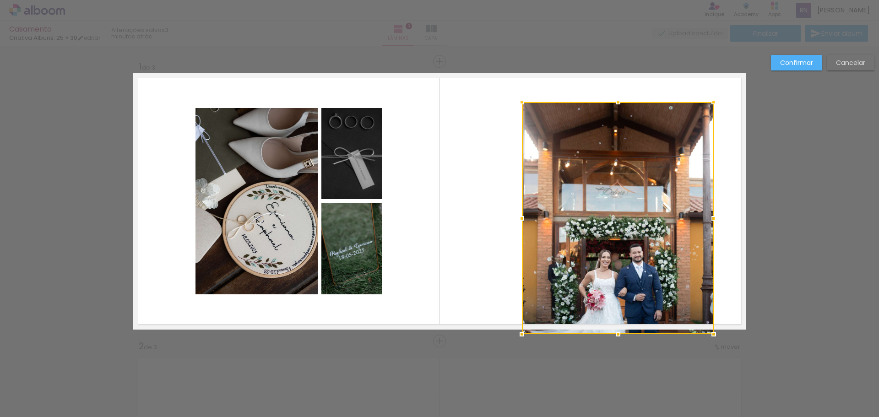
drag, startPoint x: 653, startPoint y: 300, endPoint x: 706, endPoint y: 329, distance: 60.2
click at [706, 329] on div at bounding box center [713, 334] width 18 height 18
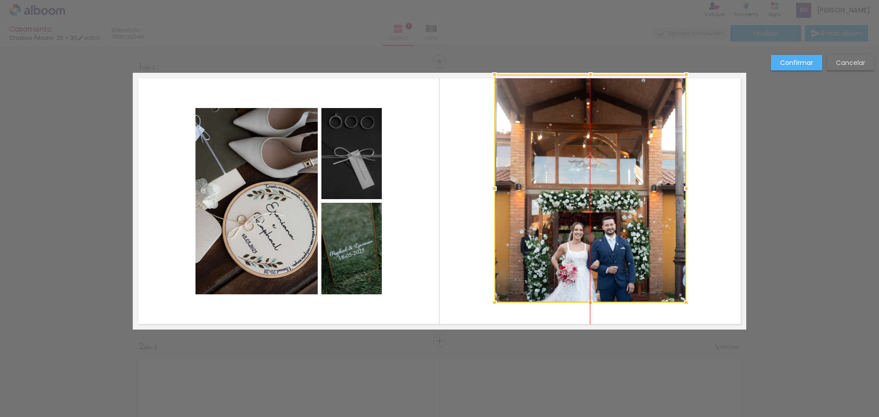
drag, startPoint x: 649, startPoint y: 264, endPoint x: 620, endPoint y: 234, distance: 41.7
click at [620, 234] on div at bounding box center [590, 189] width 192 height 228
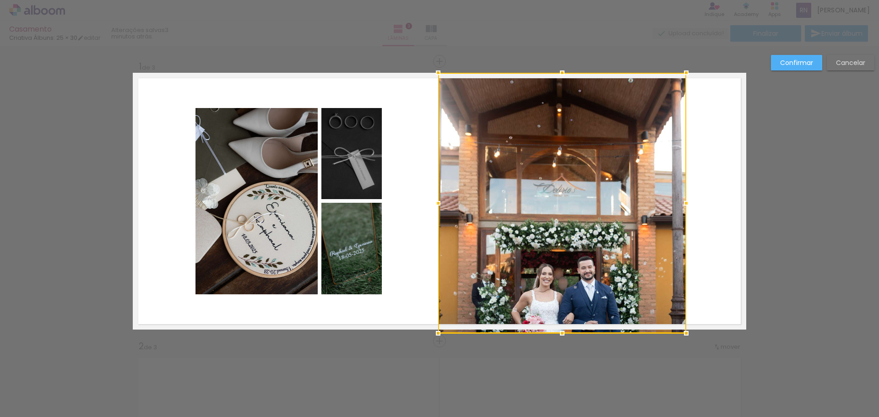
drag, startPoint x: 488, startPoint y: 301, endPoint x: 437, endPoint y: 325, distance: 56.7
click at [437, 325] on div at bounding box center [438, 333] width 18 height 18
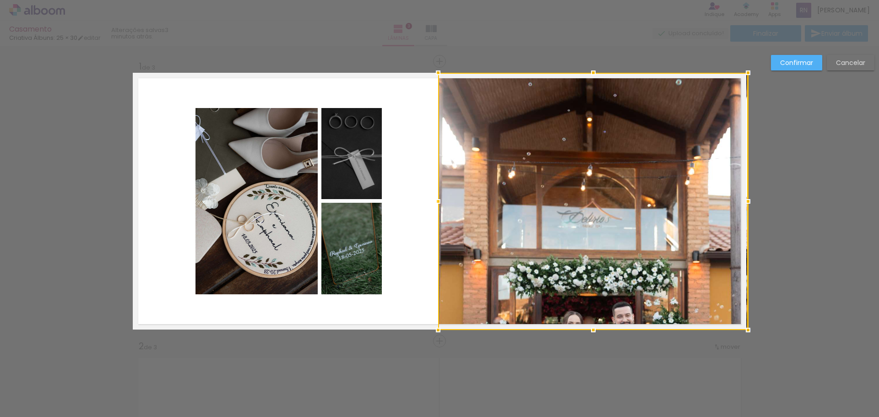
drag, startPoint x: 680, startPoint y: 203, endPoint x: 745, endPoint y: 203, distance: 64.1
click at [745, 203] on div at bounding box center [748, 201] width 18 height 18
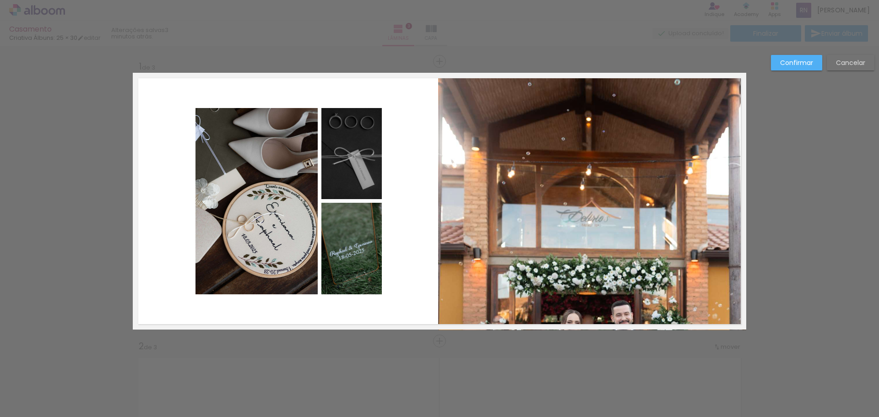
click at [628, 248] on quentale-photo at bounding box center [592, 201] width 308 height 257
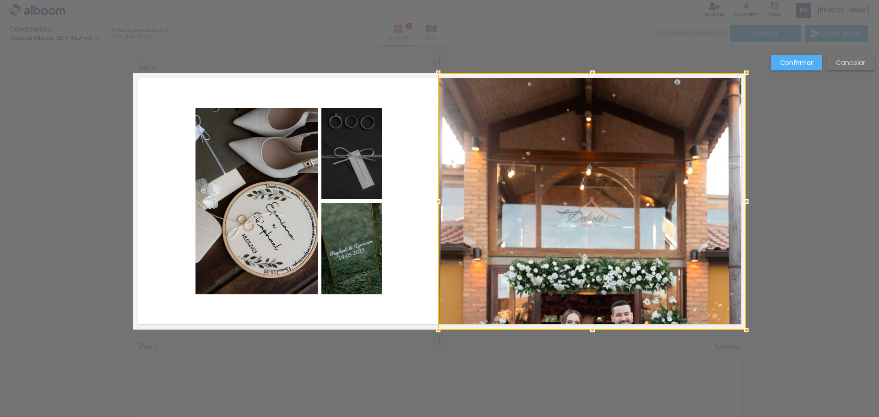
click at [0, 0] on slot "Confirmar" at bounding box center [0, 0] width 0 height 0
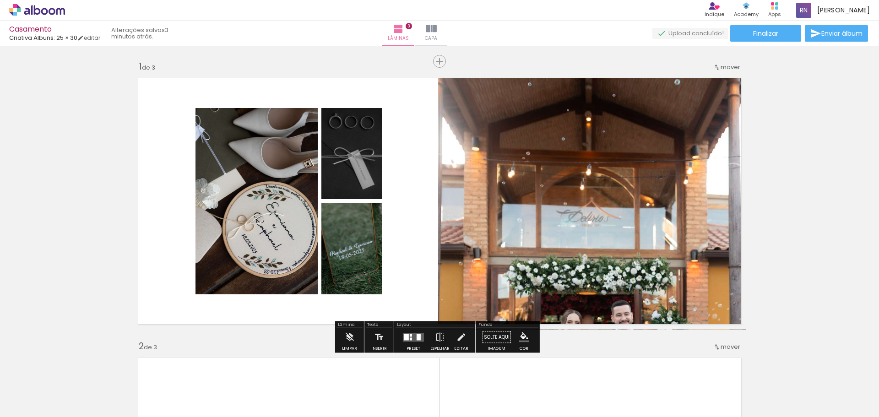
click at [603, 210] on quentale-photo at bounding box center [592, 201] width 308 height 257
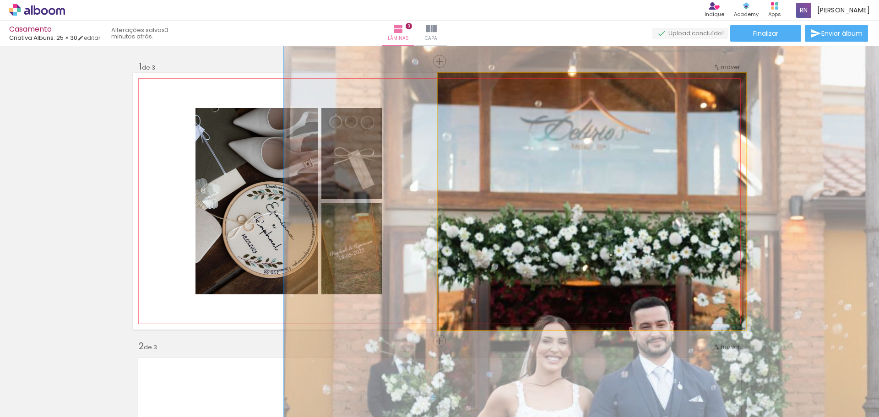
drag, startPoint x: 458, startPoint y: 83, endPoint x: 508, endPoint y: 86, distance: 50.9
type paper-slider "200"
click at [508, 75] on div "P&B Largura Cor" at bounding box center [594, 75] width 308 height 0
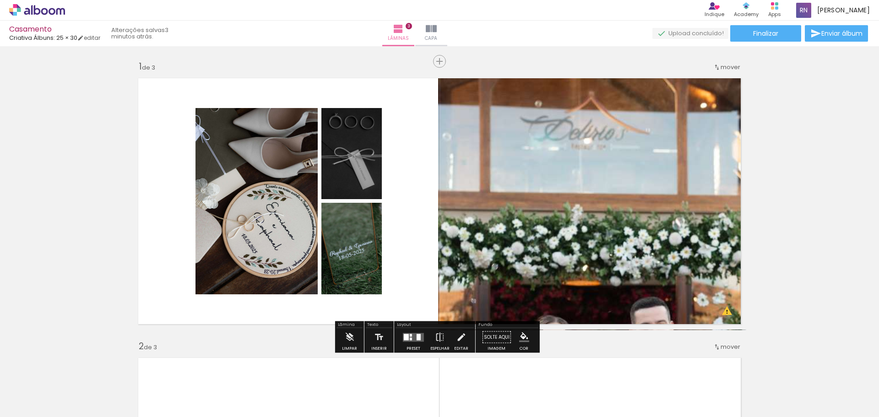
click at [640, 215] on quentale-photo at bounding box center [592, 201] width 308 height 257
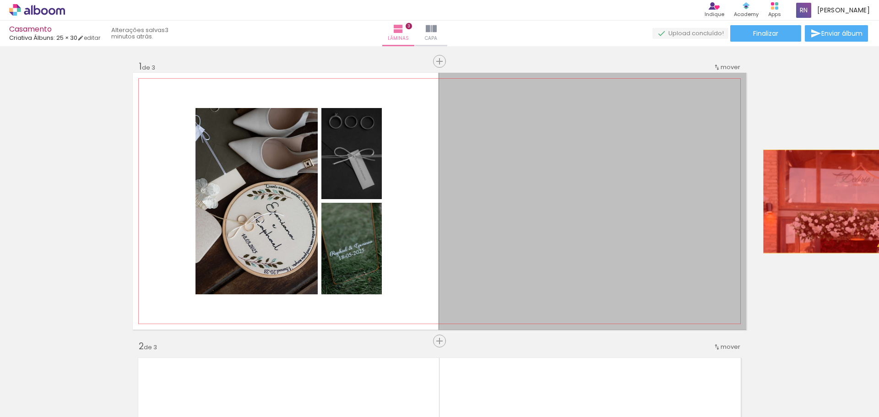
drag, startPoint x: 640, startPoint y: 215, endPoint x: 789, endPoint y: 221, distance: 149.3
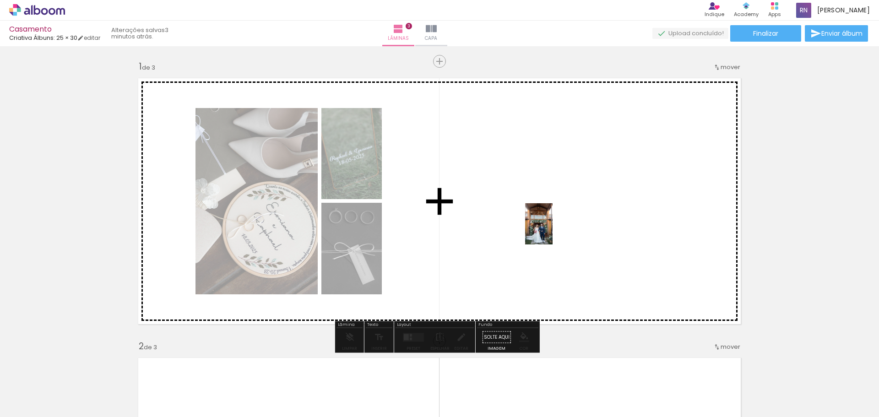
drag, startPoint x: 348, startPoint y: 388, endPoint x: 578, endPoint y: 215, distance: 287.3
click at [578, 215] on quentale-workspace at bounding box center [439, 208] width 879 height 417
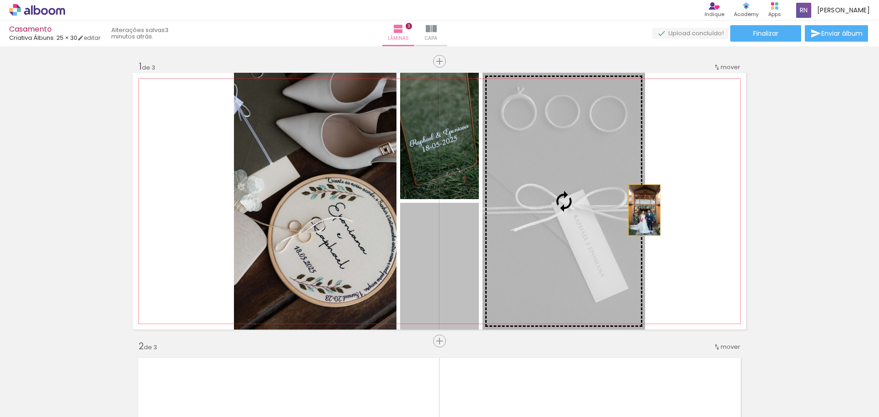
drag, startPoint x: 440, startPoint y: 280, endPoint x: 641, endPoint y: 210, distance: 212.7
click at [0, 0] on slot at bounding box center [0, 0] width 0 height 0
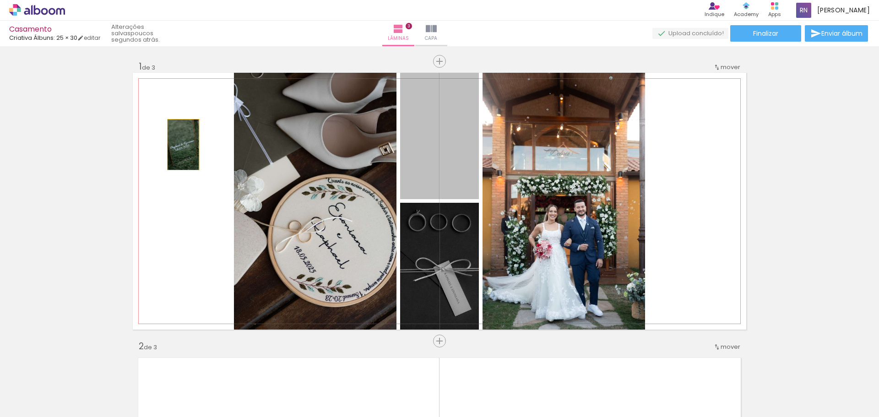
drag, startPoint x: 433, startPoint y: 157, endPoint x: 319, endPoint y: 175, distance: 115.3
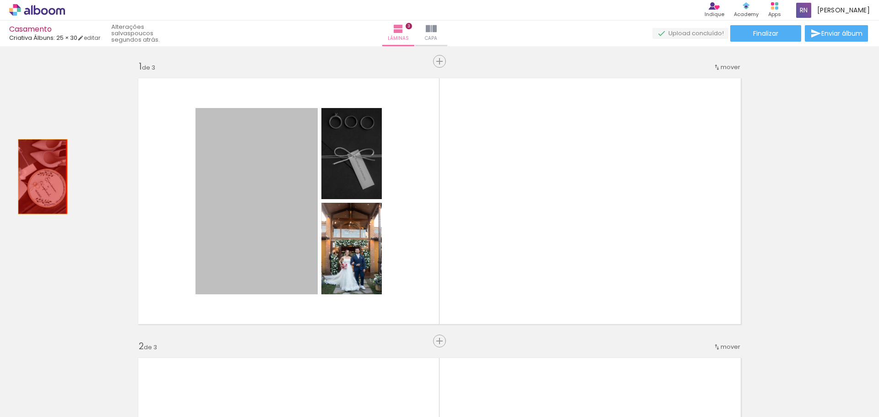
drag, startPoint x: 319, startPoint y: 175, endPoint x: 298, endPoint y: 209, distance: 39.6
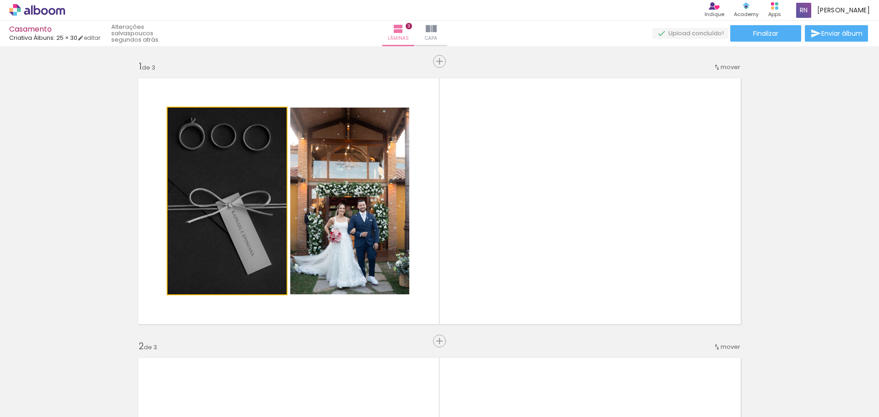
drag, startPoint x: 273, startPoint y: 202, endPoint x: 290, endPoint y: 194, distance: 18.6
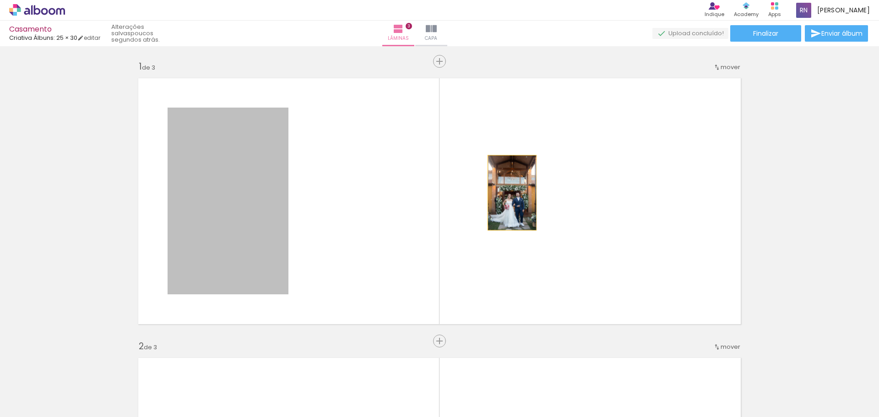
drag, startPoint x: 247, startPoint y: 200, endPoint x: 544, endPoint y: 199, distance: 297.4
click at [544, 198] on quentale-layouter at bounding box center [439, 201] width 613 height 257
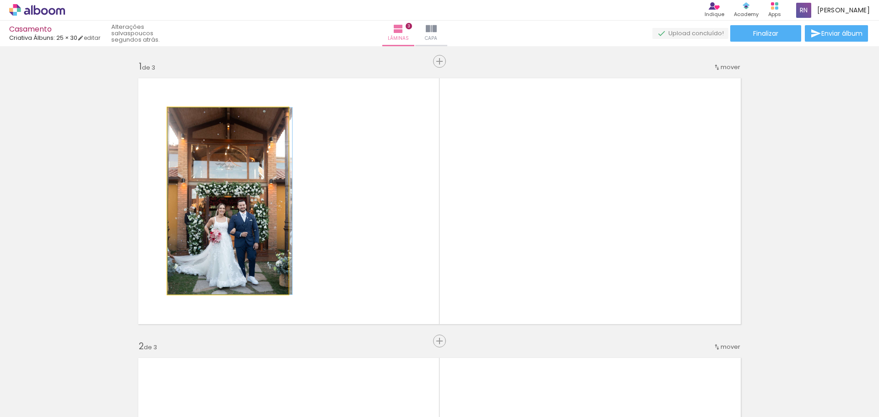
click at [237, 221] on quentale-photo at bounding box center [227, 201] width 121 height 187
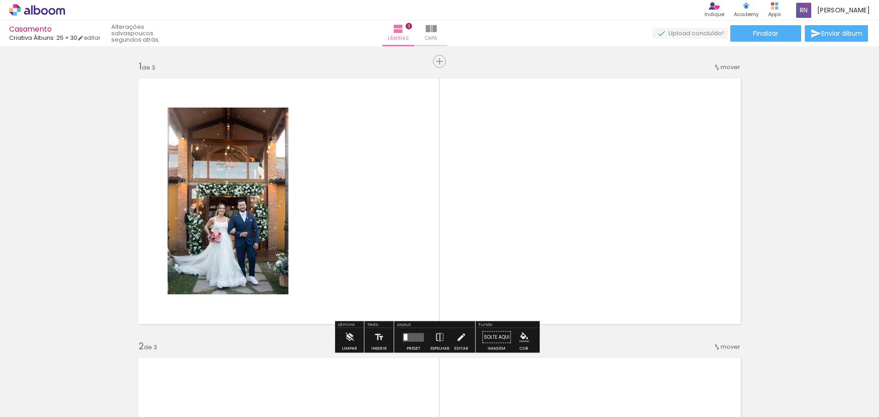
click at [405, 340] on quentale-layouter at bounding box center [413, 337] width 21 height 9
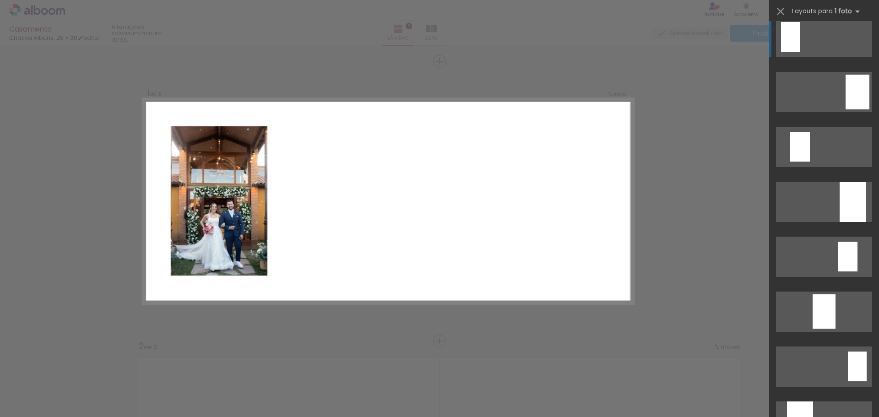
scroll to position [3, 0]
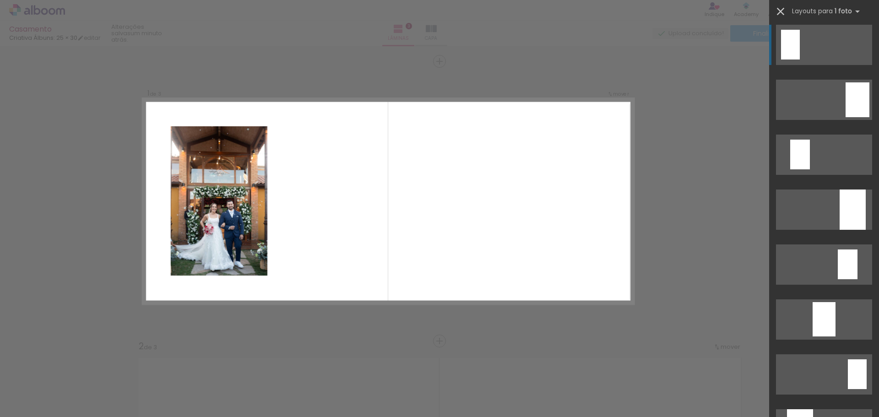
click at [781, 12] on iron-icon at bounding box center [780, 11] width 13 height 13
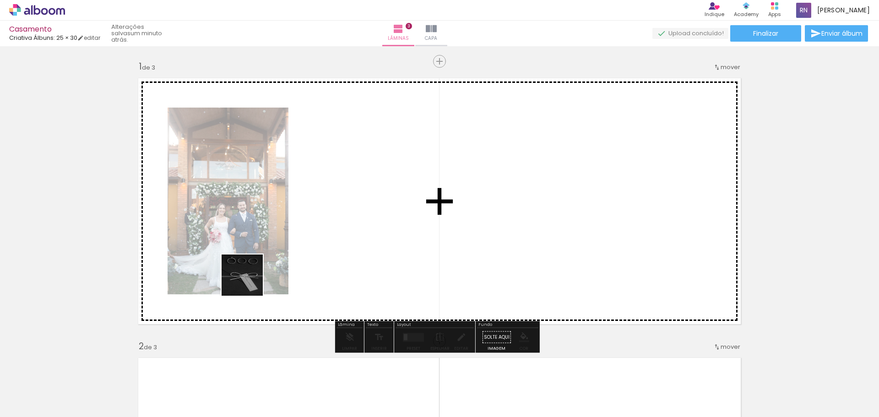
drag, startPoint x: 95, startPoint y: 392, endPoint x: 261, endPoint y: 269, distance: 207.1
click at [261, 269] on quentale-workspace at bounding box center [439, 208] width 879 height 417
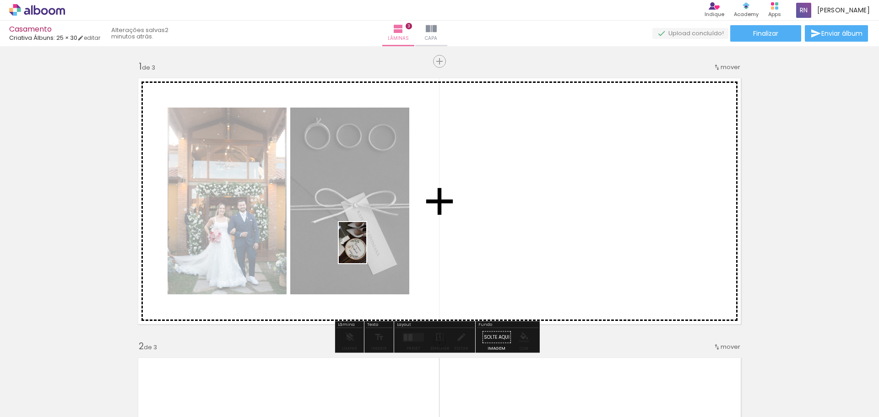
drag, startPoint x: 151, startPoint y: 383, endPoint x: 366, endPoint y: 249, distance: 253.1
click at [366, 249] on quentale-workspace at bounding box center [439, 208] width 879 height 417
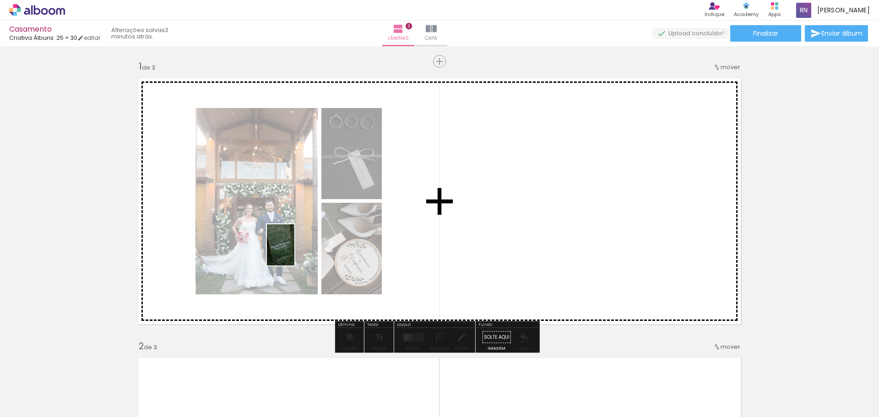
drag, startPoint x: 660, startPoint y: 390, endPoint x: 294, endPoint y: 251, distance: 391.6
click at [294, 251] on quentale-workspace at bounding box center [439, 208] width 879 height 417
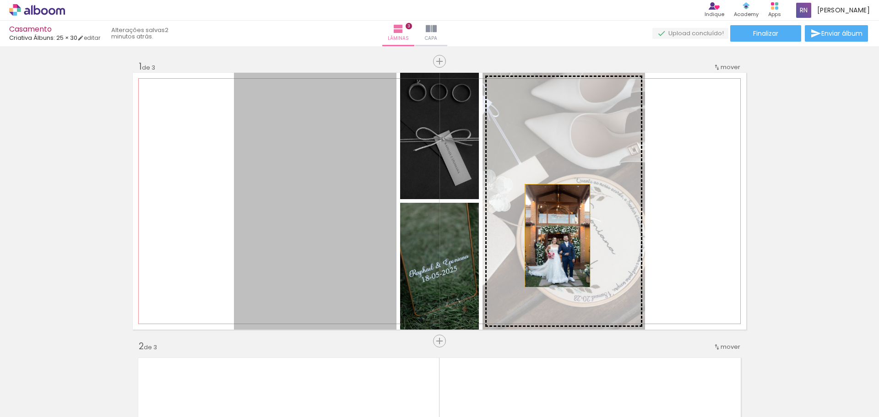
drag, startPoint x: 318, startPoint y: 266, endPoint x: 554, endPoint y: 236, distance: 238.0
click at [0, 0] on slot at bounding box center [0, 0] width 0 height 0
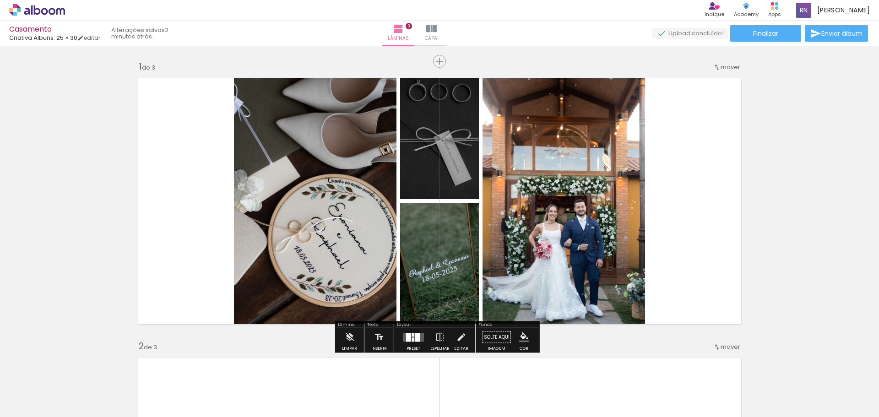
click at [415, 340] on div at bounding box center [417, 337] width 5 height 9
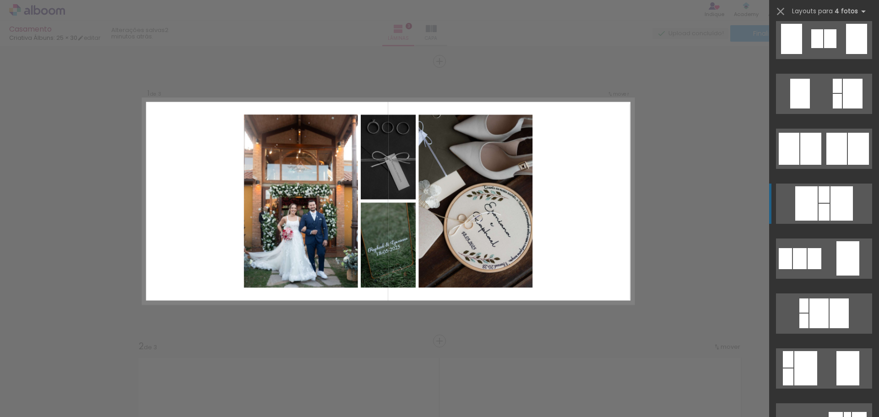
scroll to position [661, 0]
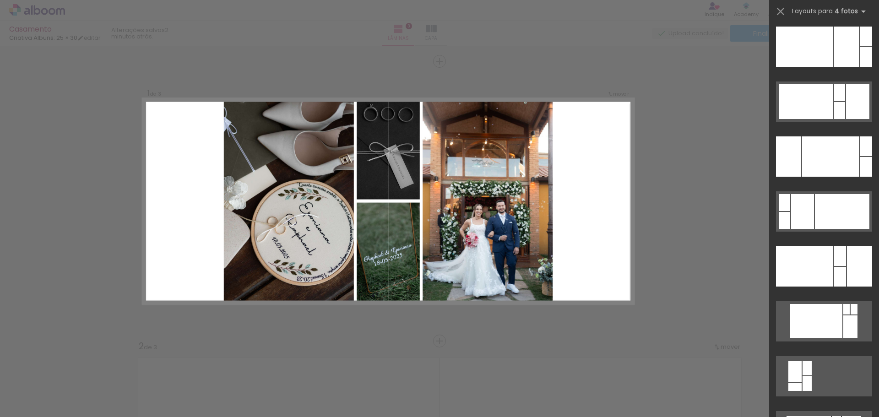
scroll to position [4694, 0]
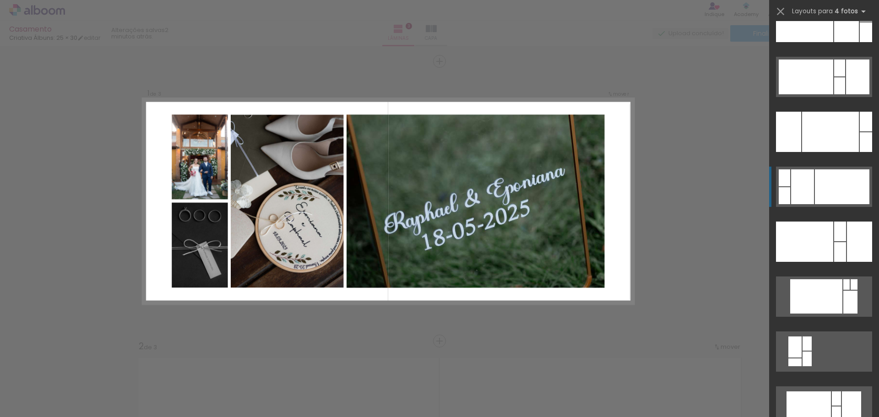
click at [820, 174] on div at bounding box center [842, 186] width 54 height 35
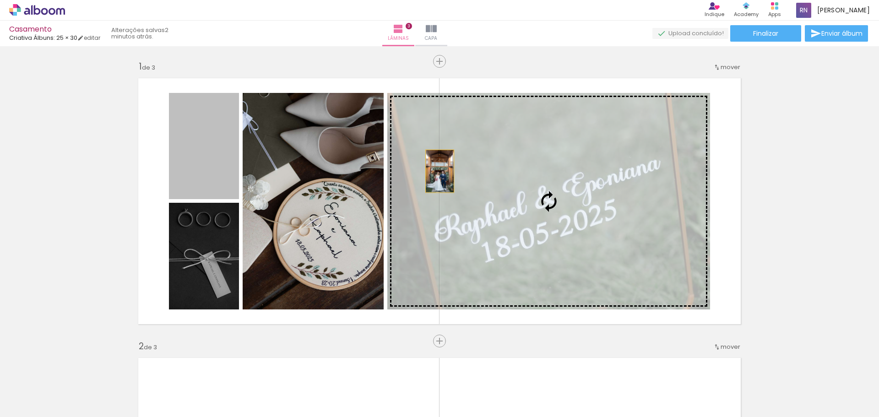
drag, startPoint x: 199, startPoint y: 163, endPoint x: 528, endPoint y: 210, distance: 332.3
click at [0, 0] on slot at bounding box center [0, 0] width 0 height 0
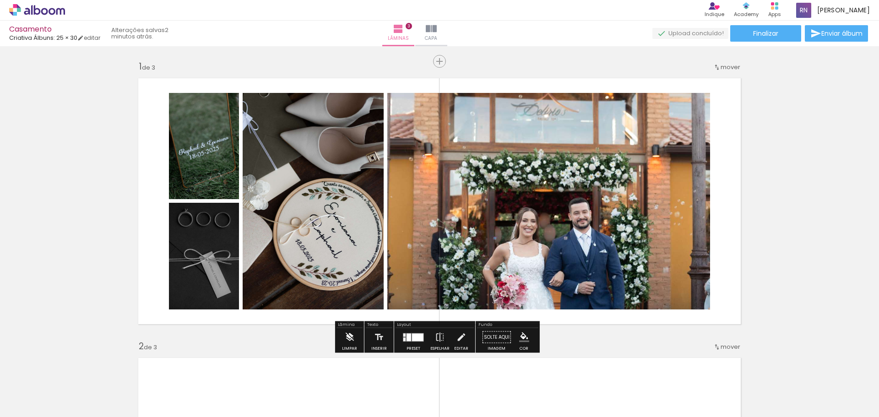
click at [342, 339] on paper-button "Limpar" at bounding box center [350, 339] width 20 height 23
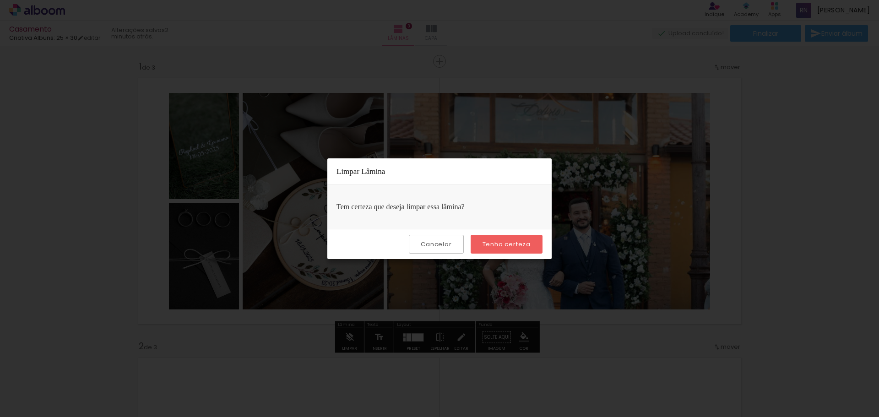
click at [0, 0] on slot "Tenho certeza" at bounding box center [0, 0] width 0 height 0
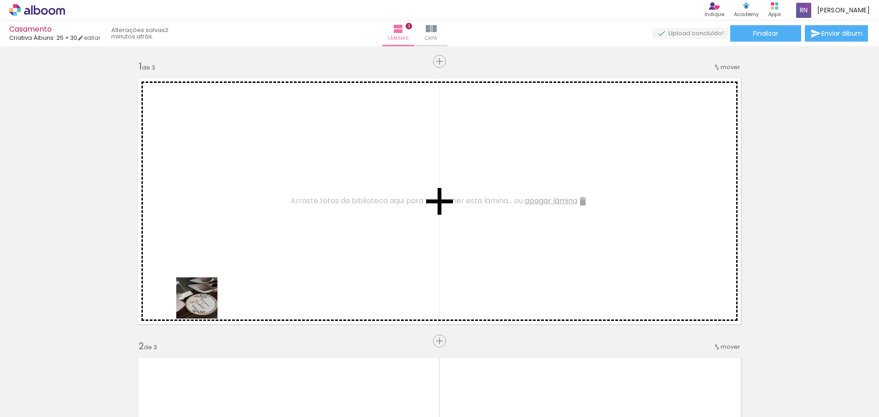
drag, startPoint x: 153, startPoint y: 392, endPoint x: 213, endPoint y: 345, distance: 75.7
click at [239, 252] on quentale-workspace at bounding box center [439, 208] width 879 height 417
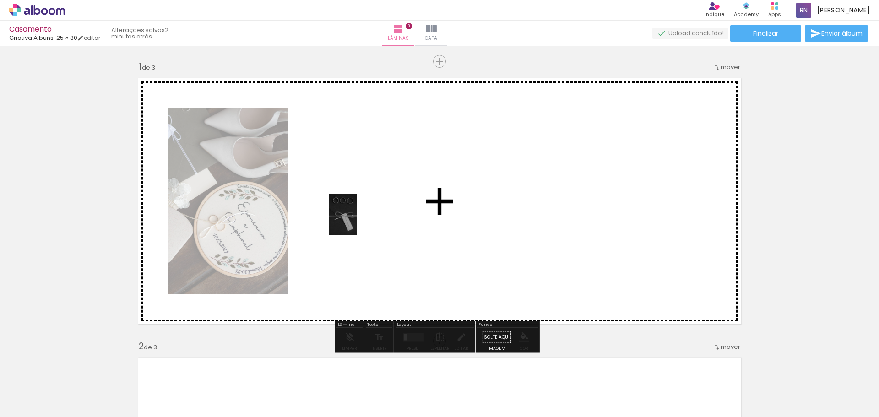
drag, startPoint x: 107, startPoint y: 385, endPoint x: 356, endPoint y: 221, distance: 298.1
click at [356, 221] on quentale-workspace at bounding box center [439, 208] width 879 height 417
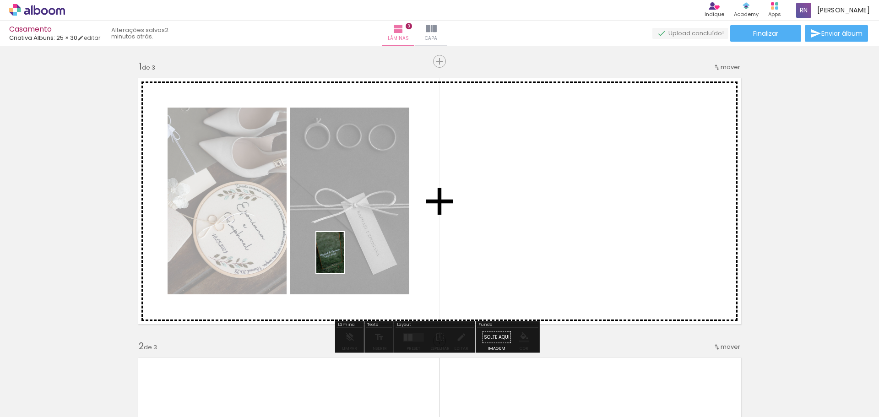
drag, startPoint x: 646, startPoint y: 386, endPoint x: 344, endPoint y: 259, distance: 327.5
click at [344, 259] on quentale-workspace at bounding box center [439, 208] width 879 height 417
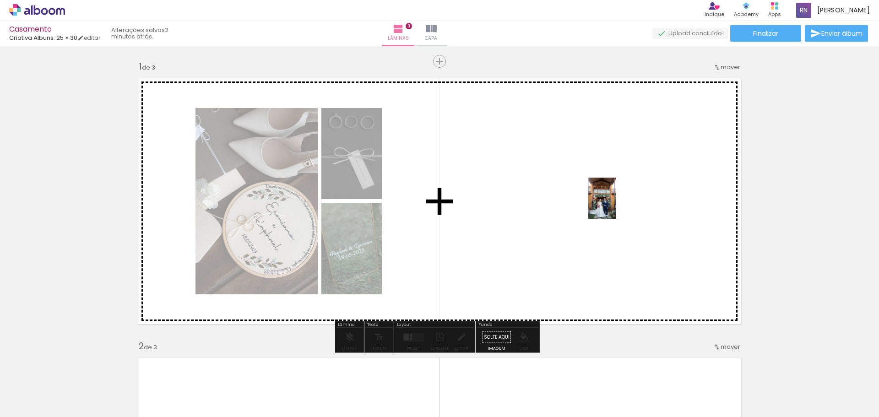
drag, startPoint x: 354, startPoint y: 381, endPoint x: 616, endPoint y: 204, distance: 316.1
click at [616, 204] on quentale-workspace at bounding box center [439, 208] width 879 height 417
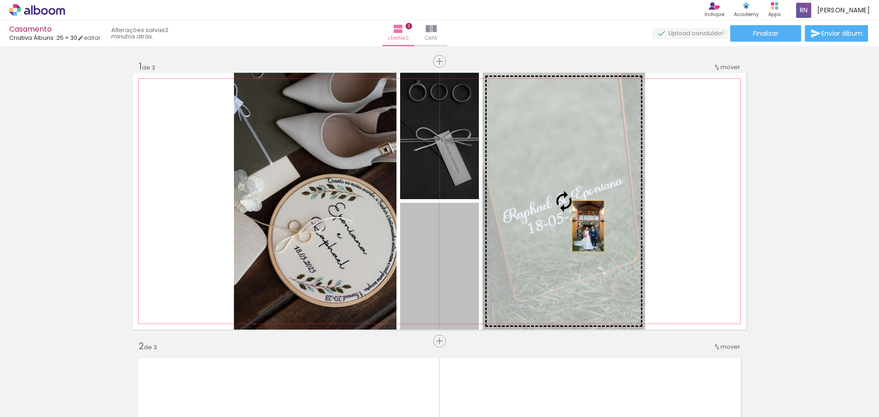
drag, startPoint x: 440, startPoint y: 281, endPoint x: 587, endPoint y: 224, distance: 157.9
click at [0, 0] on slot at bounding box center [0, 0] width 0 height 0
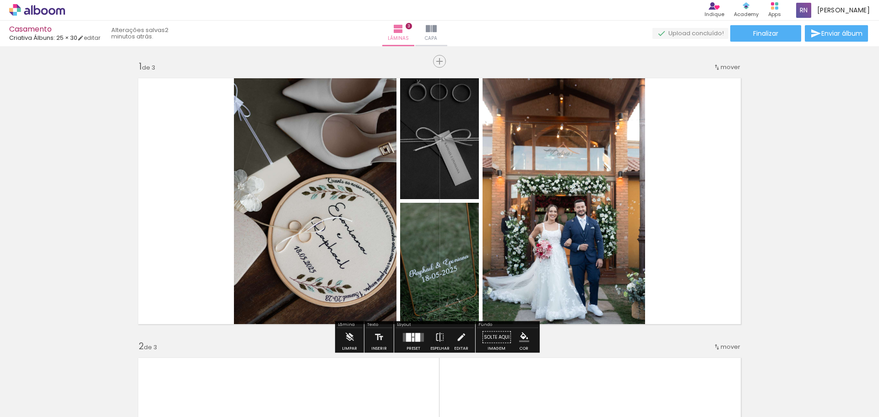
click at [415, 340] on div at bounding box center [417, 337] width 5 height 9
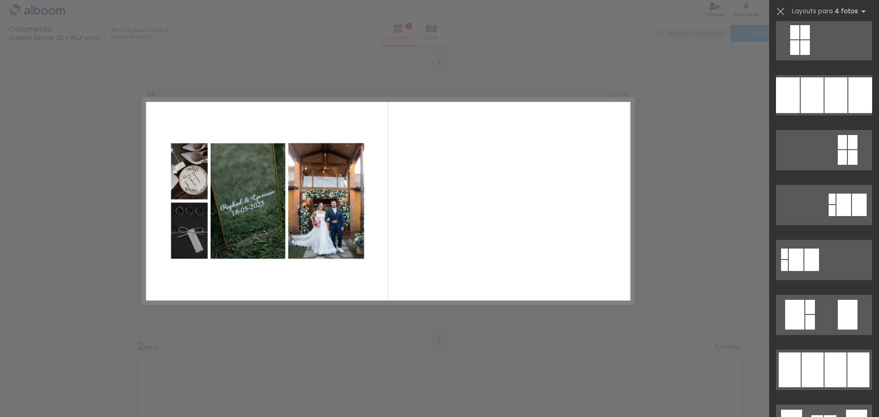
scroll to position [137, 0]
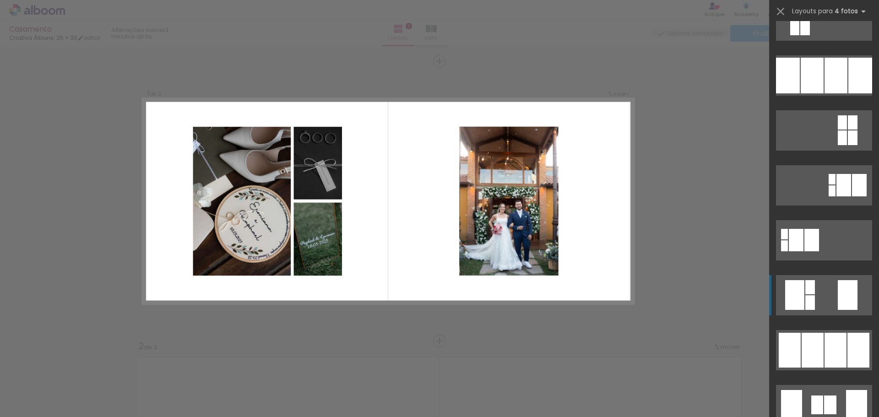
click at [798, 282] on div at bounding box center [794, 295] width 19 height 30
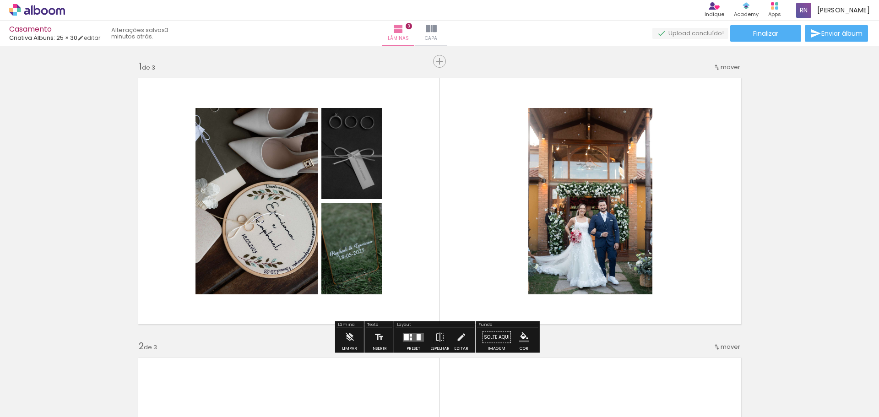
click at [622, 222] on quentale-photo at bounding box center [590, 201] width 124 height 186
click at [456, 340] on iron-icon at bounding box center [461, 337] width 10 height 18
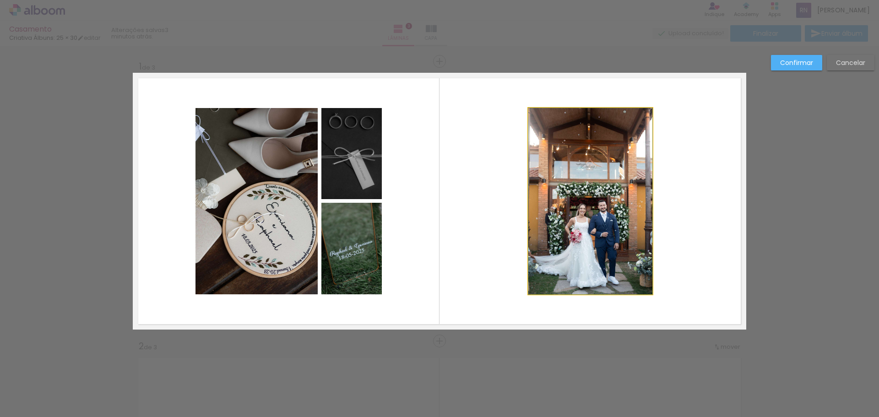
click at [570, 213] on quentale-photo at bounding box center [590, 201] width 124 height 186
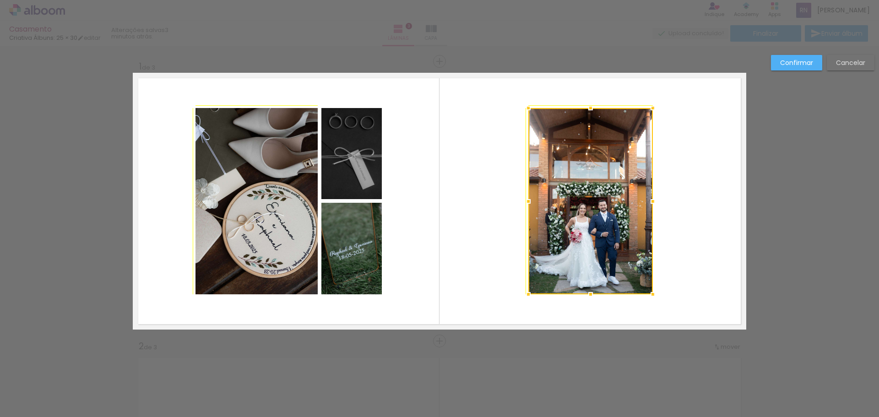
drag, startPoint x: 650, startPoint y: 297, endPoint x: 656, endPoint y: 307, distance: 11.5
click at [656, 307] on album-spread "1 de 3" at bounding box center [439, 201] width 613 height 257
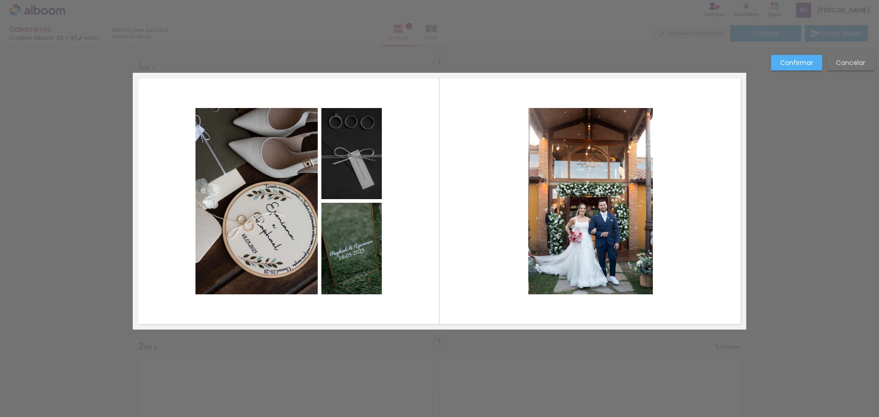
click at [0, 0] on slot "Cancelar" at bounding box center [0, 0] width 0 height 0
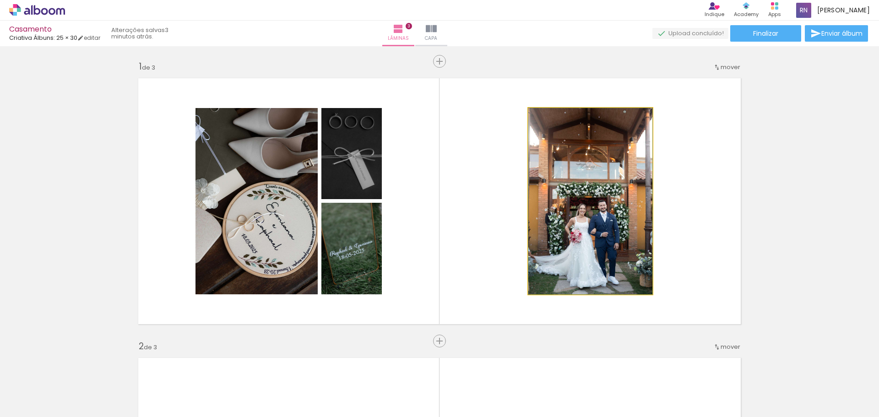
drag, startPoint x: 613, startPoint y: 204, endPoint x: 597, endPoint y: 197, distance: 17.4
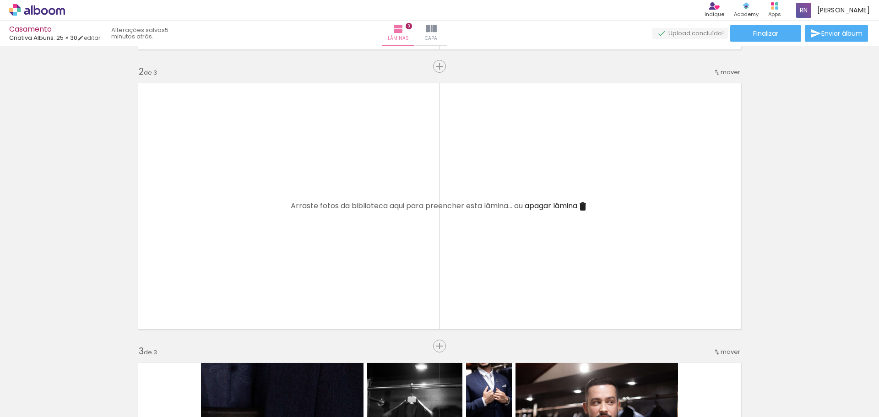
scroll to position [0, 453]
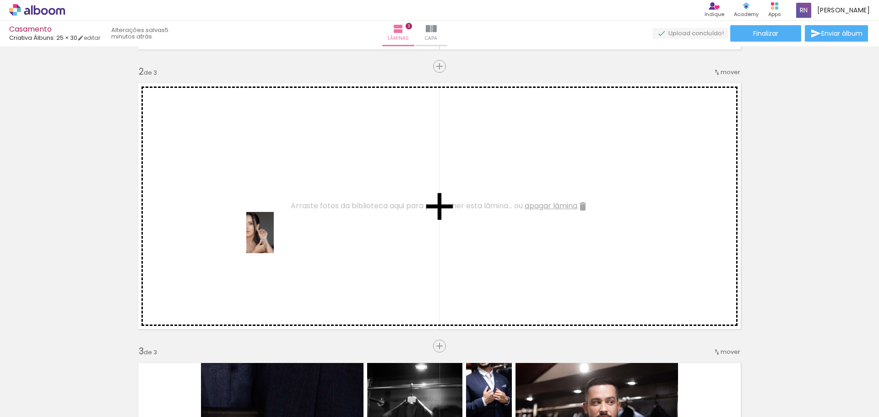
drag, startPoint x: 256, startPoint y: 390, endPoint x: 274, endPoint y: 238, distance: 153.0
click at [274, 238] on quentale-workspace at bounding box center [439, 208] width 879 height 417
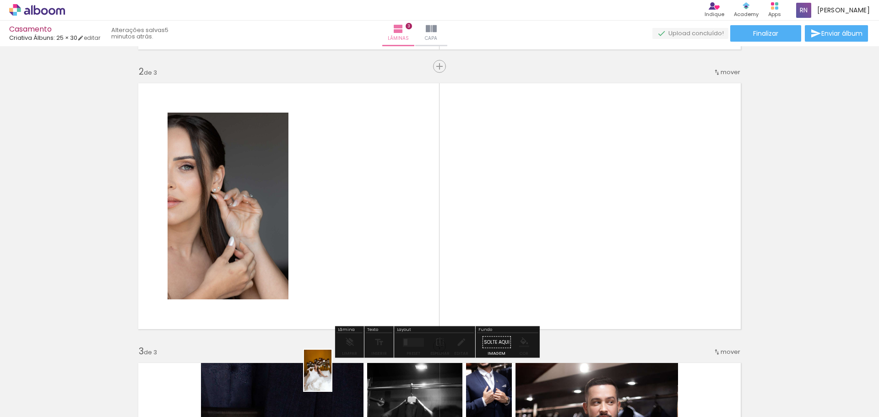
drag, startPoint x: 309, startPoint y: 362, endPoint x: 321, endPoint y: 384, distance: 24.8
click at [319, 384] on div at bounding box center [304, 385] width 30 height 45
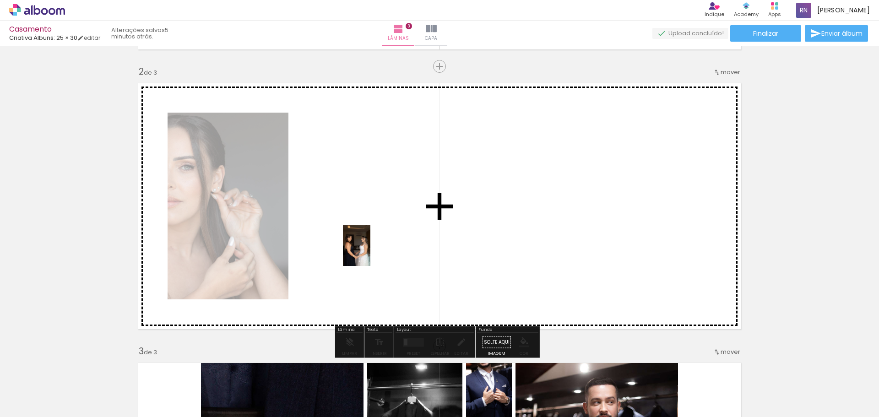
drag, startPoint x: 351, startPoint y: 399, endPoint x: 370, endPoint y: 252, distance: 148.1
click at [370, 252] on quentale-workspace at bounding box center [439, 208] width 879 height 417
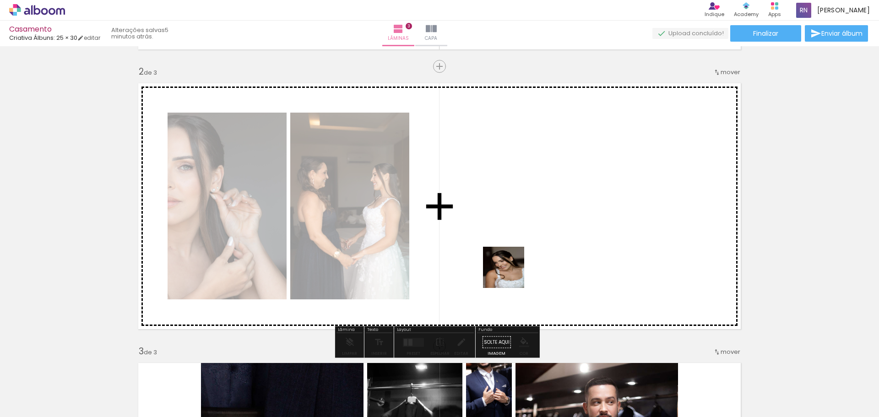
drag, startPoint x: 413, startPoint y: 393, endPoint x: 510, endPoint y: 274, distance: 154.2
click at [510, 274] on quentale-workspace at bounding box center [439, 208] width 879 height 417
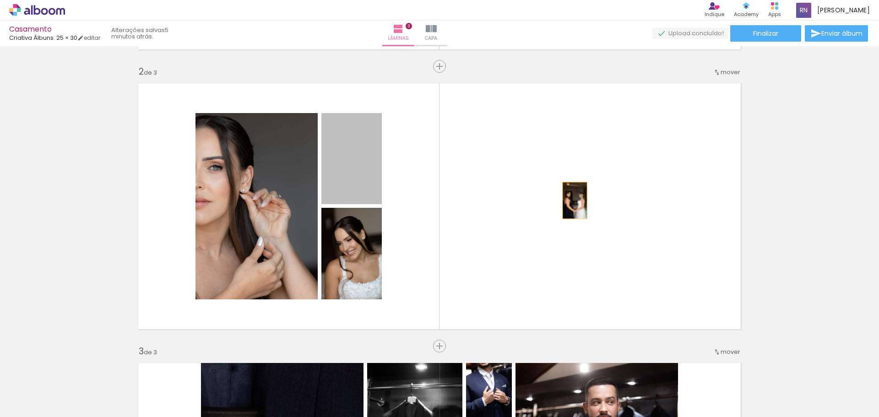
drag, startPoint x: 367, startPoint y: 176, endPoint x: 579, endPoint y: 205, distance: 213.5
click at [579, 205] on quentale-layouter at bounding box center [439, 206] width 613 height 257
drag, startPoint x: 362, startPoint y: 173, endPoint x: 635, endPoint y: 251, distance: 284.0
click at [635, 251] on quentale-layouter at bounding box center [439, 206] width 613 height 257
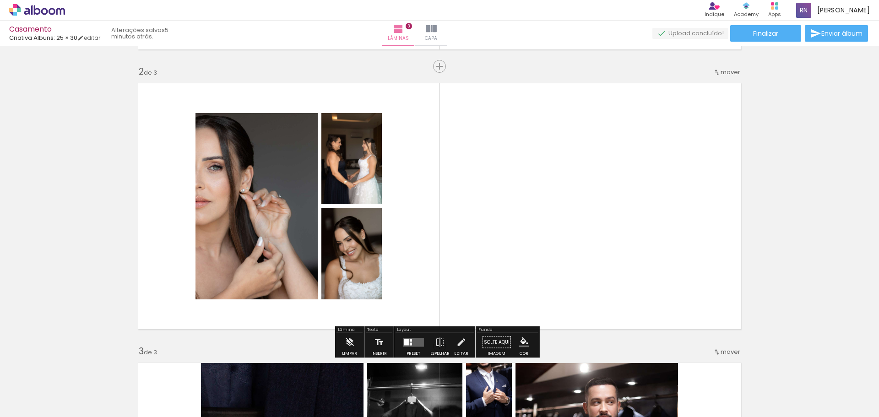
click at [410, 345] on div at bounding box center [411, 343] width 2 height 3
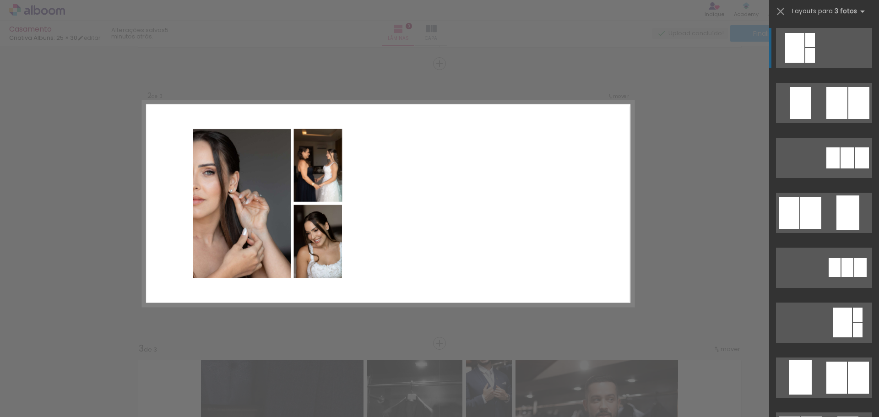
scroll to position [278, 0]
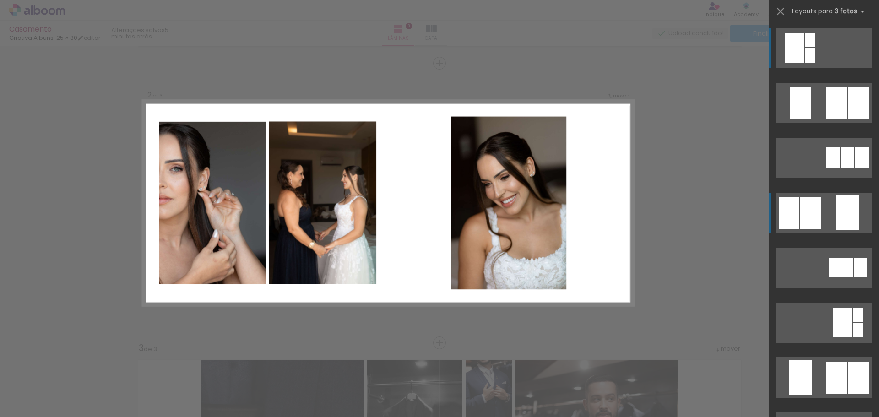
click at [806, 213] on div at bounding box center [810, 213] width 21 height 32
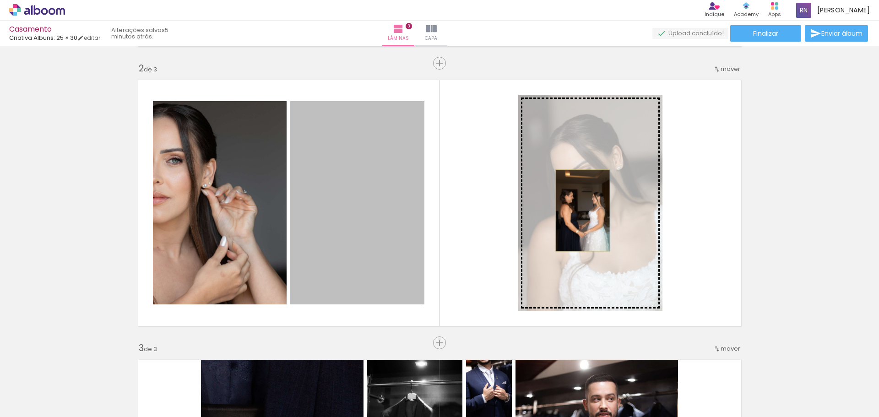
drag, startPoint x: 383, startPoint y: 225, endPoint x: 601, endPoint y: 224, distance: 218.3
click at [0, 0] on slot at bounding box center [0, 0] width 0 height 0
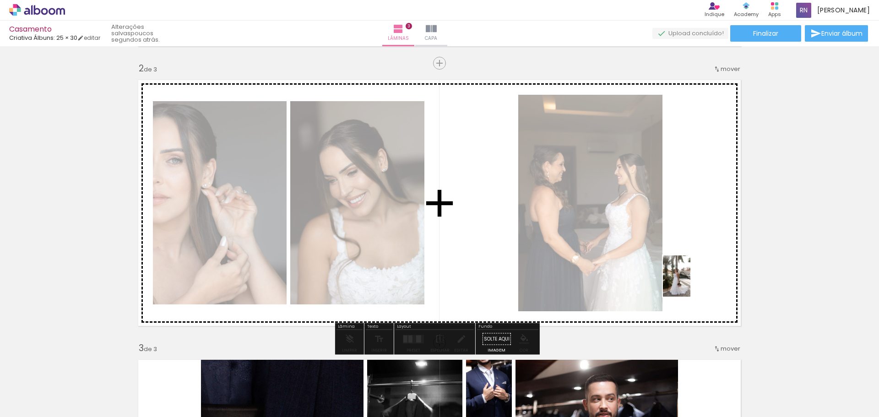
drag, startPoint x: 609, startPoint y: 394, endPoint x: 690, endPoint y: 282, distance: 137.6
click at [690, 282] on quentale-workspace at bounding box center [439, 208] width 879 height 417
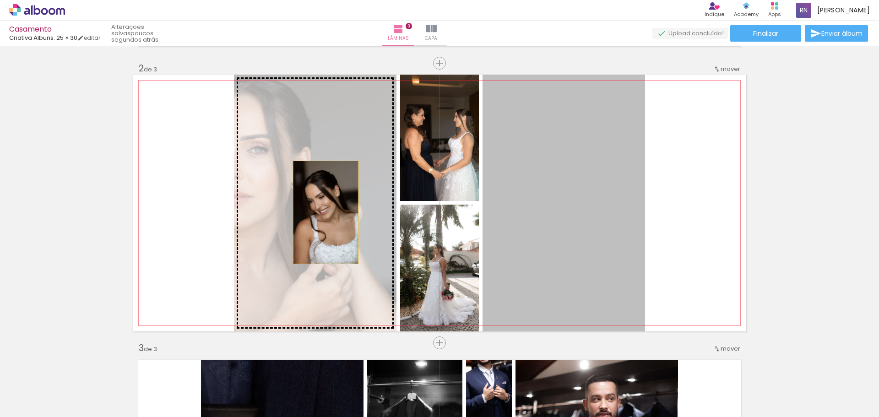
drag, startPoint x: 574, startPoint y: 259, endPoint x: 322, endPoint y: 212, distance: 255.9
click at [0, 0] on slot at bounding box center [0, 0] width 0 height 0
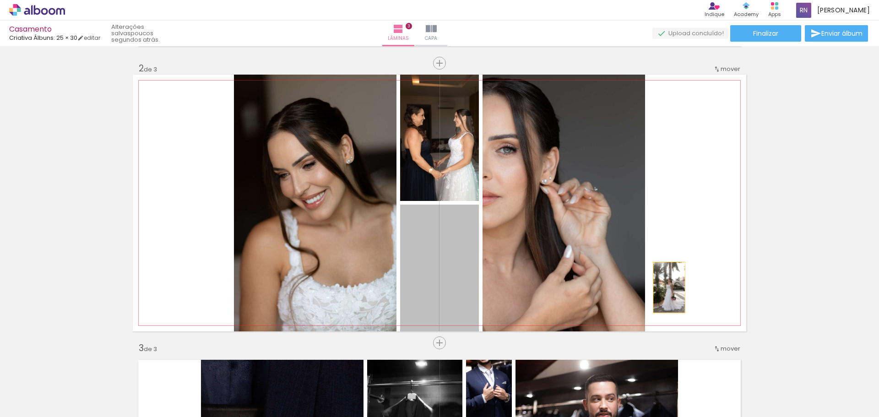
drag, startPoint x: 459, startPoint y: 289, endPoint x: 665, endPoint y: 287, distance: 206.4
click at [665, 287] on quentale-layouter at bounding box center [439, 203] width 613 height 257
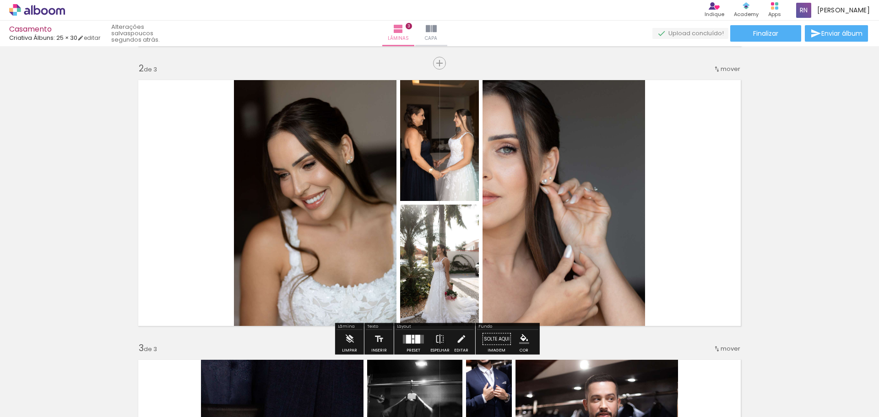
click at [432, 152] on quentale-photo at bounding box center [439, 138] width 79 height 126
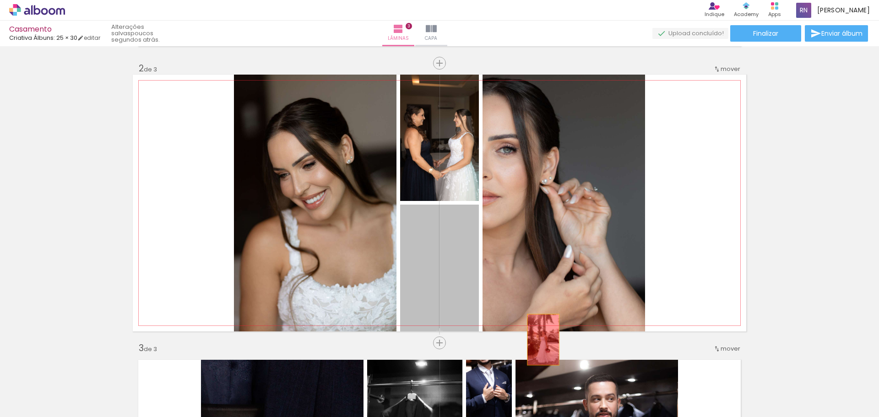
drag, startPoint x: 428, startPoint y: 257, endPoint x: 445, endPoint y: 304, distance: 49.7
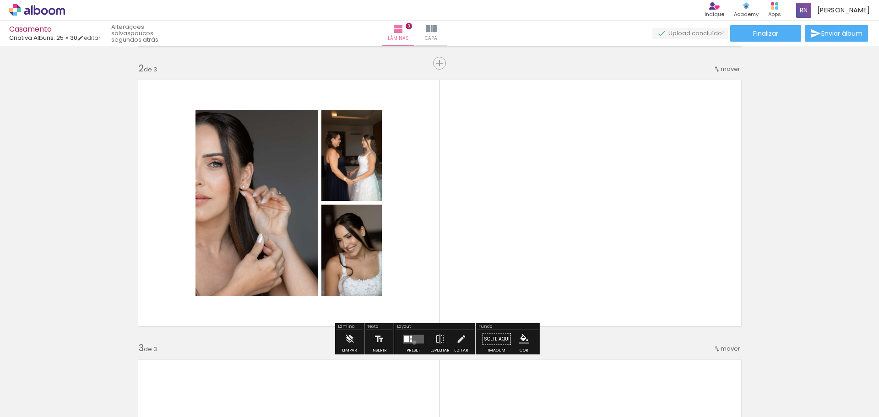
click at [412, 342] on quentale-layouter at bounding box center [413, 339] width 21 height 9
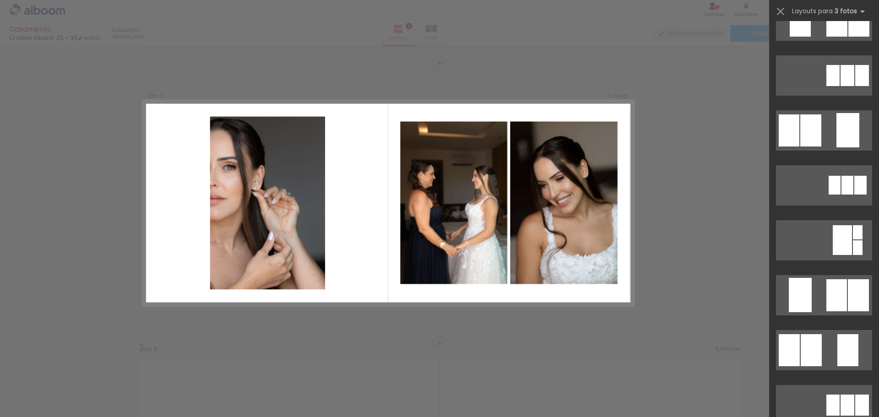
scroll to position [137, 0]
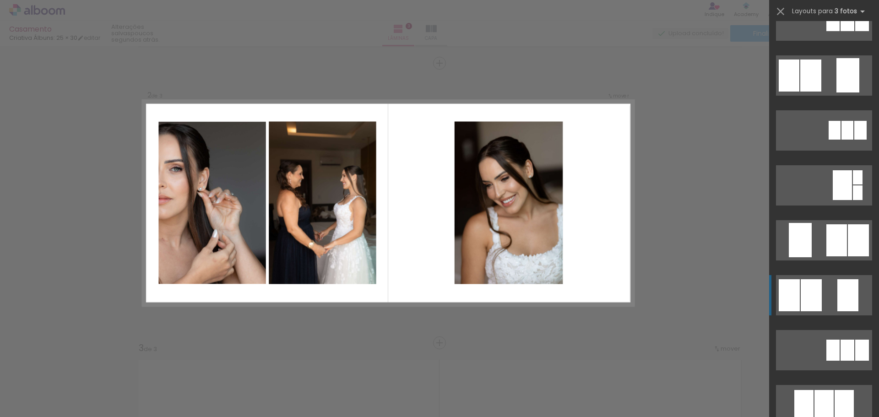
click at [800, 297] on div at bounding box center [810, 295] width 21 height 32
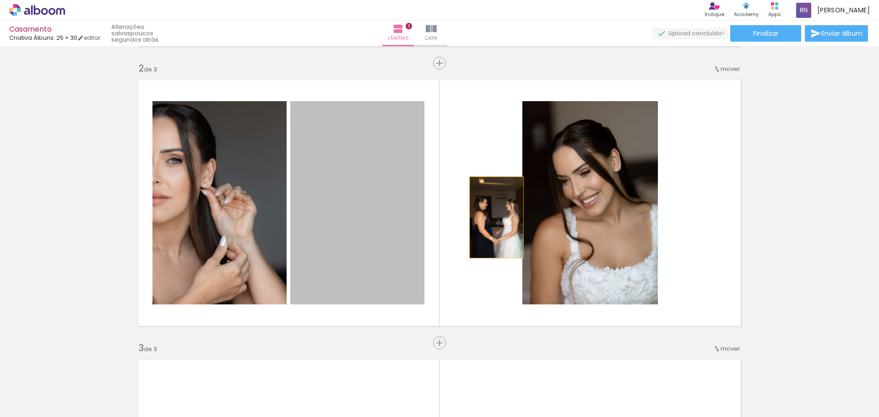
drag, startPoint x: 355, startPoint y: 233, endPoint x: 566, endPoint y: 229, distance: 211.5
click at [0, 0] on slot at bounding box center [0, 0] width 0 height 0
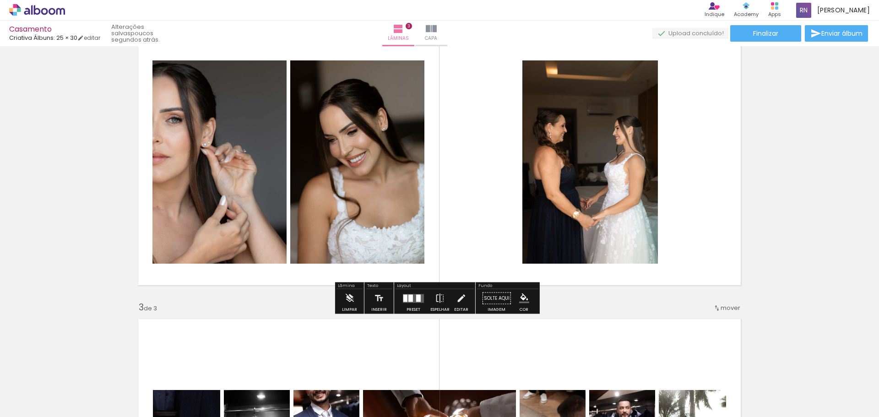
scroll to position [369, 0]
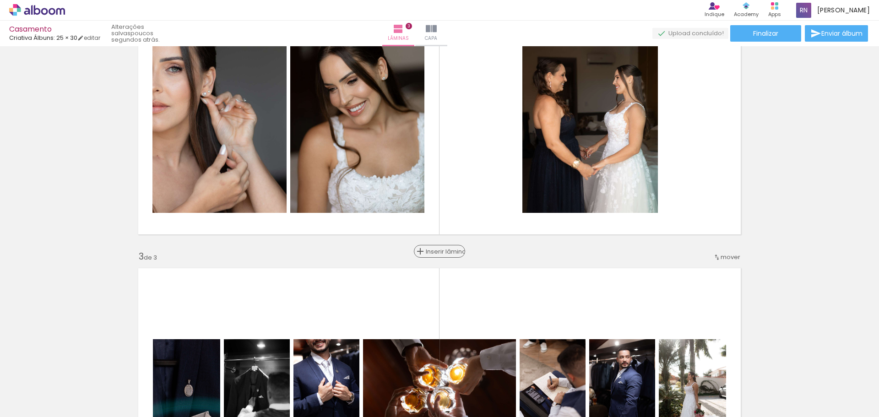
click at [437, 254] on span "Inserir lâmina" at bounding box center [444, 251] width 36 height 6
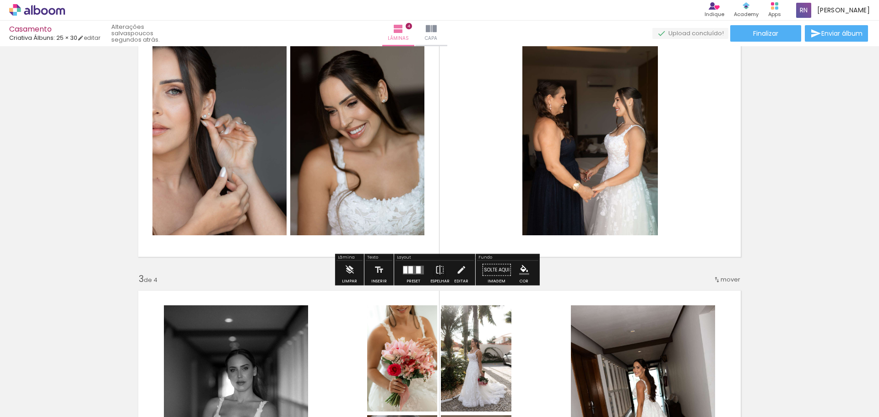
scroll to position [278, 0]
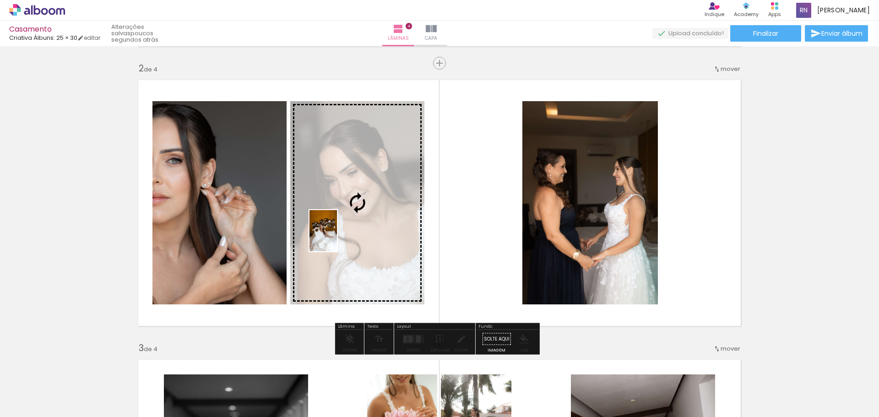
drag, startPoint x: 139, startPoint y: 389, endPoint x: 337, endPoint y: 237, distance: 249.0
click at [337, 237] on quentale-workspace at bounding box center [439, 208] width 879 height 417
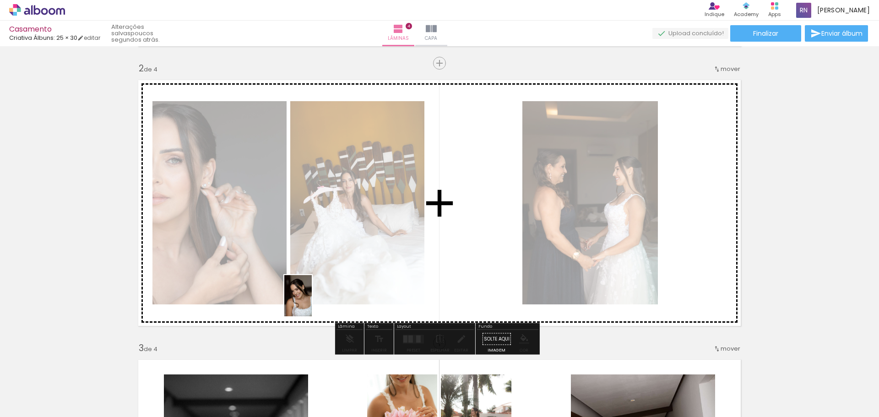
drag, startPoint x: 243, startPoint y: 388, endPoint x: 312, endPoint y: 302, distance: 110.0
click at [312, 302] on quentale-workspace at bounding box center [439, 208] width 879 height 417
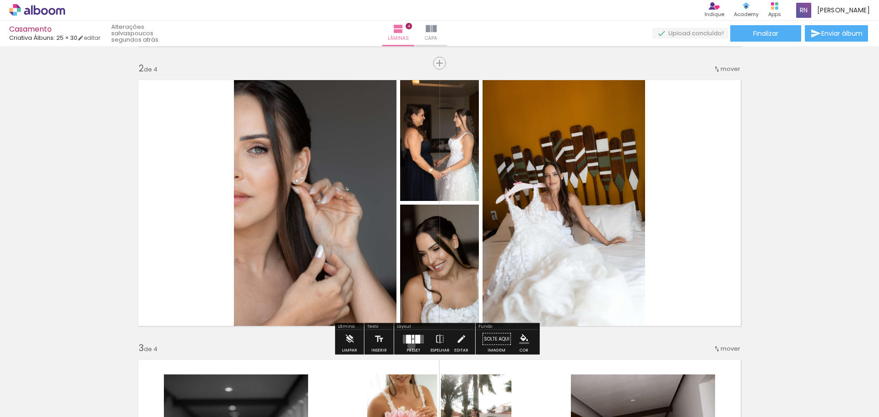
click at [409, 345] on div at bounding box center [413, 339] width 25 height 18
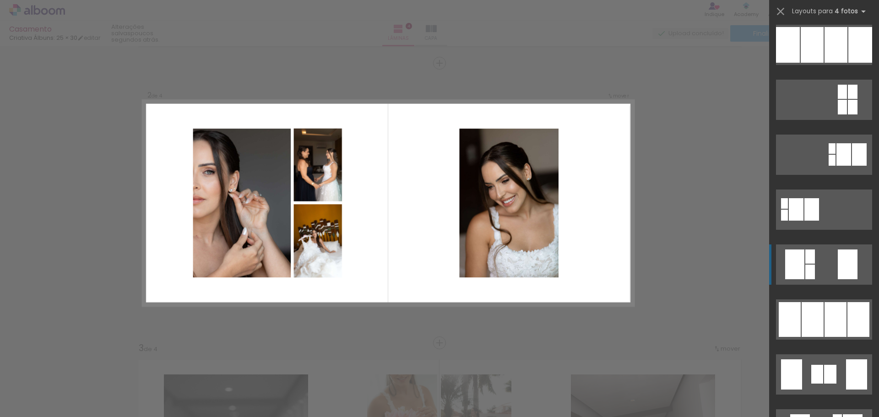
scroll to position [183, 0]
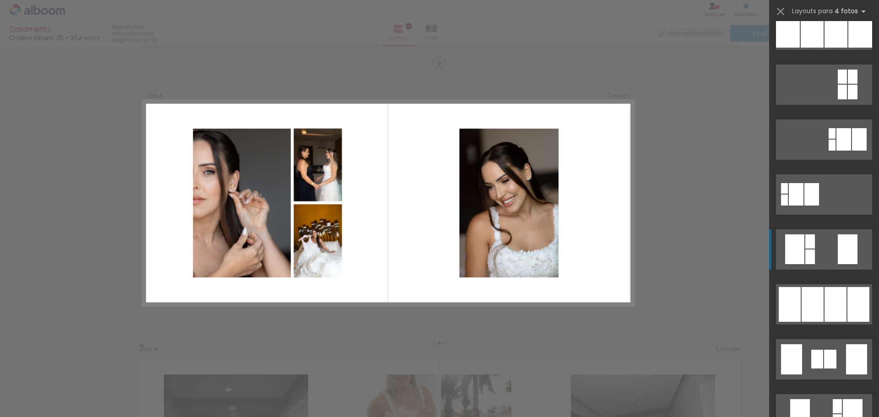
click at [807, 255] on div at bounding box center [810, 256] width 10 height 15
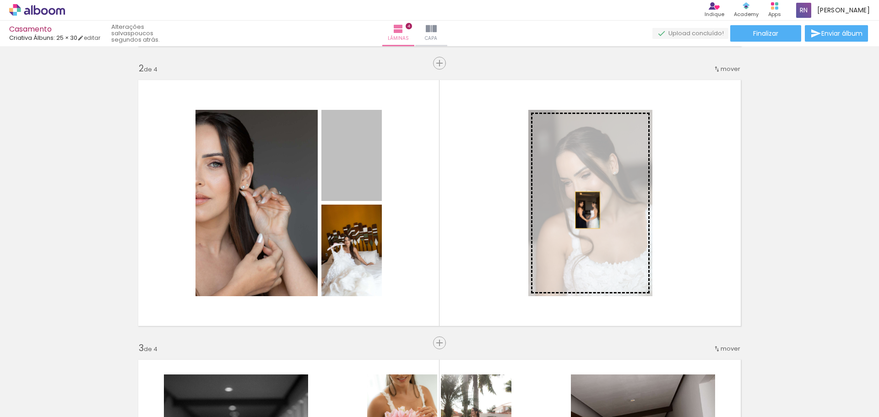
drag, startPoint x: 432, startPoint y: 160, endPoint x: 584, endPoint y: 210, distance: 159.9
click at [0, 0] on slot at bounding box center [0, 0] width 0 height 0
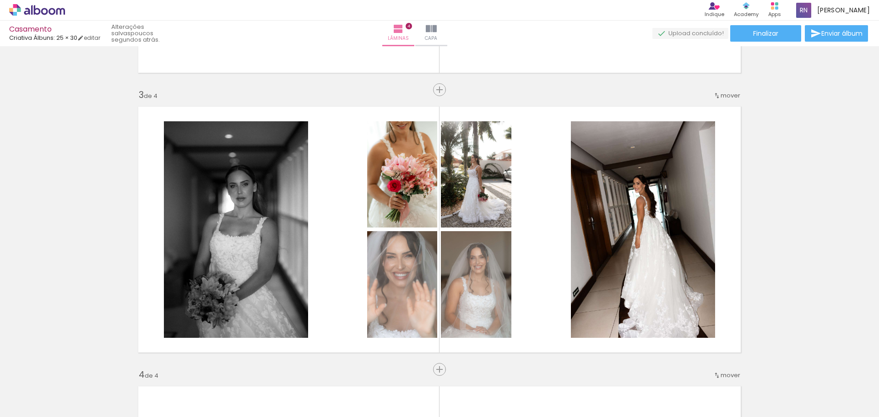
scroll to position [552, 0]
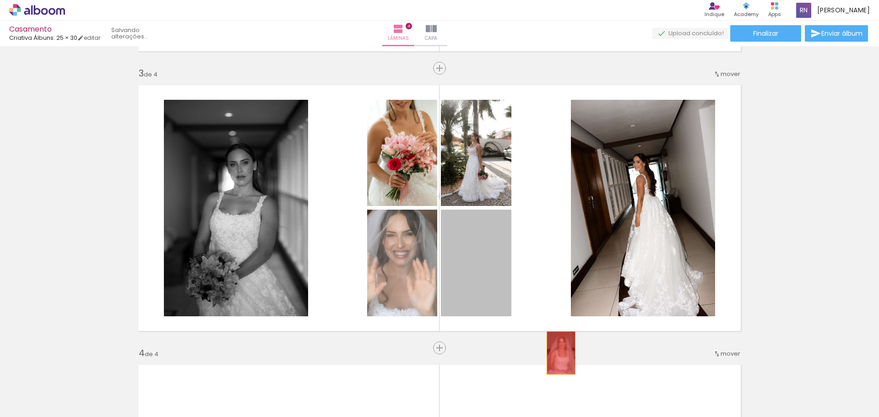
drag, startPoint x: 483, startPoint y: 268, endPoint x: 557, endPoint y: 353, distance: 112.5
click at [557, 353] on div "Inserir lâmina 1 de 4 Inserir lâmina 2 de 4 Inserir lâmina 3 de 4 Inserir lâmin…" at bounding box center [439, 196] width 879 height 1398
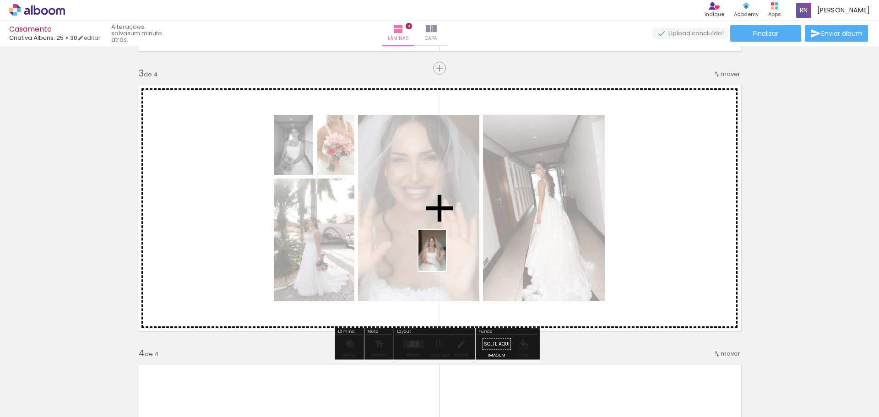
drag, startPoint x: 644, startPoint y: 393, endPoint x: 446, endPoint y: 257, distance: 240.4
click at [446, 257] on quentale-workspace at bounding box center [439, 208] width 879 height 417
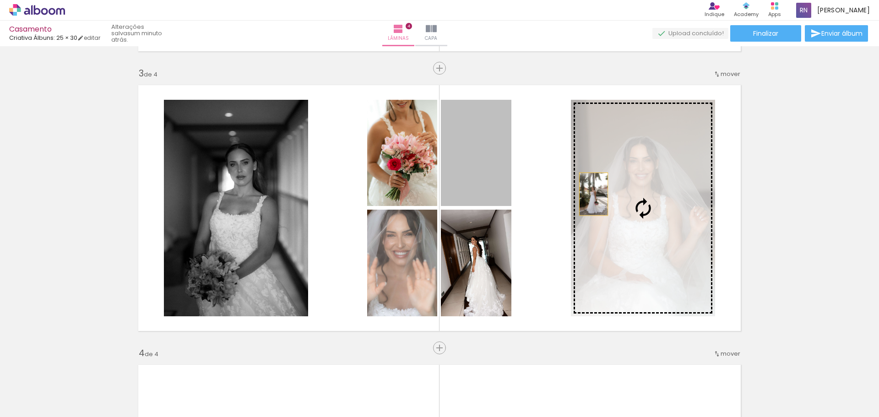
drag, startPoint x: 480, startPoint y: 181, endPoint x: 595, endPoint y: 197, distance: 116.4
click at [0, 0] on slot at bounding box center [0, 0] width 0 height 0
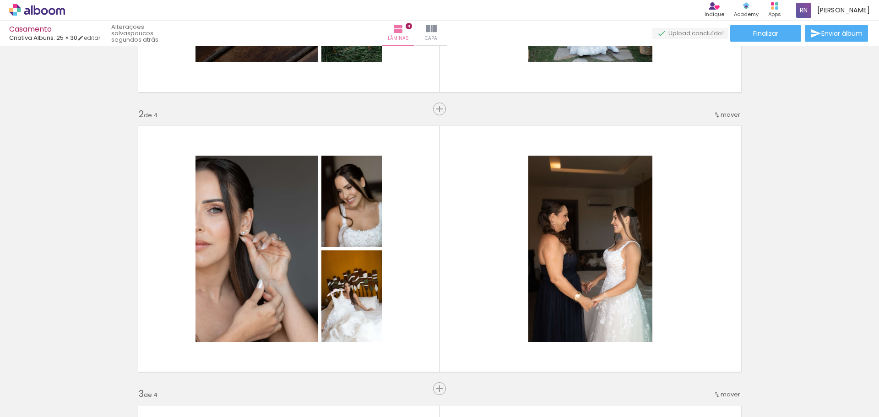
scroll to position [278, 0]
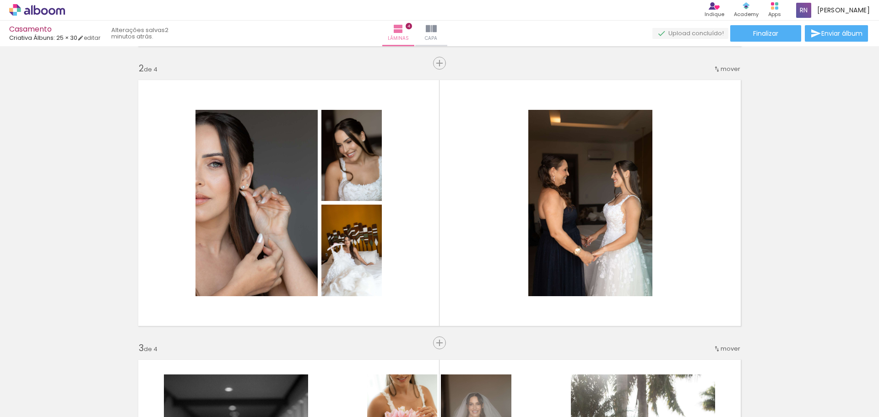
click at [27, 404] on span "Adicionar Fotos" at bounding box center [32, 404] width 27 height 10
click at [0, 0] on input "file" at bounding box center [0, 0] width 0 height 0
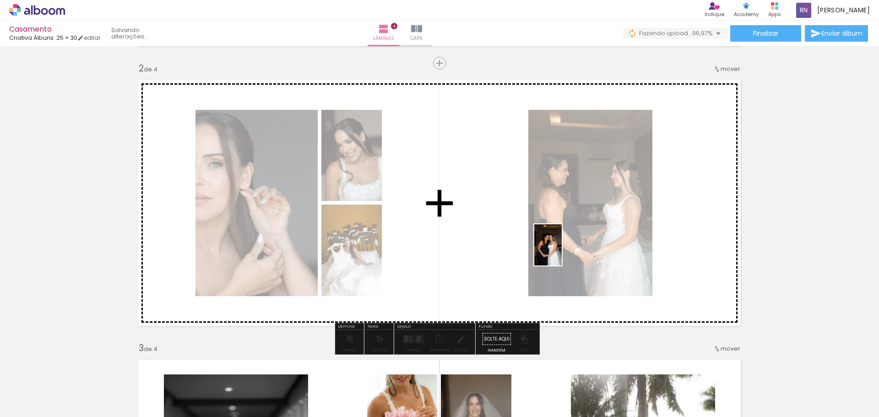
drag, startPoint x: 853, startPoint y: 398, endPoint x: 556, endPoint y: 245, distance: 334.6
click at [557, 247] on quentale-workspace at bounding box center [439, 208] width 879 height 417
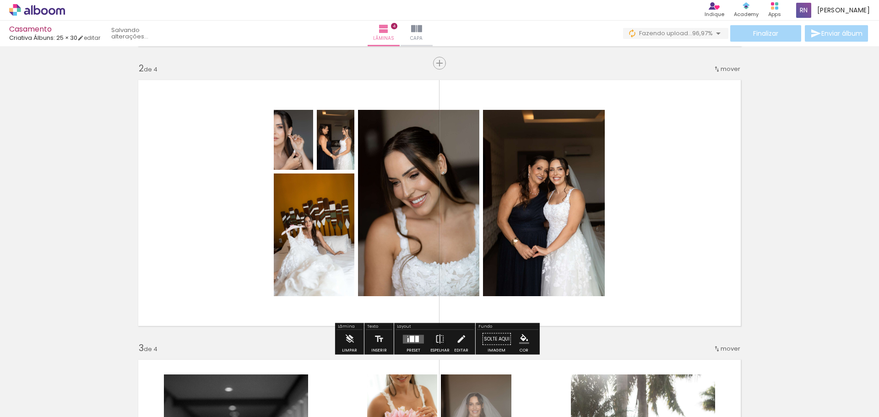
click at [407, 340] on div at bounding box center [407, 340] width 1 height 4
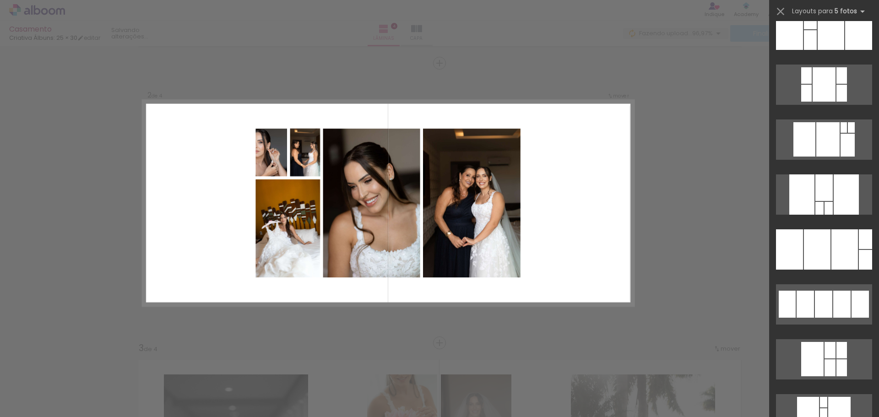
scroll to position [0, 0]
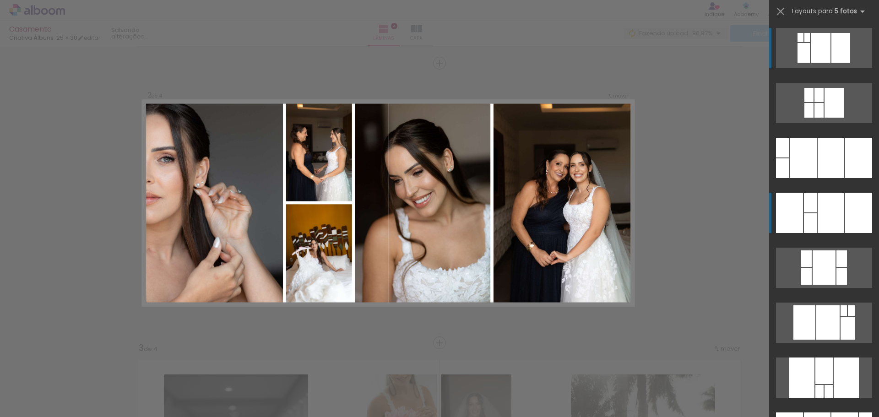
click at [804, 220] on div at bounding box center [810, 223] width 13 height 20
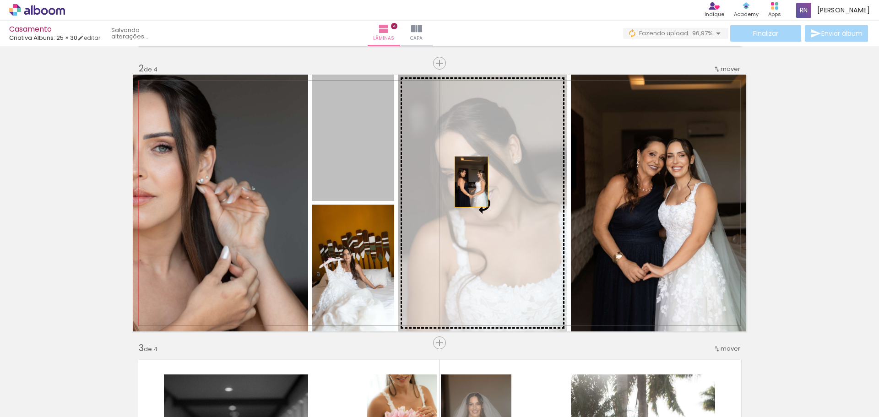
drag, startPoint x: 362, startPoint y: 173, endPoint x: 481, endPoint y: 199, distance: 122.2
click at [0, 0] on slot at bounding box center [0, 0] width 0 height 0
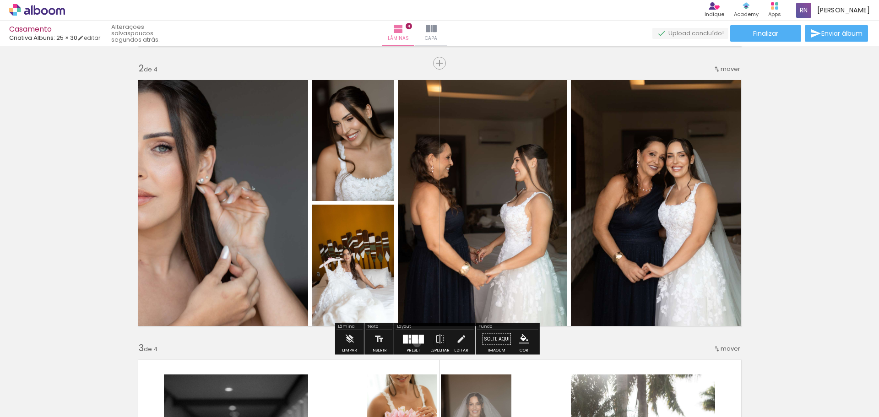
click at [415, 343] on div at bounding box center [415, 339] width 6 height 9
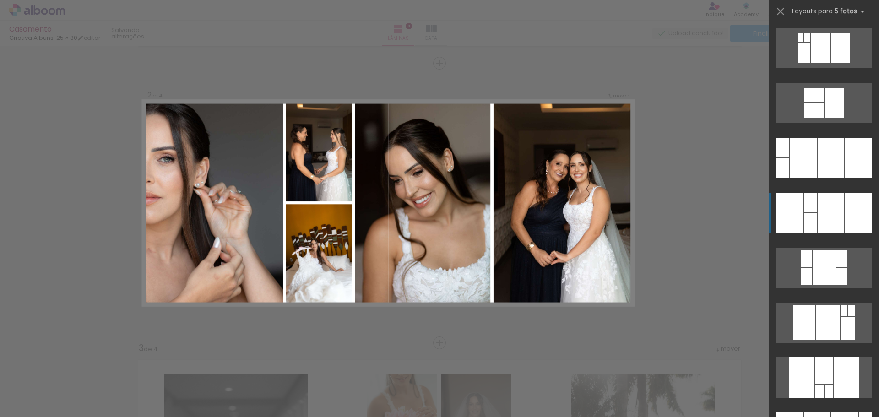
scroll to position [165, 0]
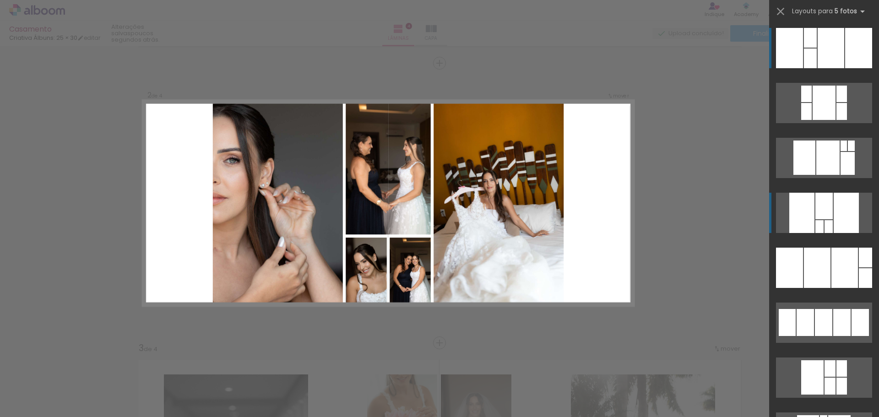
click at [816, 218] on div at bounding box center [823, 206] width 17 height 27
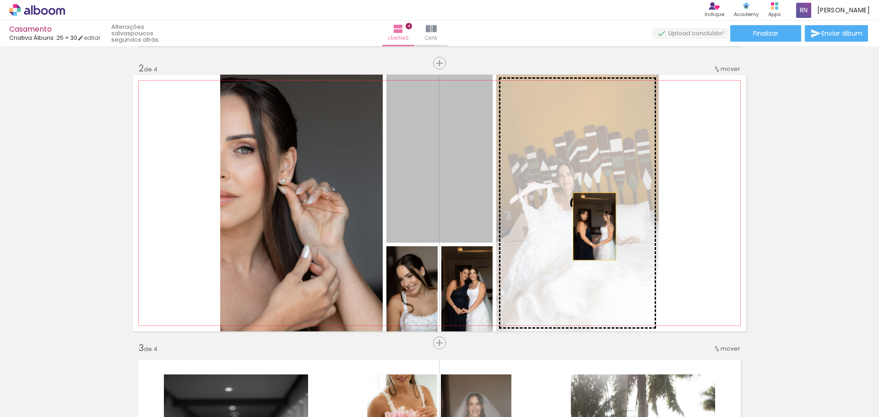
drag, startPoint x: 457, startPoint y: 173, endPoint x: 591, endPoint y: 227, distance: 144.5
click at [0, 0] on slot at bounding box center [0, 0] width 0 height 0
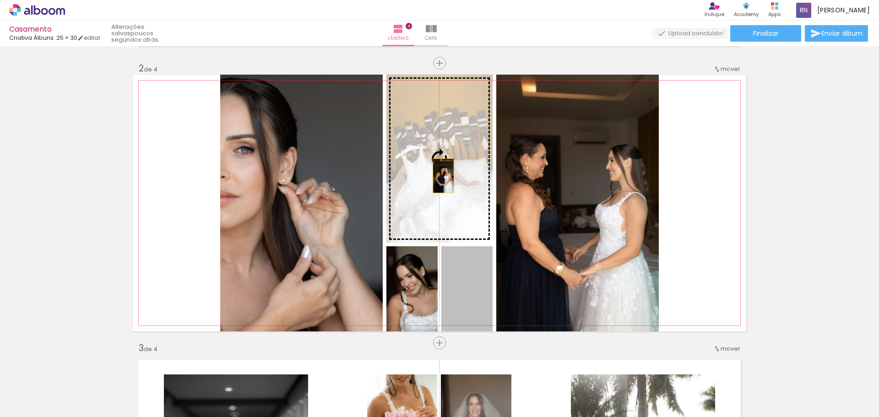
drag, startPoint x: 451, startPoint y: 287, endPoint x: 440, endPoint y: 176, distance: 112.2
click at [0, 0] on slot at bounding box center [0, 0] width 0 height 0
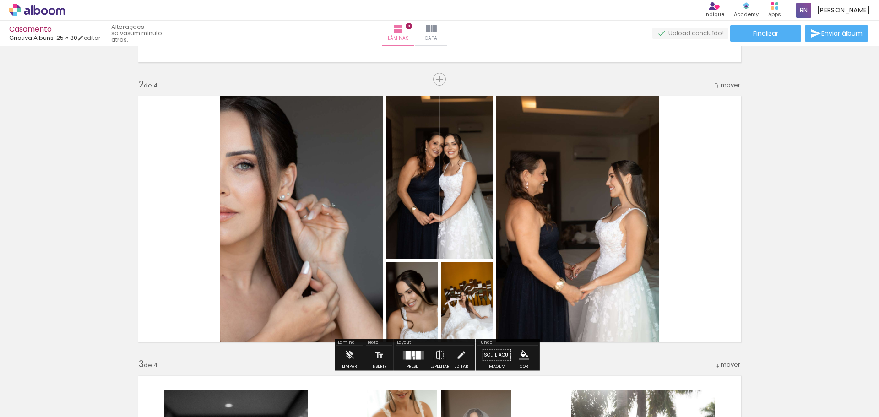
scroll to position [278, 0]
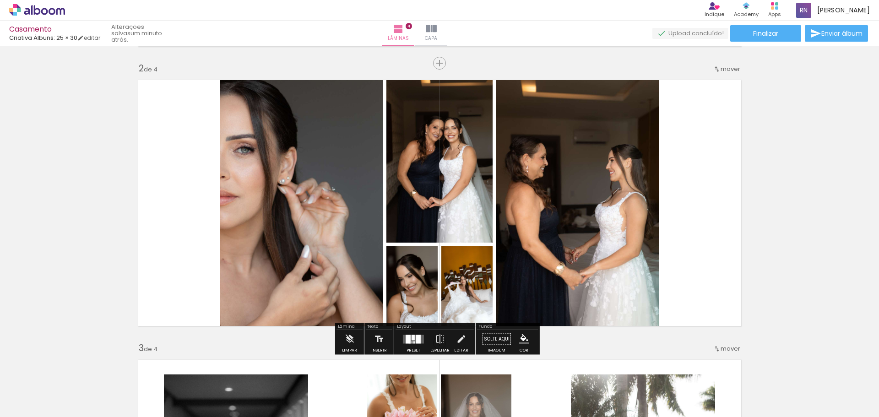
click at [407, 343] on div at bounding box center [407, 339] width 5 height 9
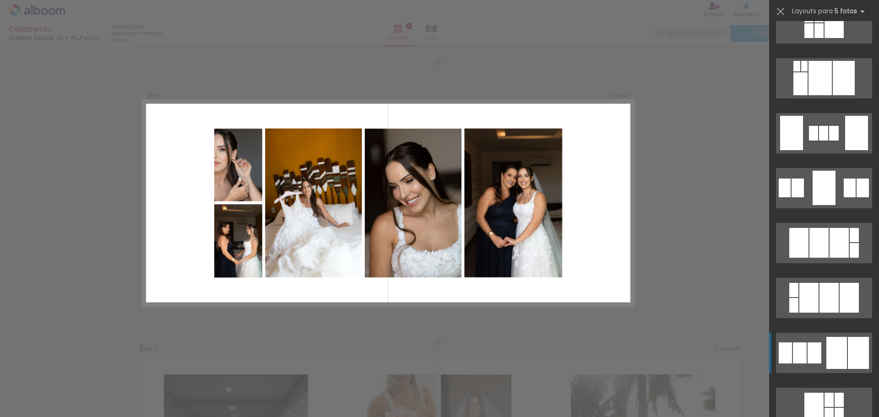
scroll to position [924, 0]
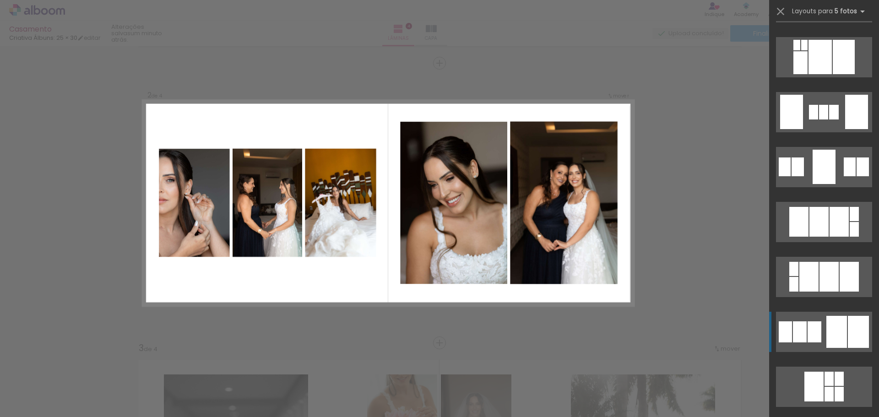
click at [815, 328] on div at bounding box center [814, 331] width 14 height 21
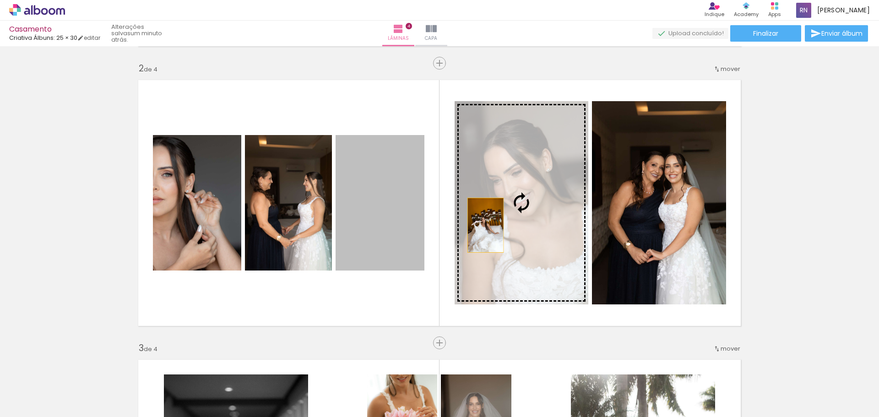
drag, startPoint x: 383, startPoint y: 237, endPoint x: 485, endPoint y: 226, distance: 103.2
click at [0, 0] on slot at bounding box center [0, 0] width 0 height 0
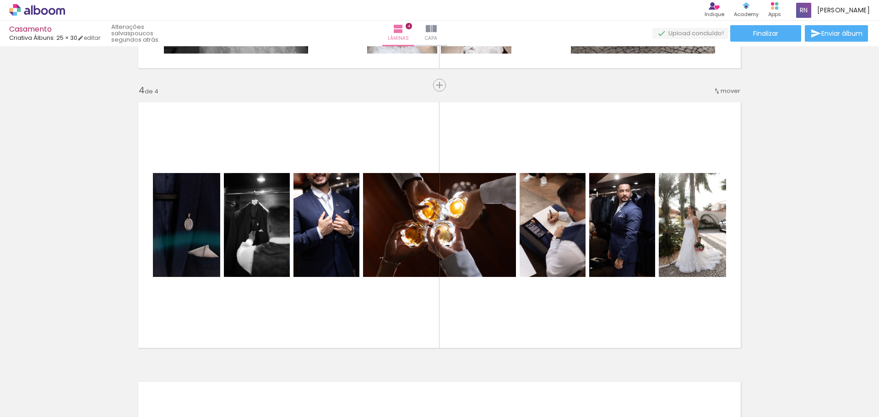
scroll to position [827, 0]
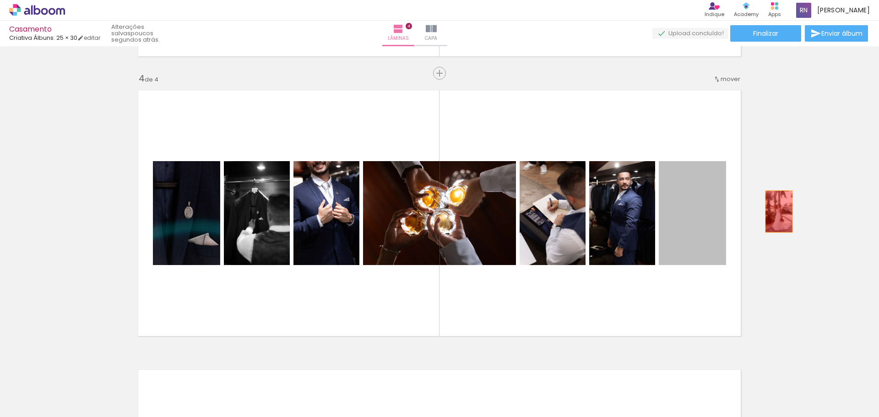
drag, startPoint x: 681, startPoint y: 230, endPoint x: 775, endPoint y: 211, distance: 96.0
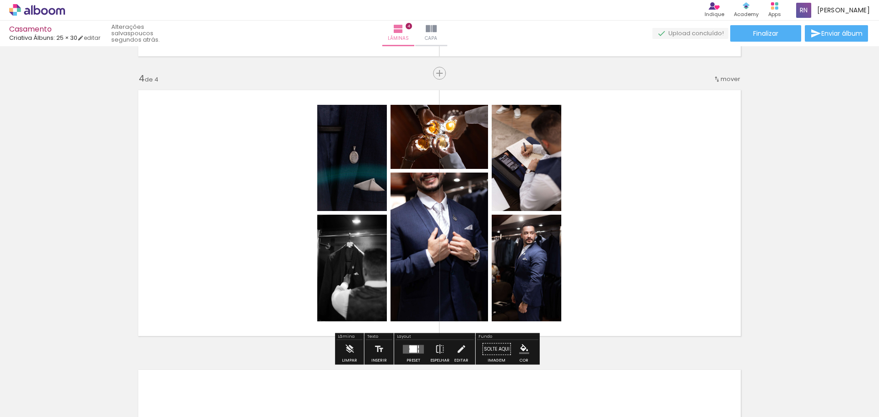
scroll to position [873, 0]
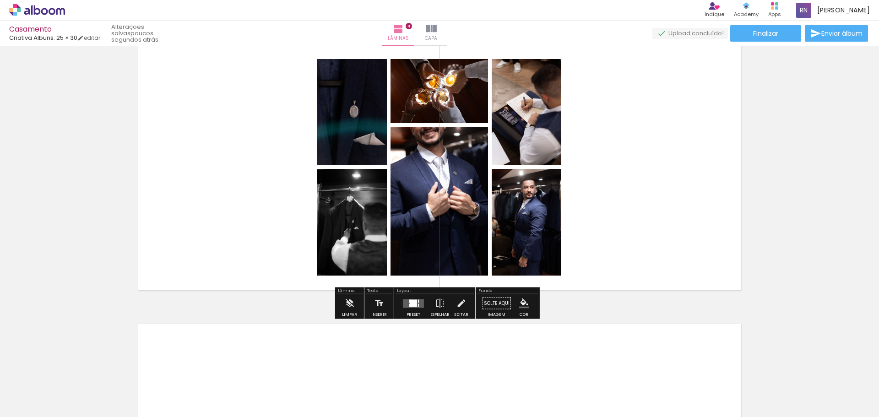
click at [409, 305] on div at bounding box center [409, 304] width 1 height 3
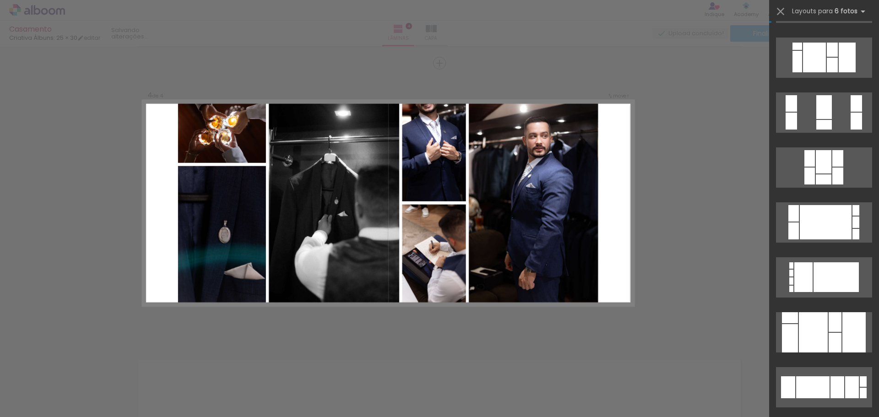
scroll to position [92, 0]
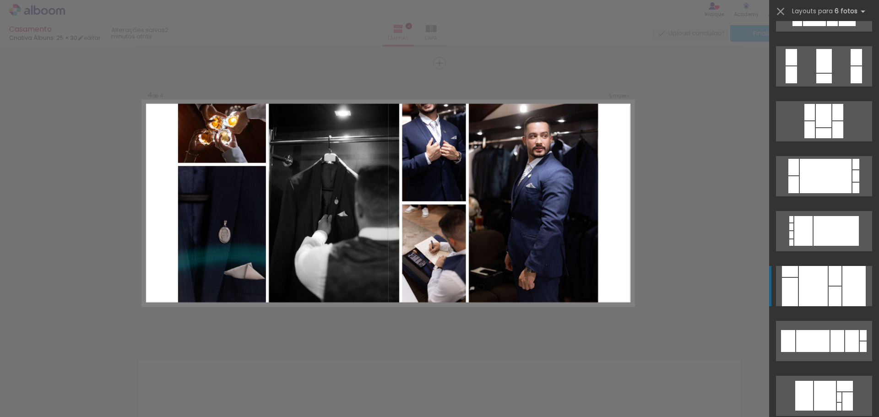
click at [821, 294] on div at bounding box center [813, 286] width 29 height 40
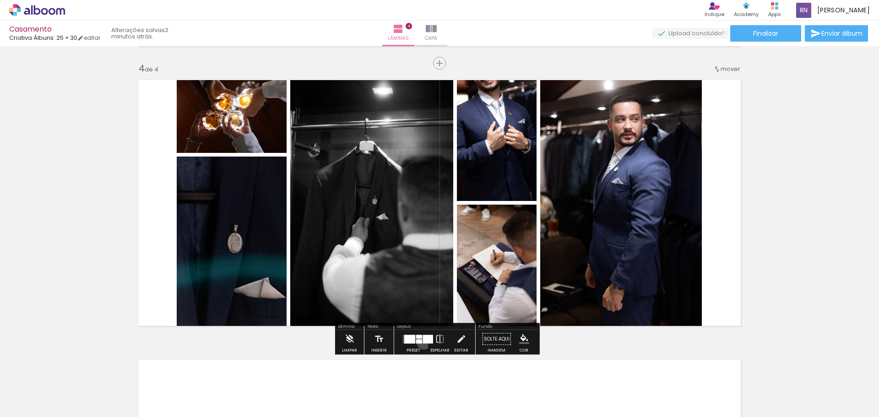
click at [423, 342] on div at bounding box center [428, 339] width 10 height 9
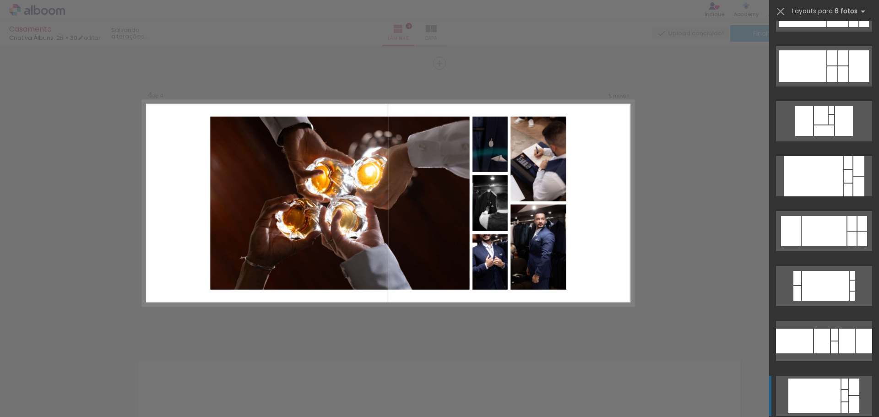
scroll to position [2023, 0]
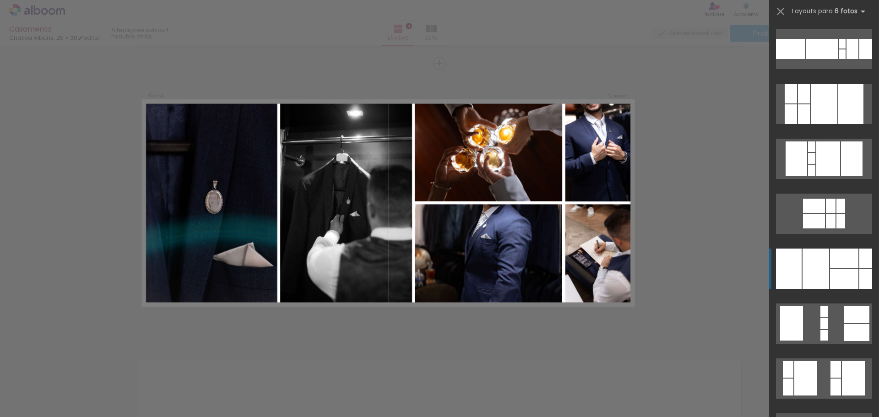
scroll to position [3807, 0]
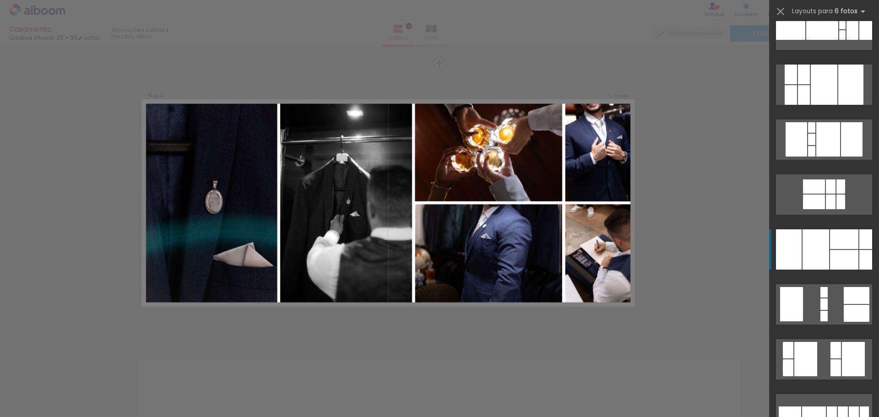
click at [826, 258] on quentale-layouter at bounding box center [824, 249] width 96 height 40
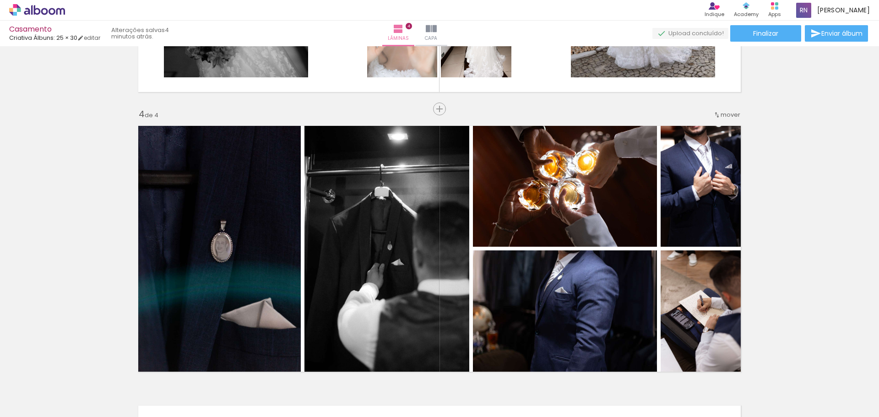
scroll to position [837, 0]
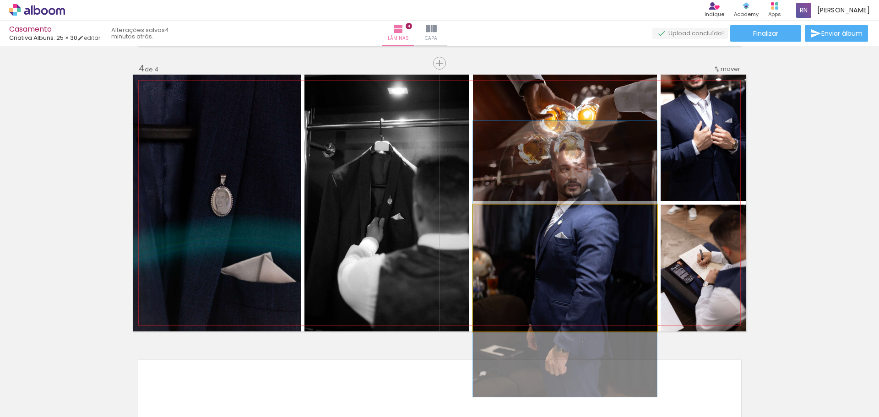
drag, startPoint x: 525, startPoint y: 289, endPoint x: 528, endPoint y: 280, distance: 9.6
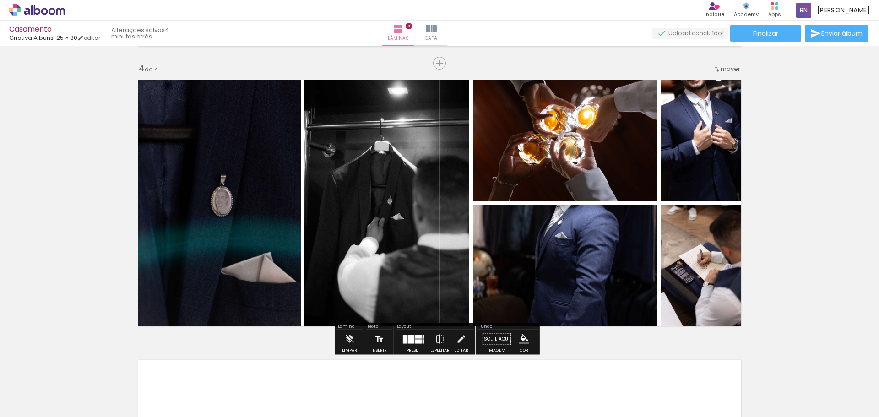
click at [378, 347] on iron-icon at bounding box center [379, 339] width 10 height 18
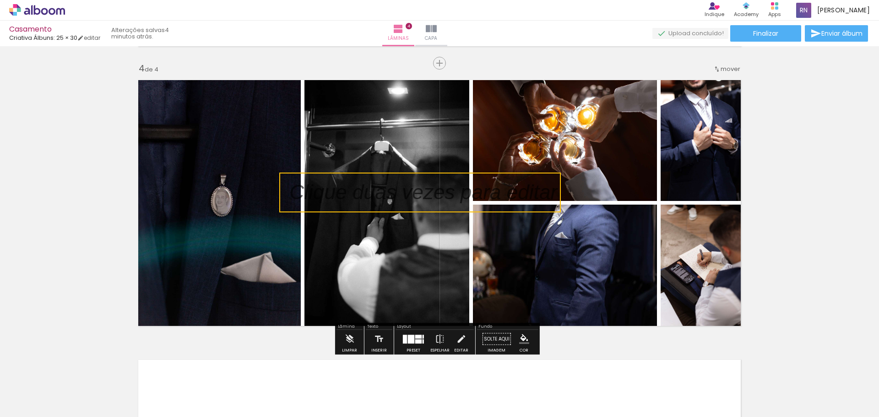
click at [410, 338] on div at bounding box center [411, 339] width 6 height 9
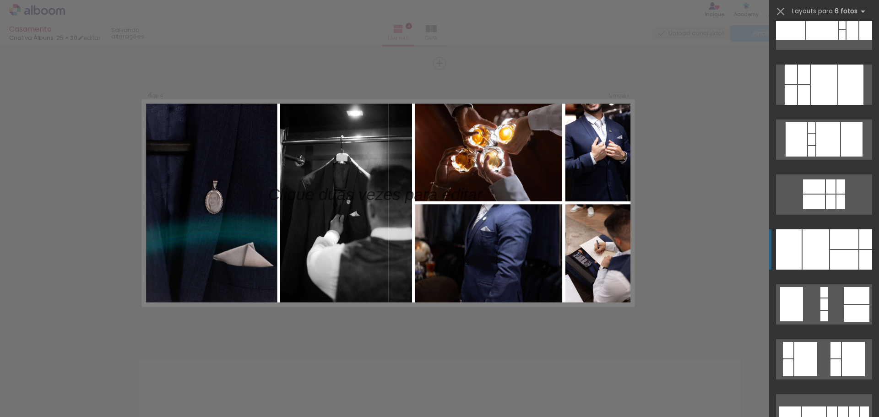
scroll to position [4009, 0]
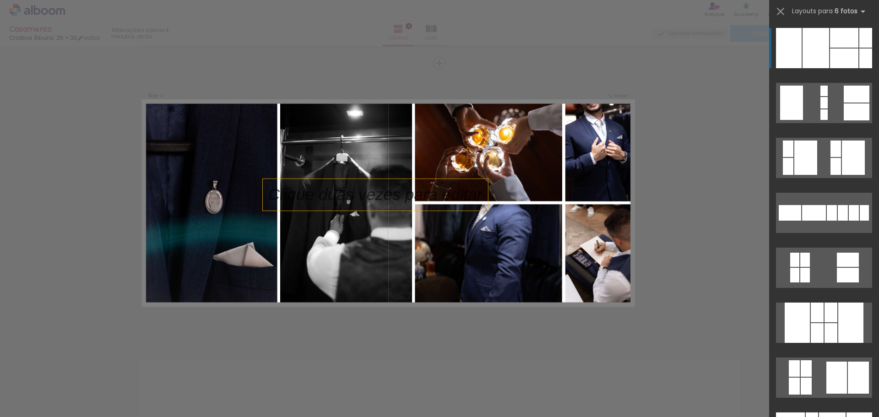
click at [361, 201] on p at bounding box center [380, 194] width 225 height 23
click at [362, 193] on p at bounding box center [380, 194] width 225 height 23
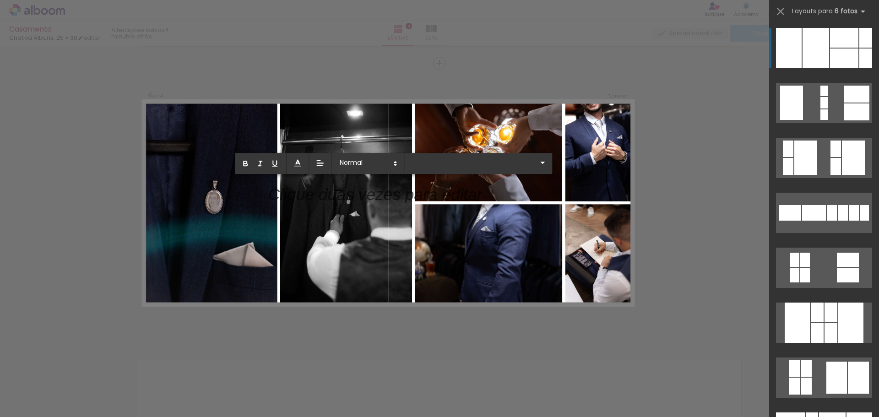
click at [361, 193] on p at bounding box center [375, 199] width 214 height 23
click at [781, 10] on iron-icon at bounding box center [780, 11] width 13 height 13
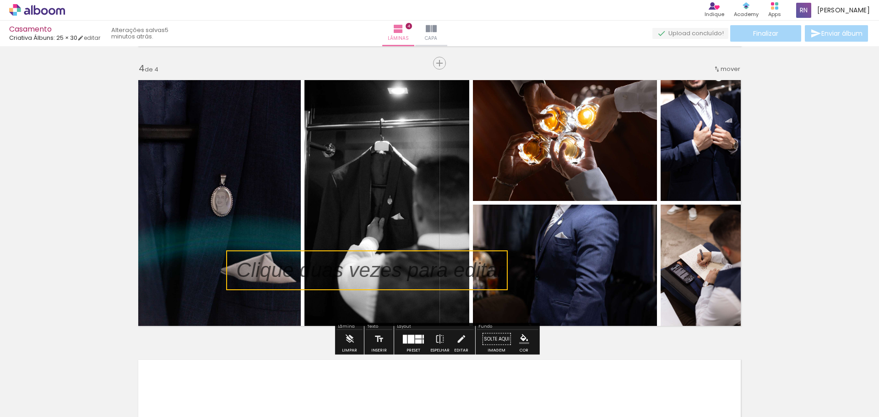
drag, startPoint x: 433, startPoint y: 194, endPoint x: 381, endPoint y: 272, distance: 93.9
click at [381, 272] on quentale-selection at bounding box center [366, 270] width 281 height 40
click at [385, 269] on quentale-selection at bounding box center [366, 270] width 281 height 40
type input "Sans Serif"
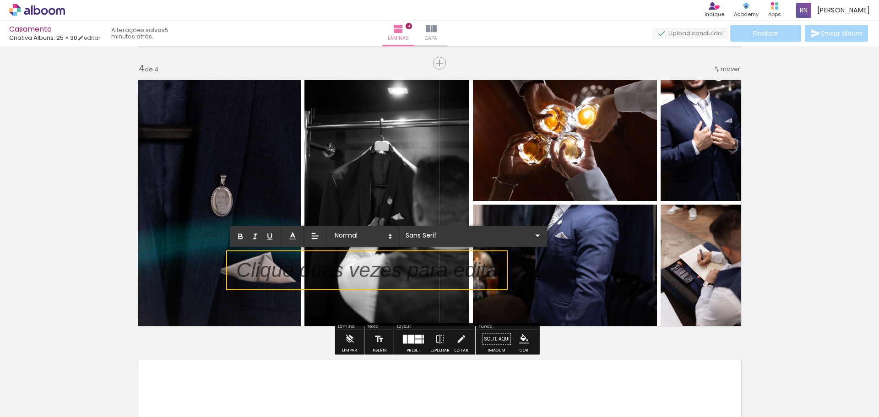
click at [385, 269] on p at bounding box center [370, 275] width 268 height 29
drag, startPoint x: 385, startPoint y: 273, endPoint x: 394, endPoint y: 272, distance: 8.7
click at [394, 269] on p at bounding box center [370, 275] width 268 height 29
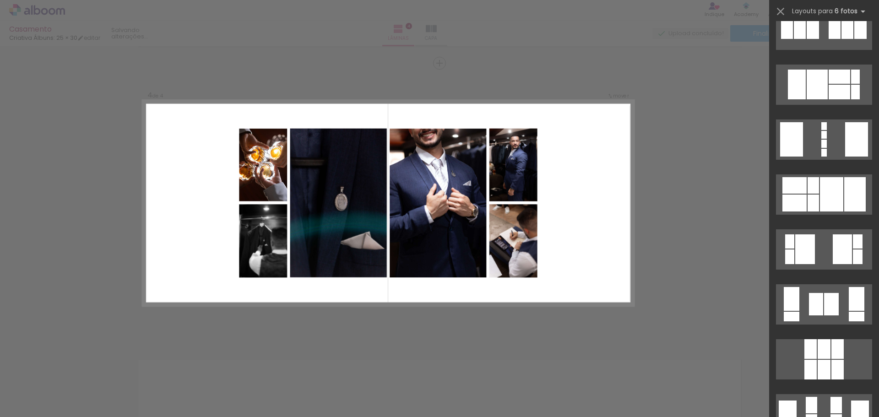
scroll to position [5088, 0]
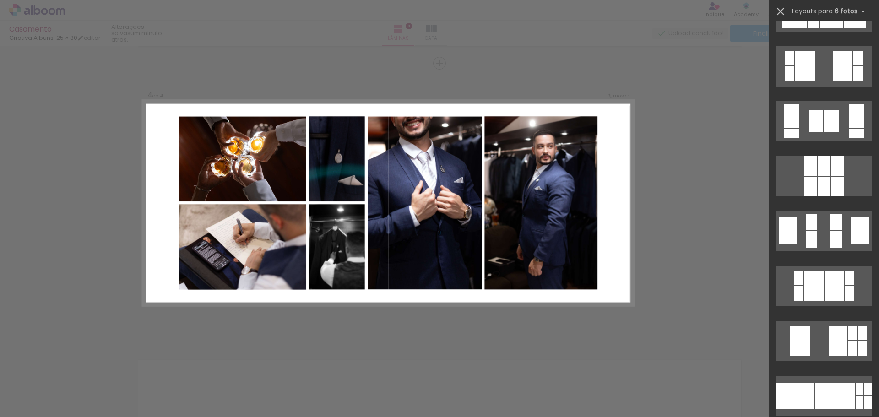
click at [779, 12] on iron-icon at bounding box center [780, 11] width 13 height 13
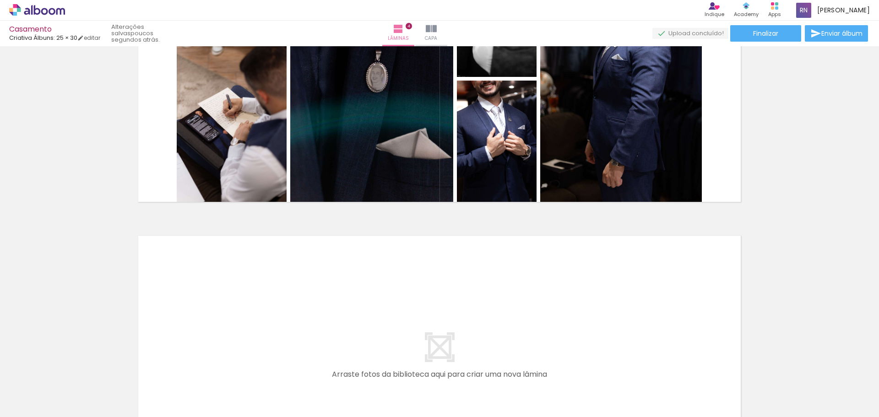
scroll to position [1120, 0]
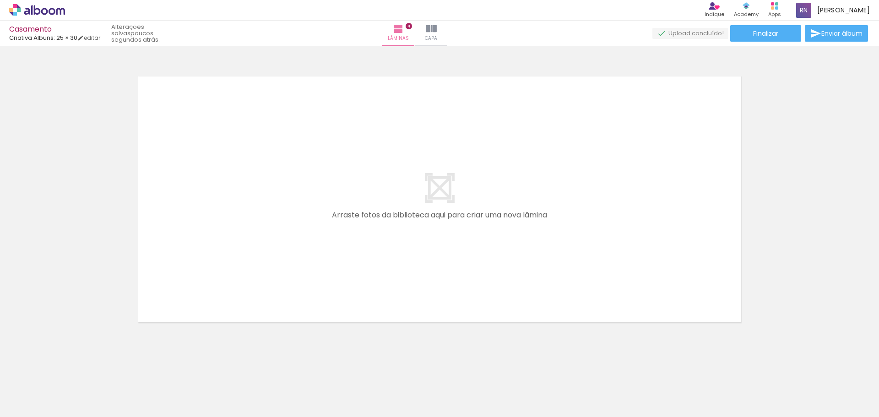
click at [50, 390] on iron-icon at bounding box center [46, 389] width 7 height 7
